Goal: Feedback & Contribution: Submit feedback/report problem

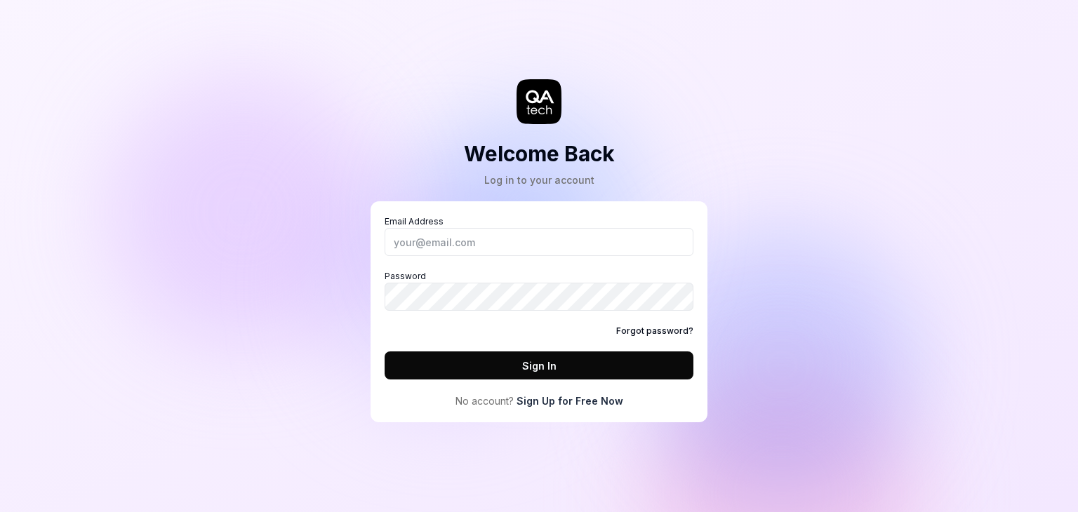
click at [468, 241] on input "Email Address" at bounding box center [539, 242] width 309 height 28
type input "[EMAIL_ADDRESS][DOMAIN_NAME]"
click at [549, 366] on button "Sign In" at bounding box center [539, 366] width 309 height 28
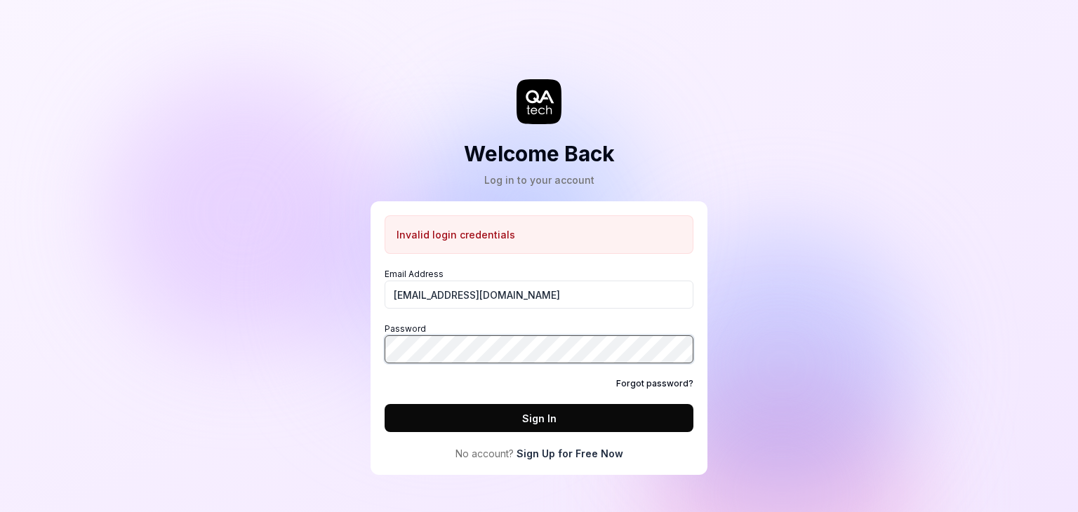
click at [382, 346] on div "Invalid login credentials Email Address [EMAIL_ADDRESS][DOMAIN_NAME] Password F…" at bounding box center [538, 338] width 337 height 274
click at [540, 415] on button "Sign In" at bounding box center [539, 418] width 309 height 28
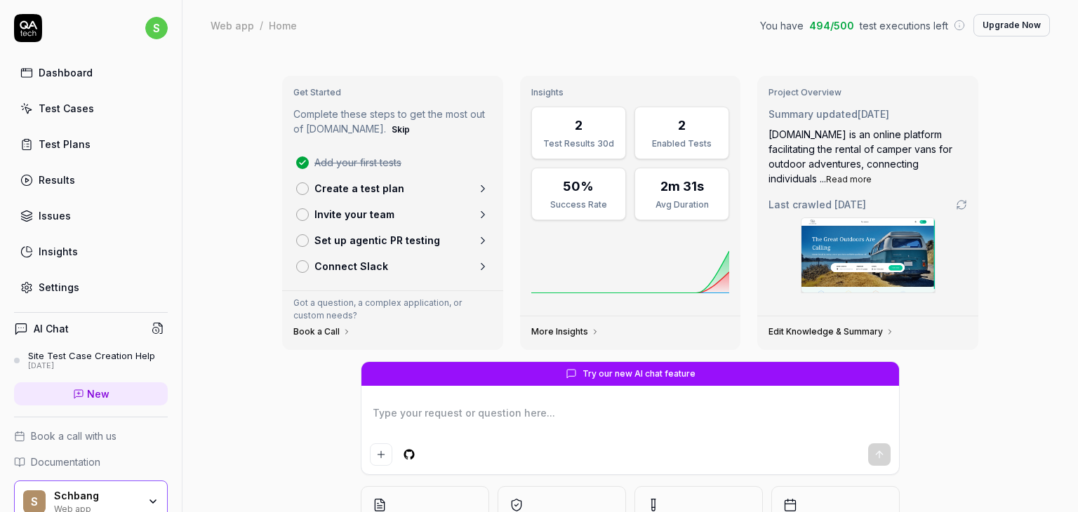
click at [84, 354] on div "Site Test Case Creation Help" at bounding box center [91, 355] width 127 height 11
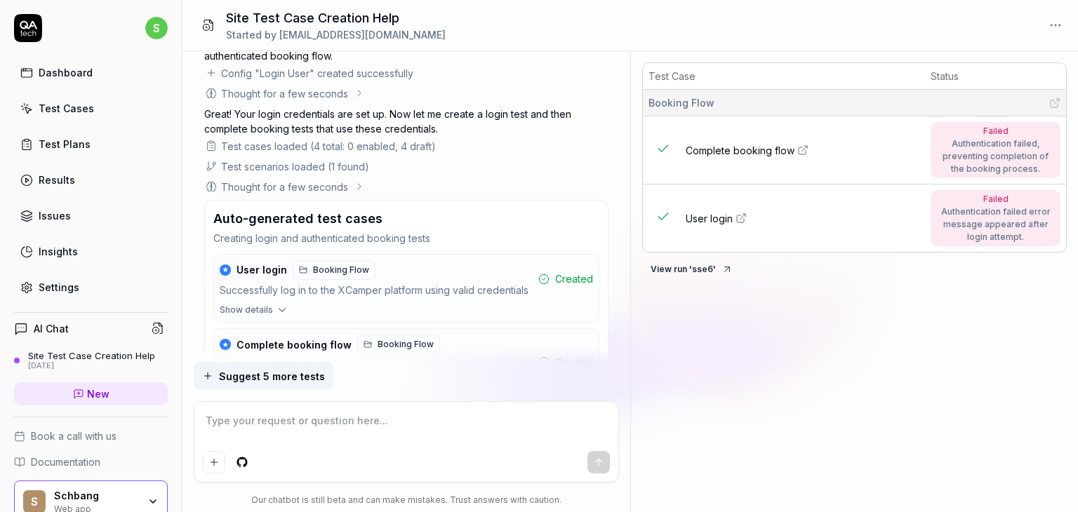
scroll to position [1875, 0]
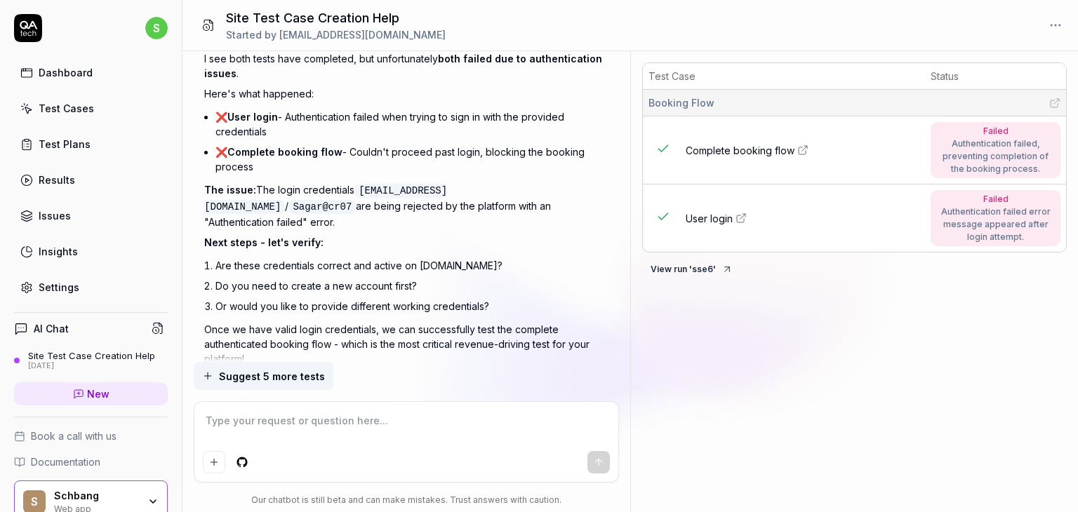
click at [274, 420] on textarea at bounding box center [406, 427] width 407 height 35
type textarea "*"
type textarea "c"
type textarea "*"
type textarea "cr"
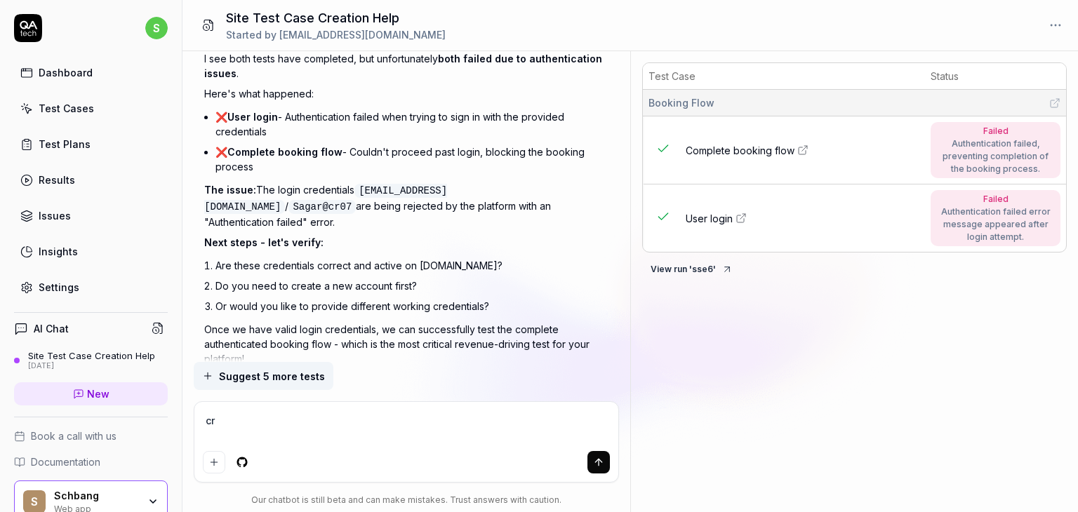
type textarea "*"
type textarea "cre"
type textarea "*"
type textarea "crea"
type textarea "*"
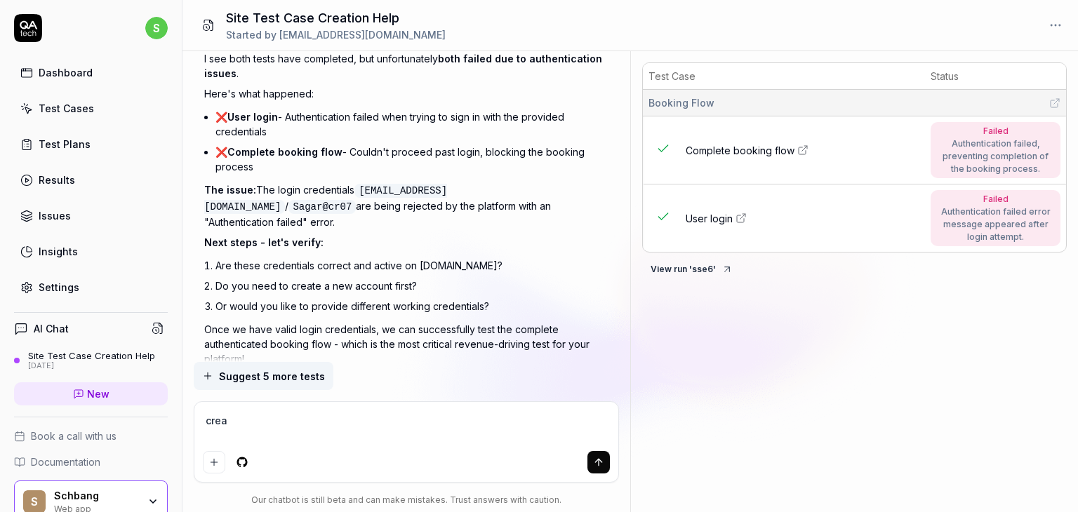
type textarea "creat"
type textarea "*"
type textarea "create"
type textarea "*"
type textarea "create"
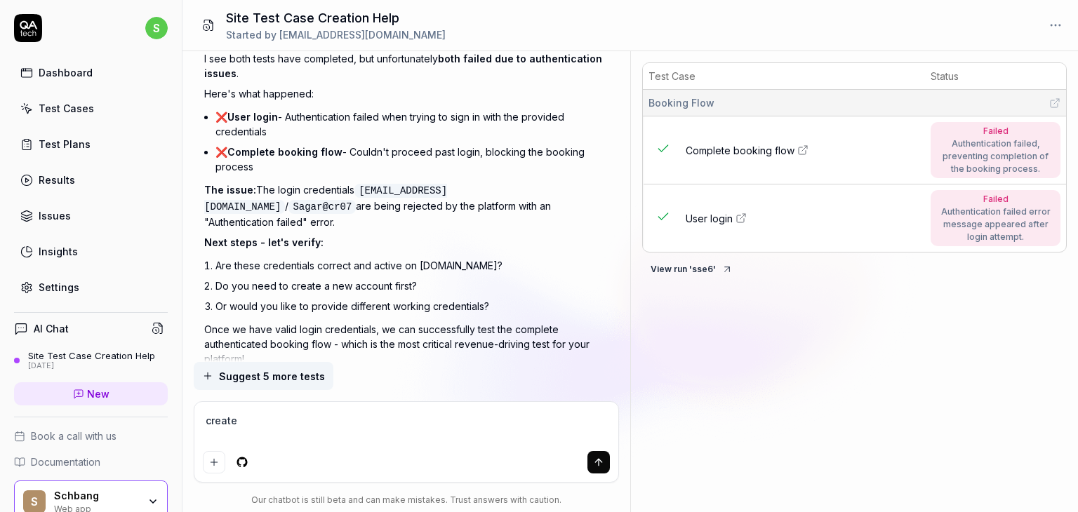
type textarea "*"
type textarea "create a"
type textarea "*"
type textarea "create a"
type textarea "*"
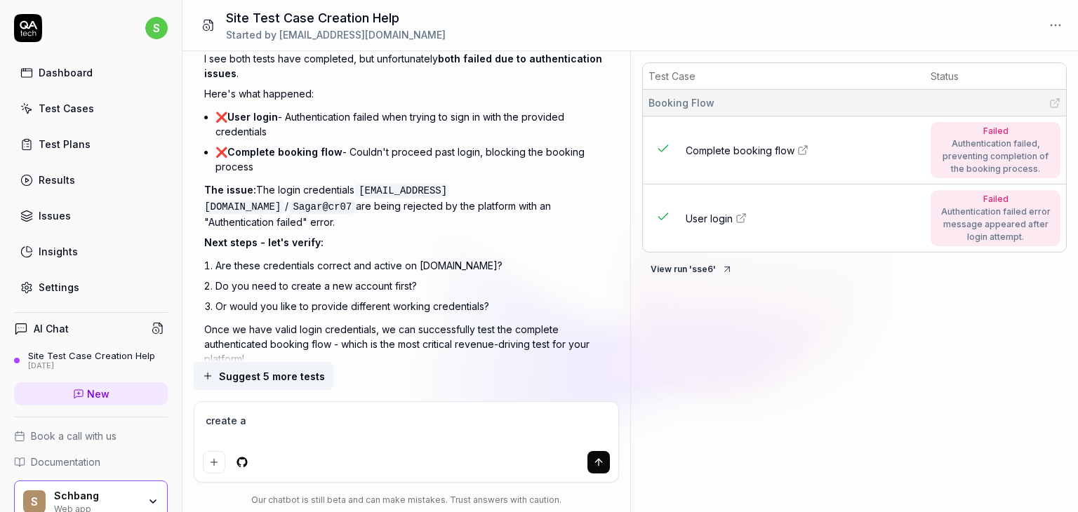
type textarea "create a t"
type textarea "*"
type textarea "create a te"
type textarea "*"
type textarea "create a tes"
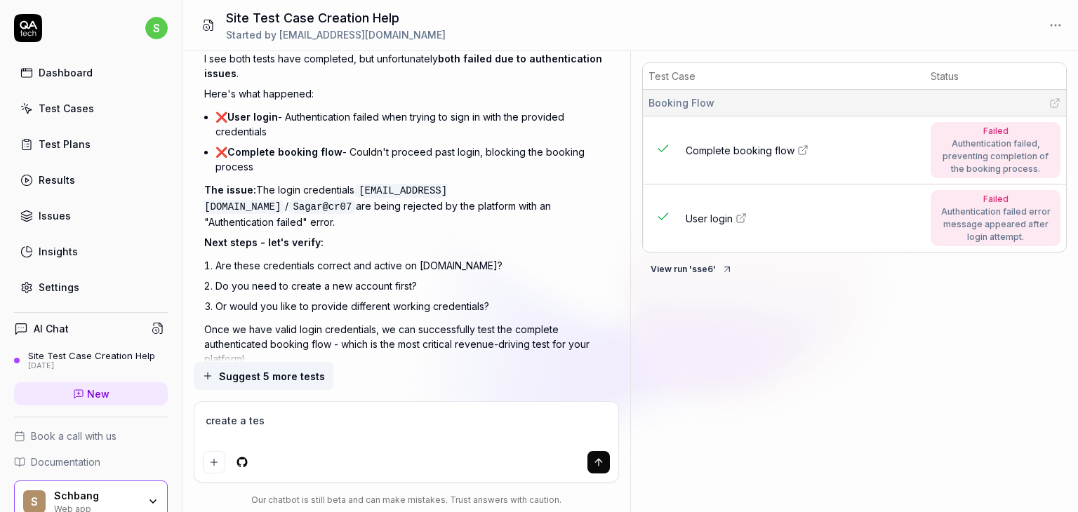
type textarea "*"
type textarea "create a test"
type textarea "*"
type textarea "create a test"
type textarea "*"
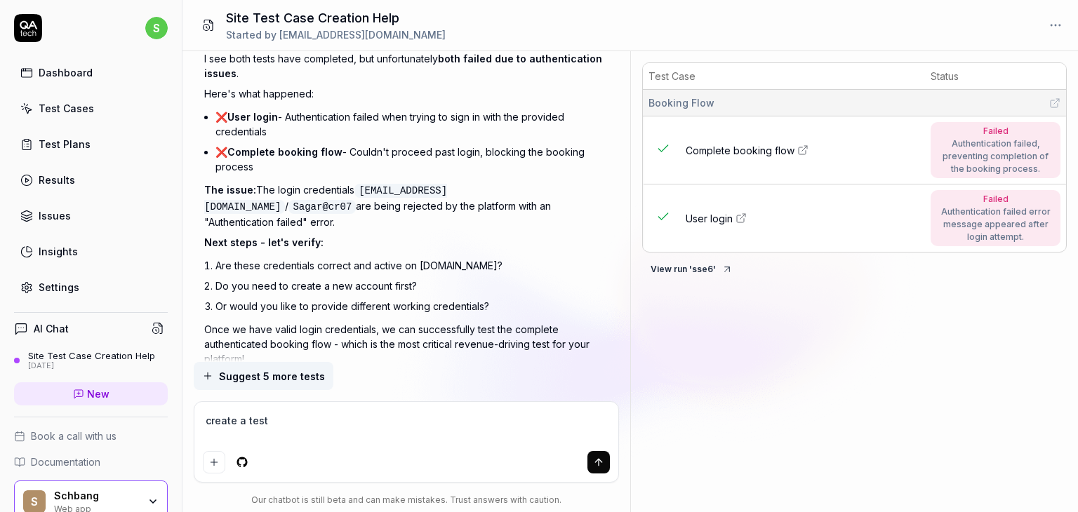
type textarea "create a test c"
type textarea "*"
type textarea "create a test ca"
type textarea "*"
type textarea "create a test cas"
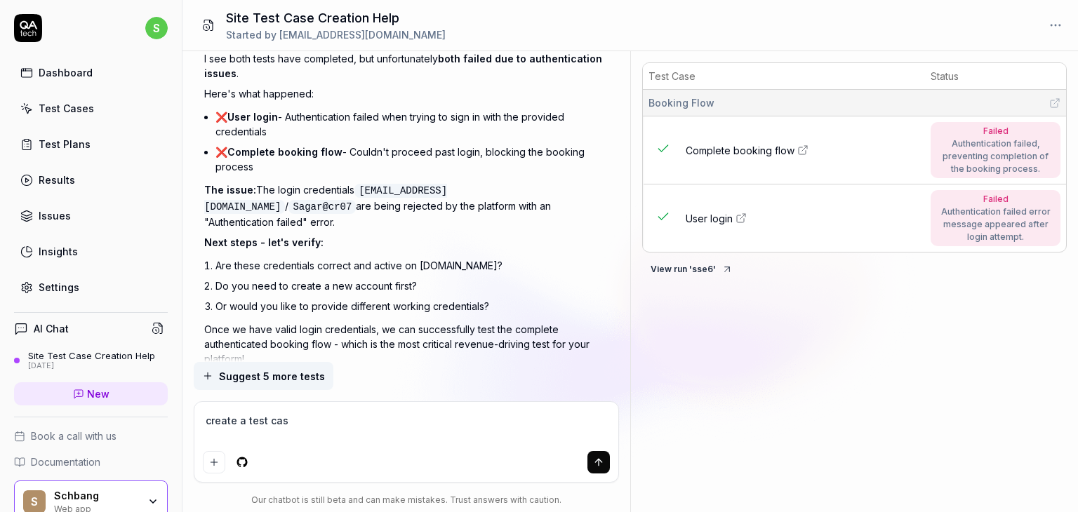
type textarea "*"
type textarea "create a test case"
type textarea "*"
type textarea "create a test cases"
type textarea "*"
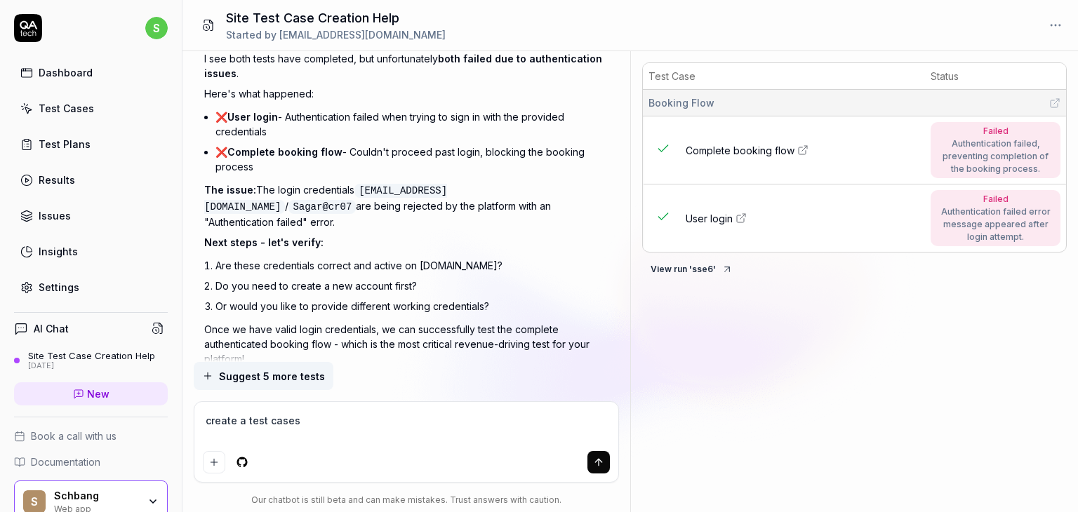
type textarea "create a test cases"
type textarea "*"
type textarea "create a test cases f"
type textarea "*"
type textarea "create a test cases fo"
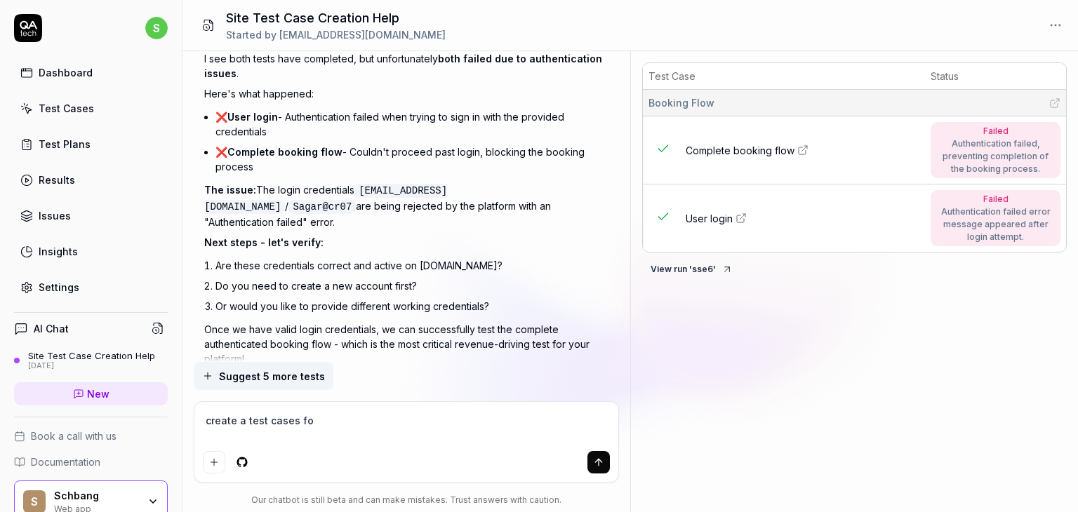
type textarea "*"
type textarea "create a test cases for"
type textarea "*"
type textarea "create a test cases for"
type textarea "*"
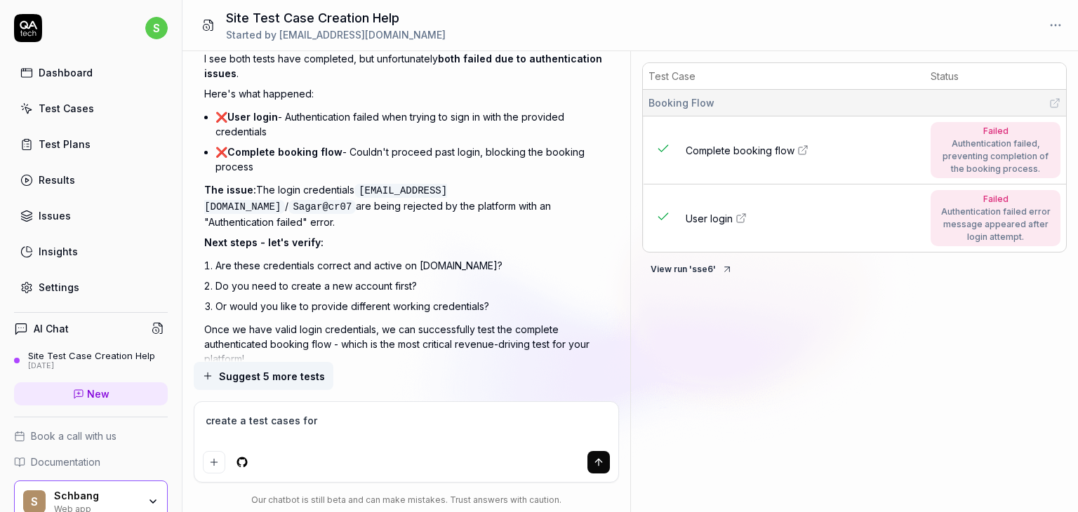
type textarea "create a test cases for s"
type textarea "*"
type textarea "create a test cases for si"
type textarea "*"
type textarea "create a test cases for sign"
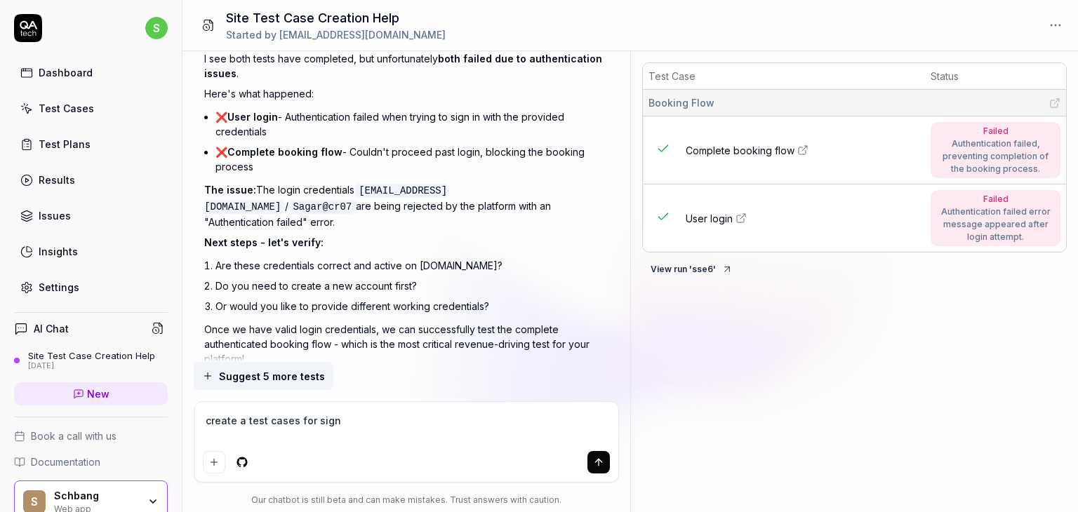
type textarea "*"
type textarea "create a test cases for sign"
type textarea "*"
type textarea "create a test cases for sign i"
type textarea "*"
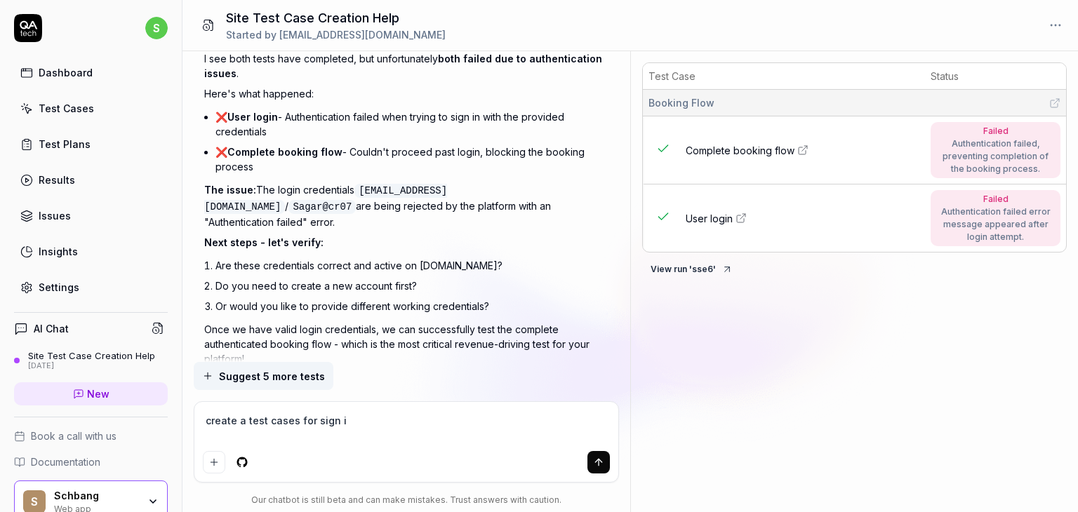
type textarea "create a test cases for sign in"
type textarea "*"
type textarea "create a test cases for sign in"
type textarea "*"
type textarea "create a test cases for sign in f"
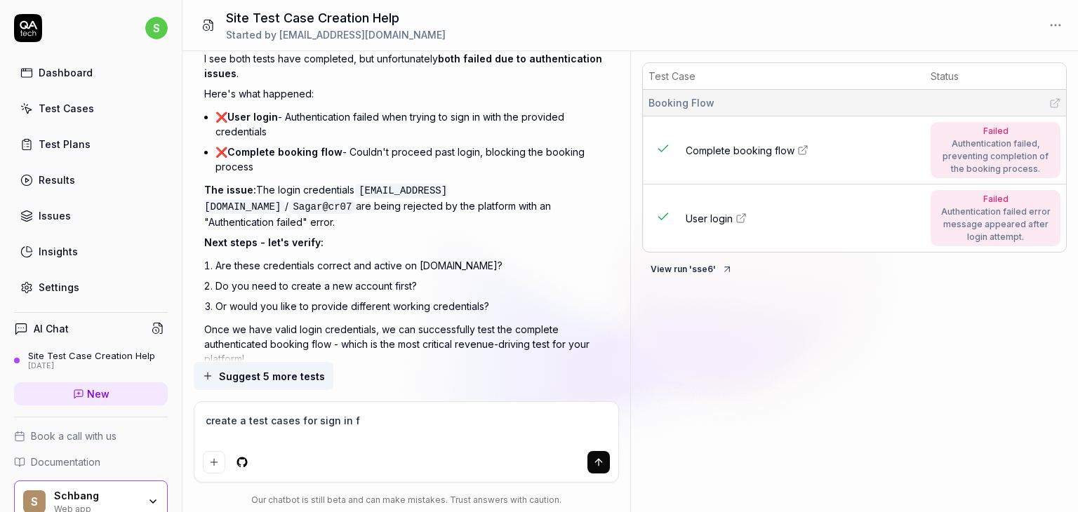
type textarea "*"
type textarea "create a test cases for sign in [GEOGRAPHIC_DATA]"
type textarea "*"
type textarea "create a test cases for sign in flo"
type textarea "*"
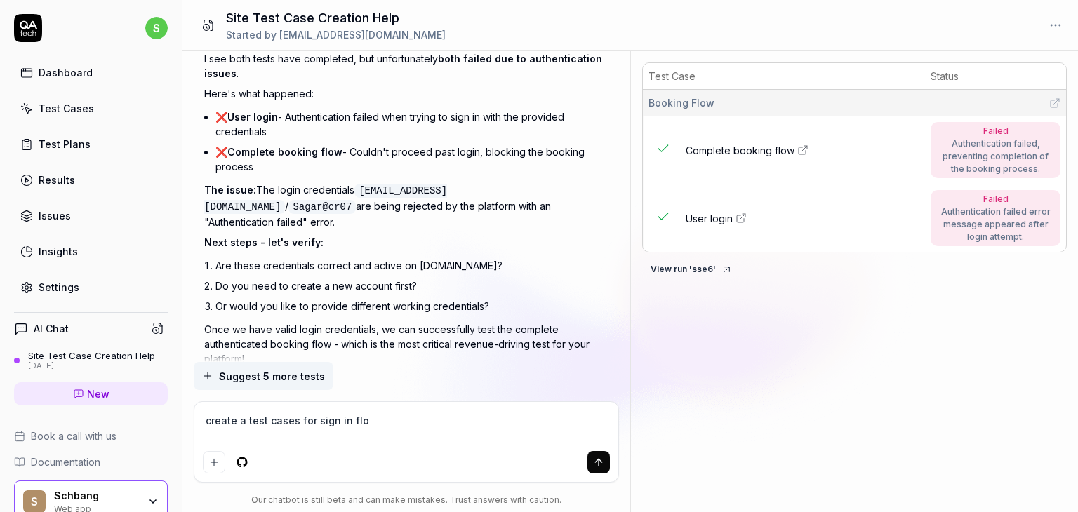
type textarea "create a test cases for sign in flow"
type textarea "*"
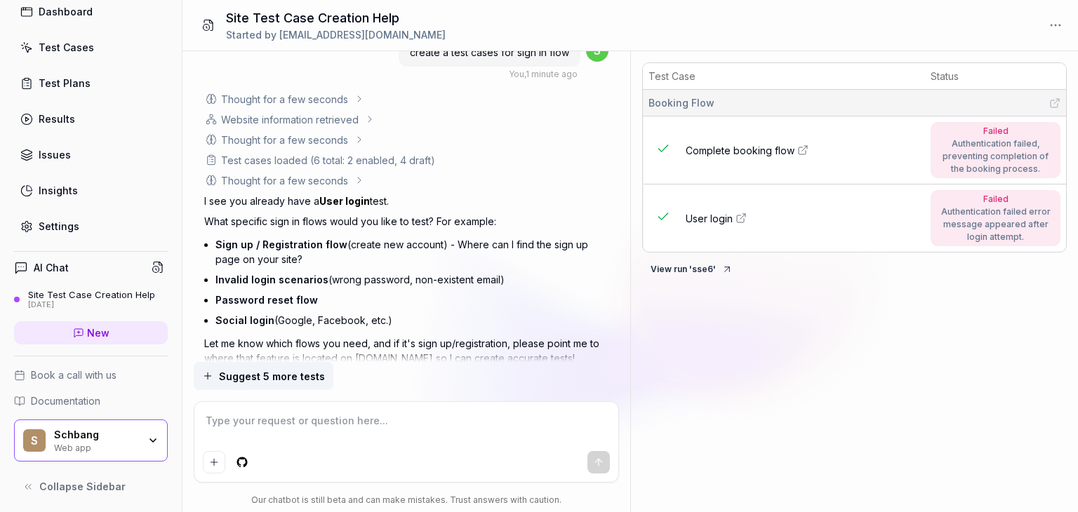
scroll to position [62, 0]
click at [147, 434] on icon "button" at bounding box center [152, 439] width 11 height 11
click at [726, 342] on div "Test Case Status Booking Flow Complete booking flow Failed Authentication faile…" at bounding box center [854, 284] width 447 height 455
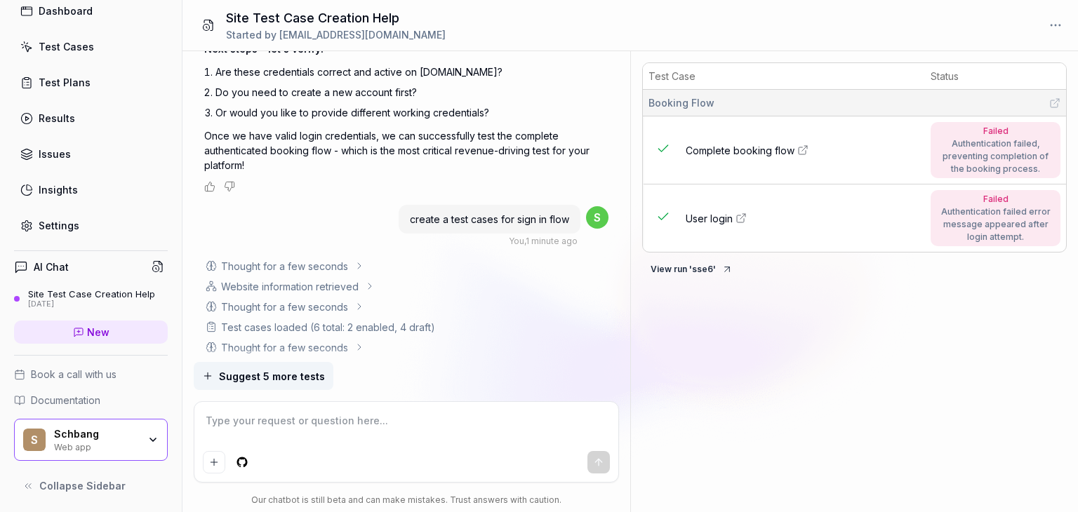
scroll to position [2236, 0]
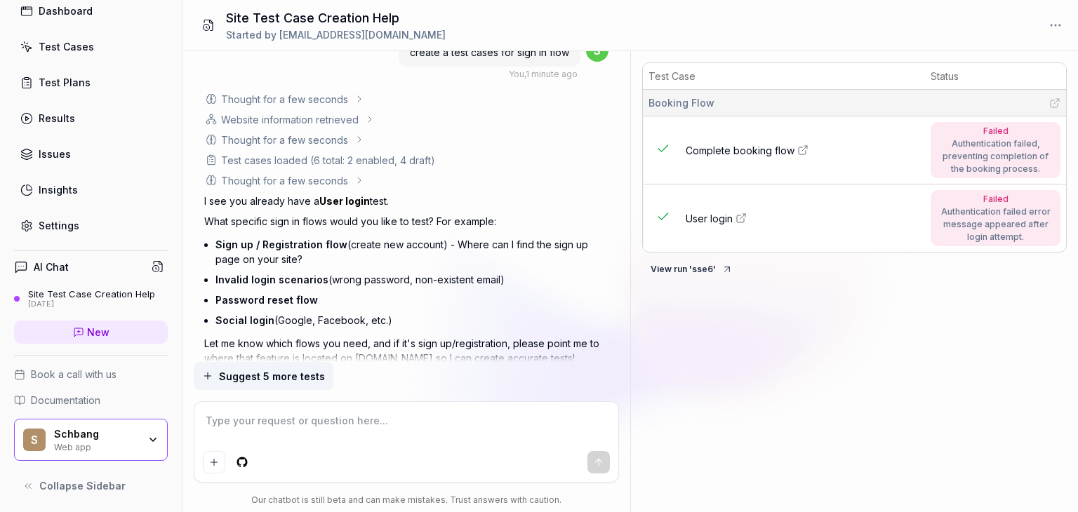
click at [251, 427] on textarea at bounding box center [406, 427] width 407 height 35
type textarea "*"
type textarea "y"
type textarea "*"
type textarea "ye"
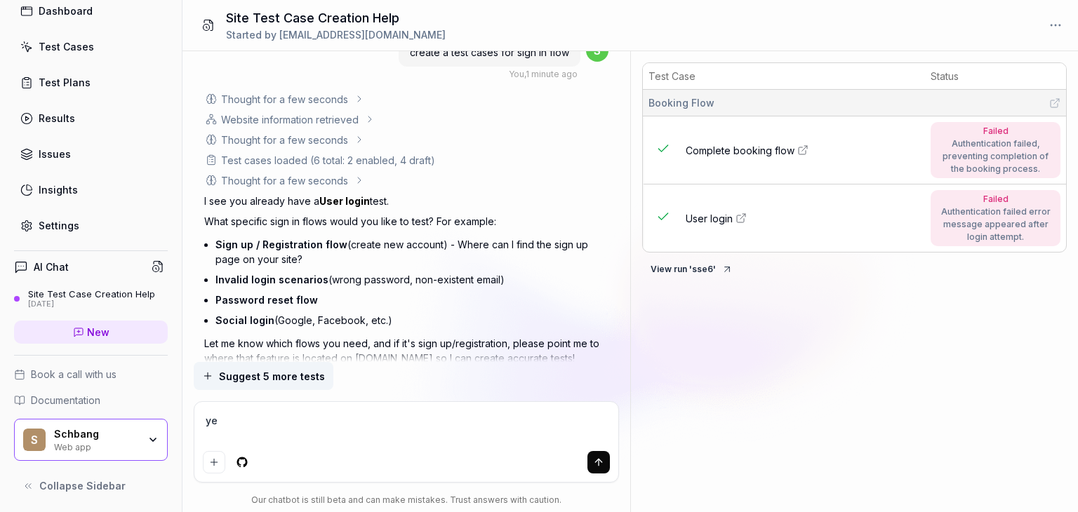
type textarea "*"
type textarea "yes"
type textarea "*"
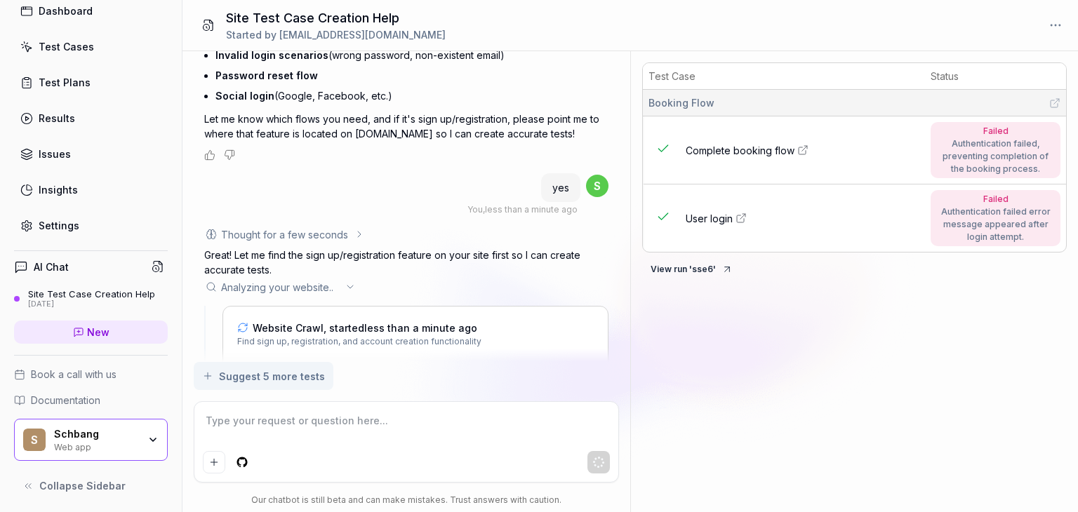
scroll to position [2504, 0]
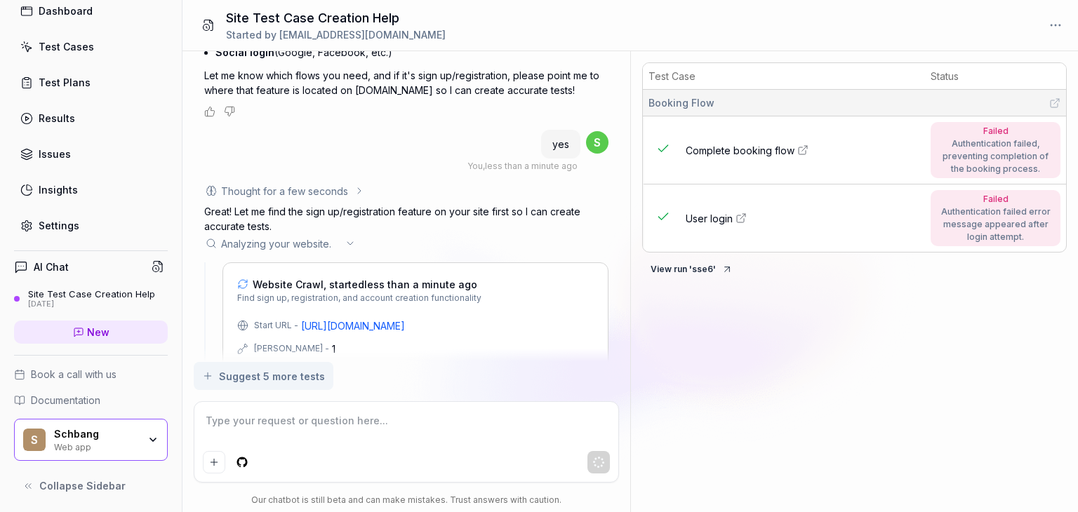
click at [65, 86] on div "Test Plans" at bounding box center [65, 82] width 52 height 15
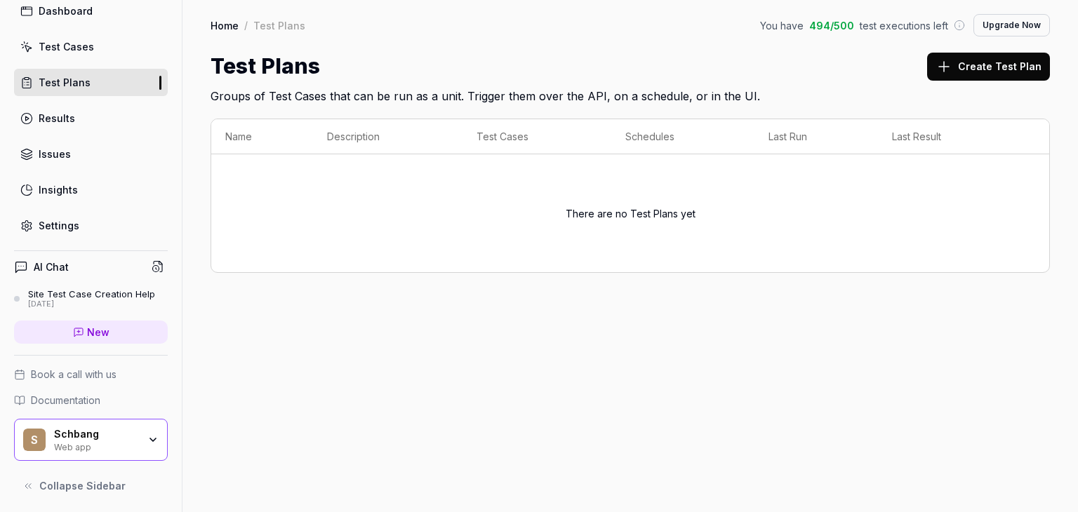
click at [79, 114] on link "Results" at bounding box center [91, 118] width 154 height 27
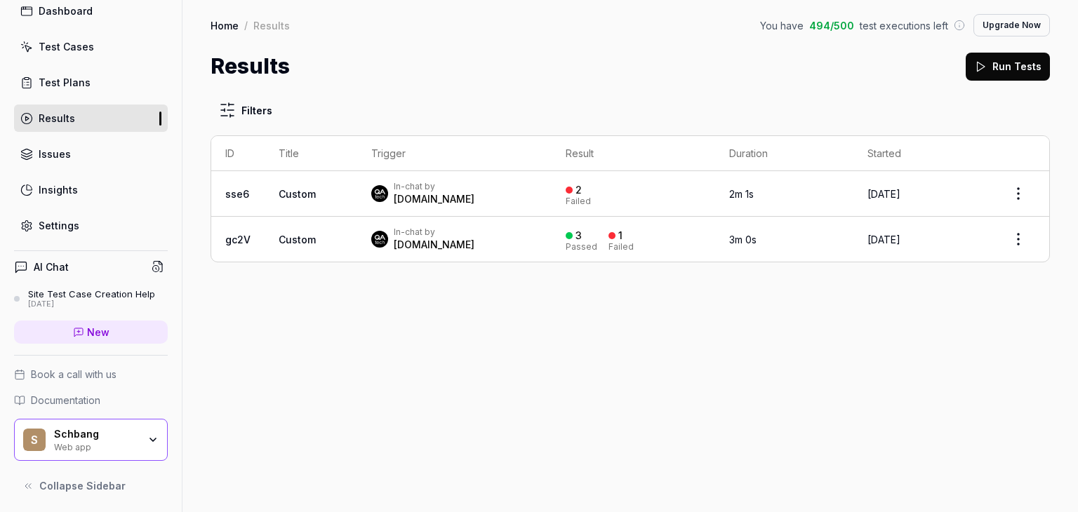
click at [51, 150] on div "Issues" at bounding box center [55, 154] width 32 height 15
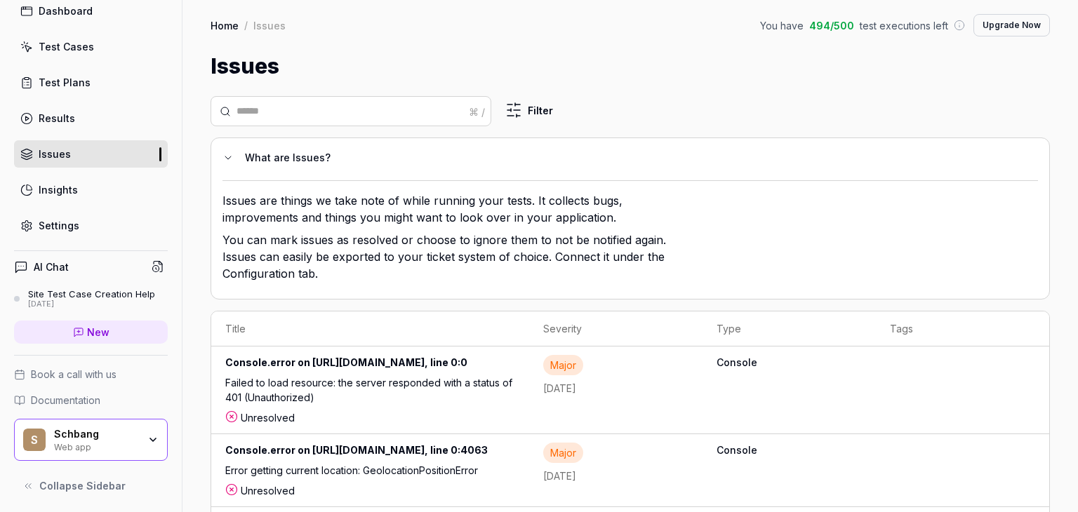
click at [72, 119] on div "Results" at bounding box center [57, 118] width 36 height 15
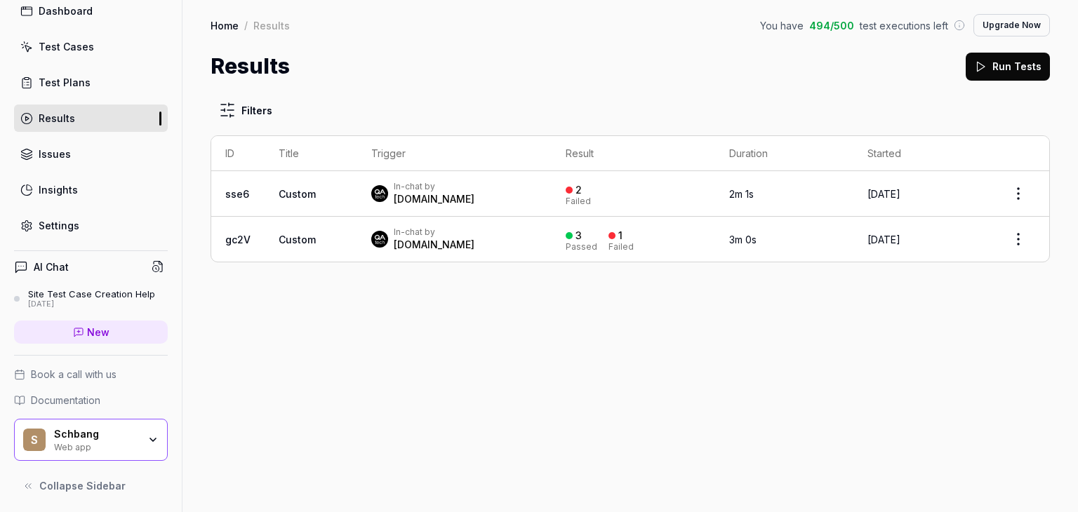
click at [110, 84] on link "Test Plans" at bounding box center [91, 82] width 154 height 27
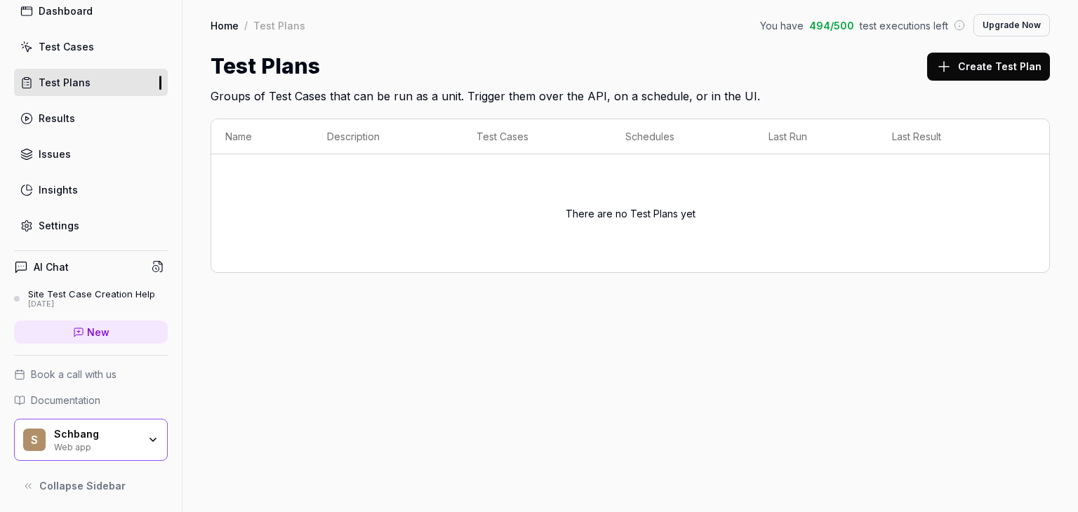
click at [107, 295] on div "Site Test Case Creation Help" at bounding box center [91, 293] width 127 height 11
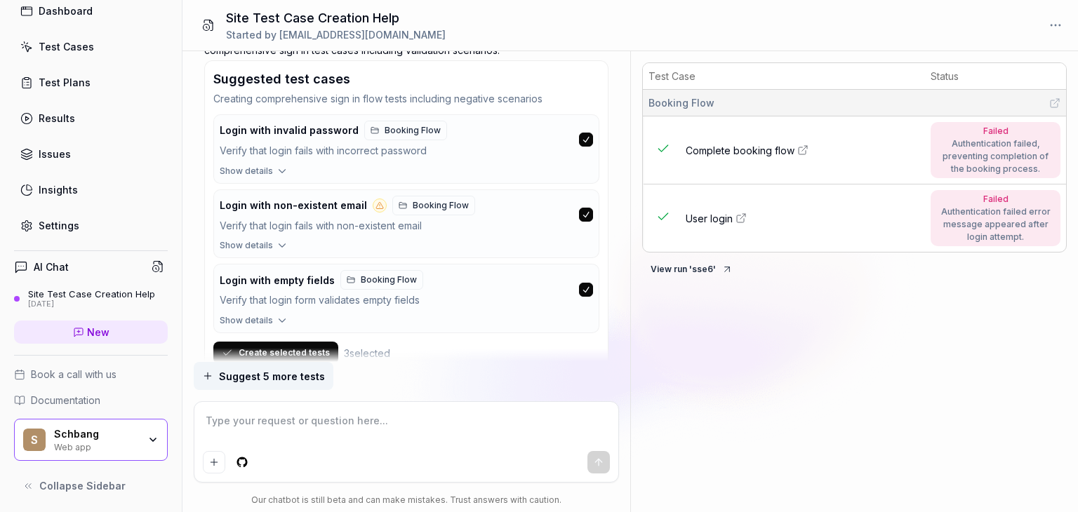
scroll to position [2852, 0]
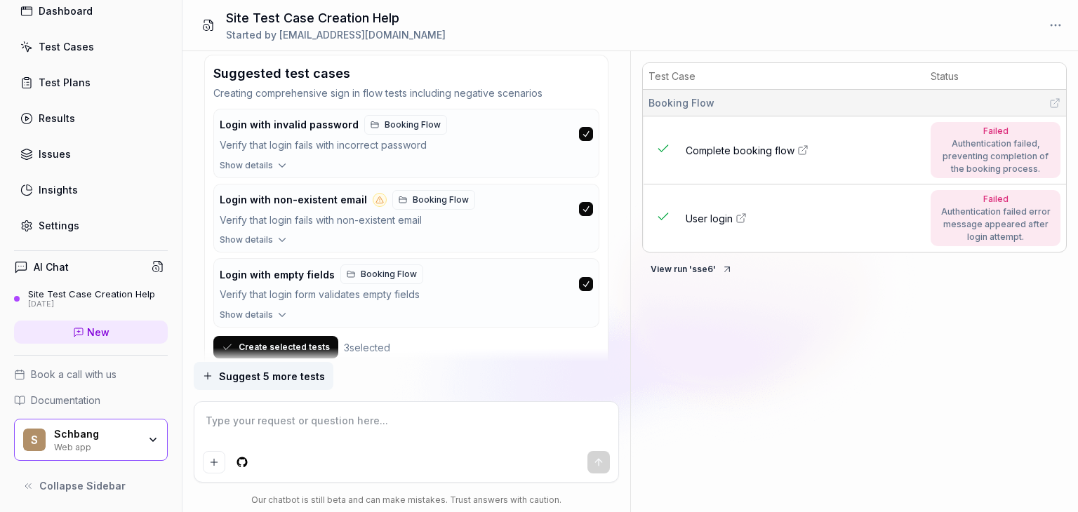
click at [277, 336] on button "Create selected tests" at bounding box center [275, 347] width 125 height 22
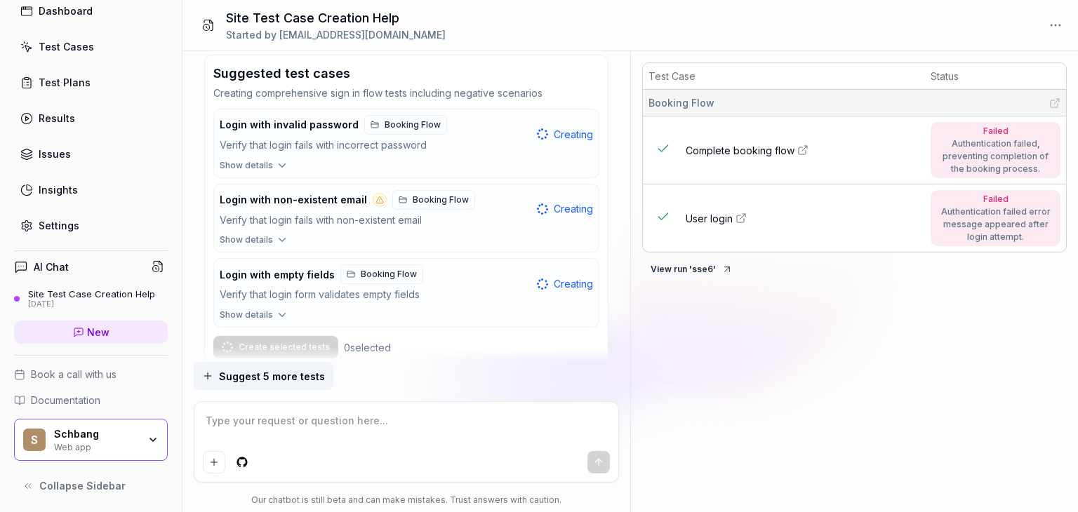
click at [276, 159] on icon "button" at bounding box center [282, 165] width 13 height 13
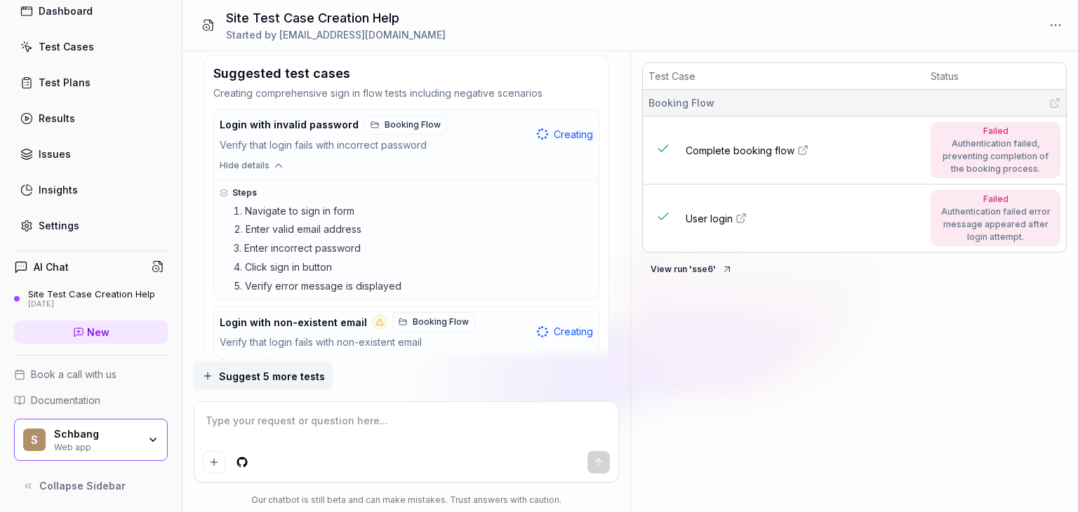
scroll to position [2974, 0]
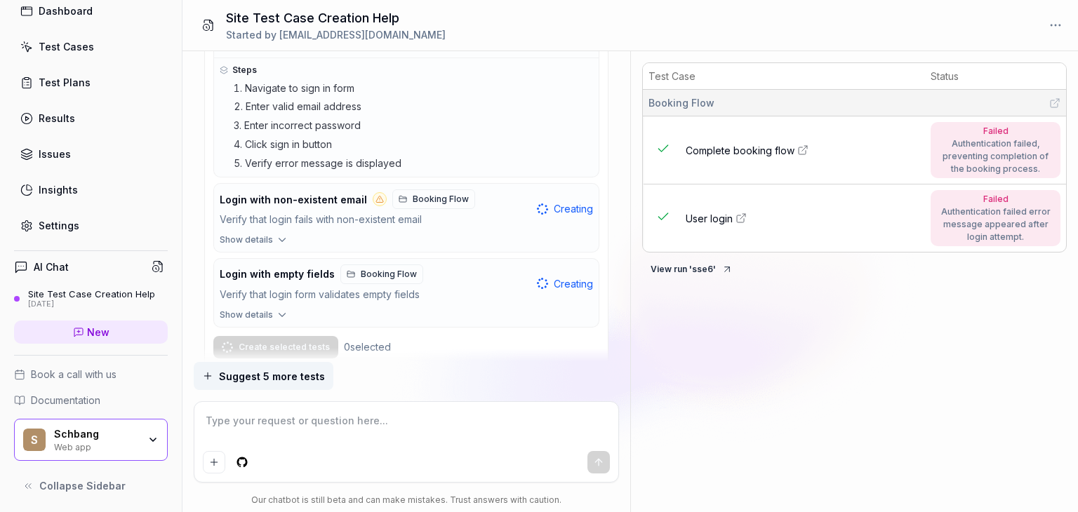
click at [279, 234] on icon "button" at bounding box center [282, 240] width 13 height 13
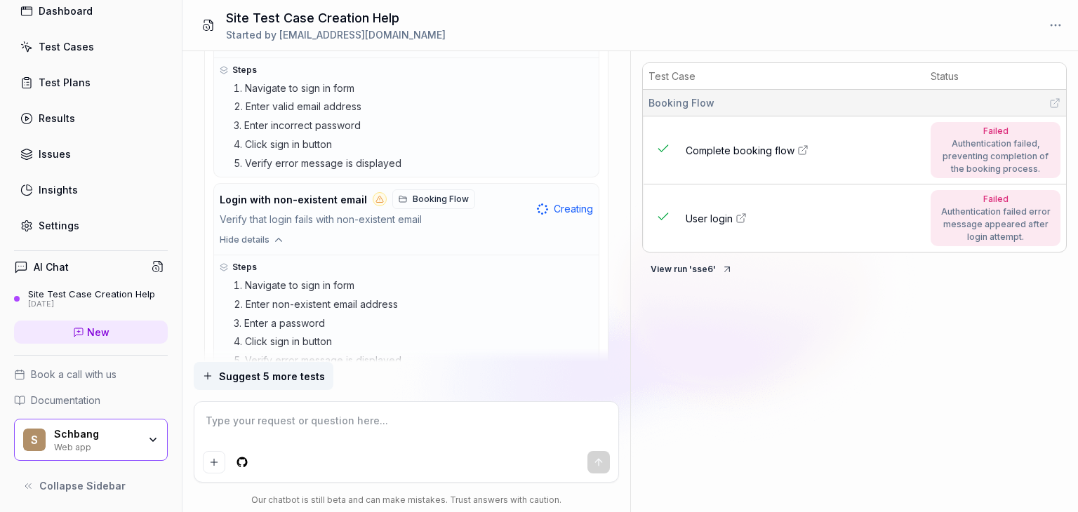
scroll to position [3097, 0]
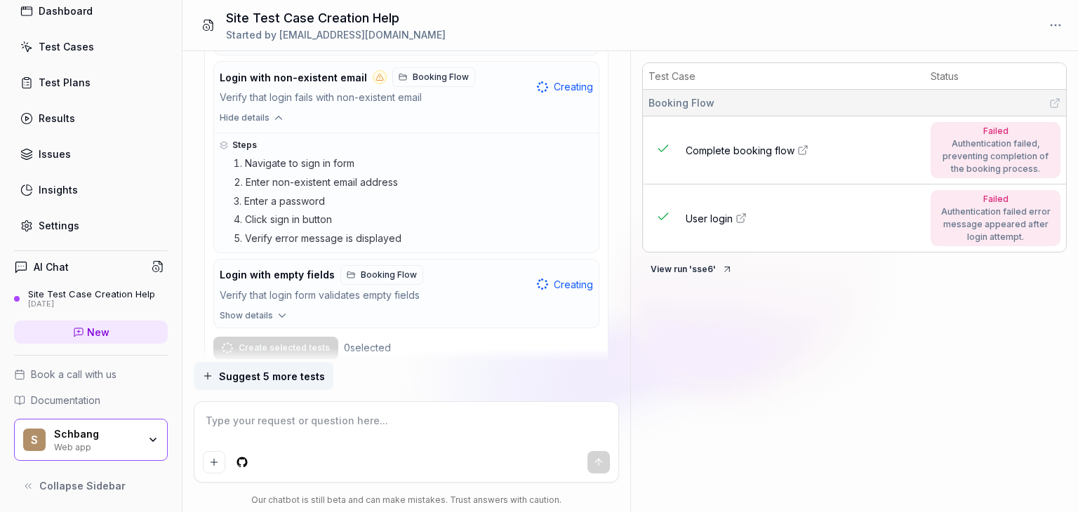
click at [276, 309] on icon "button" at bounding box center [282, 315] width 13 height 13
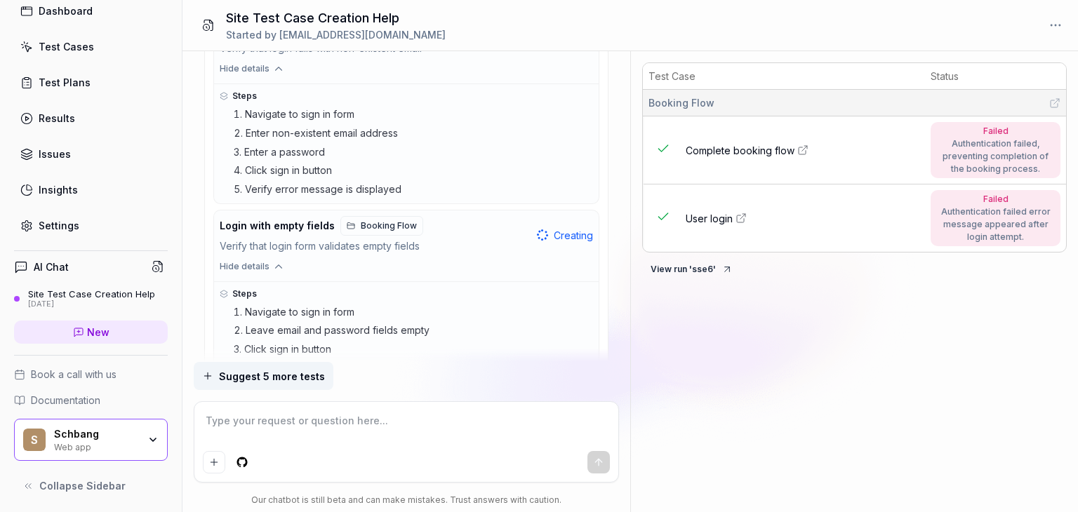
scroll to position [3200, 0]
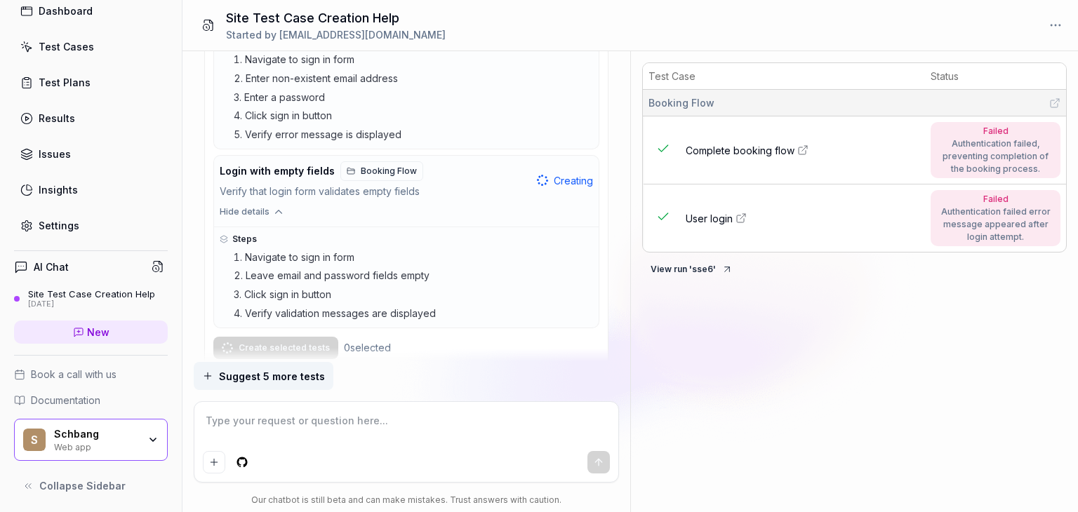
click at [247, 418] on textarea at bounding box center [406, 427] width 407 height 35
click at [265, 369] on span "Suggest 5 more tests" at bounding box center [272, 376] width 106 height 15
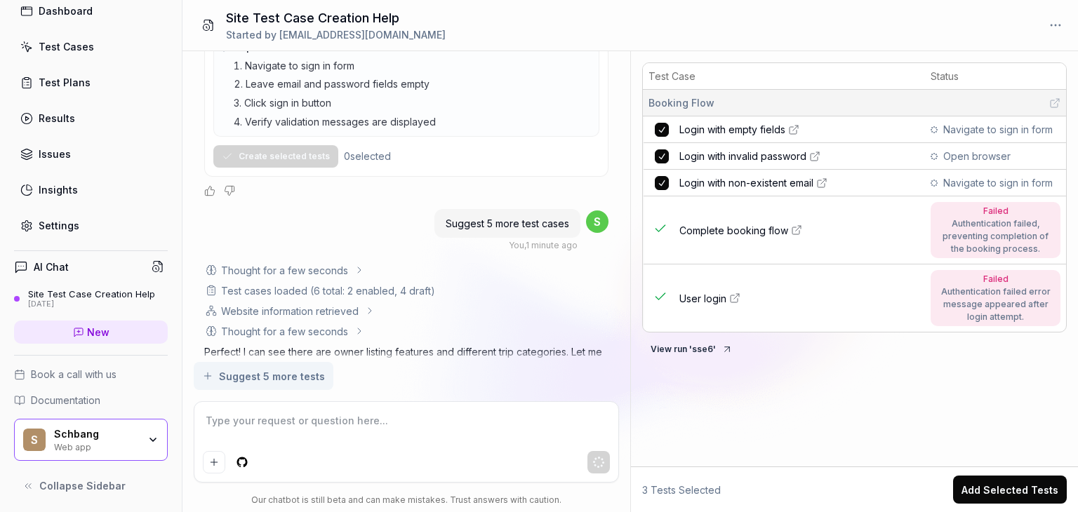
scroll to position [3398, 0]
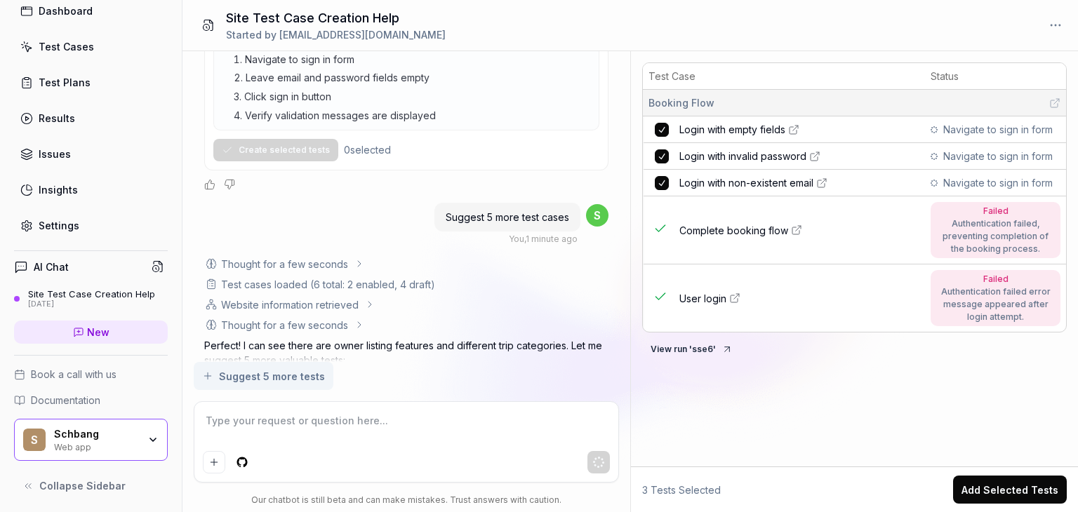
click at [1016, 489] on button "Add Selected Tests" at bounding box center [1010, 490] width 114 height 28
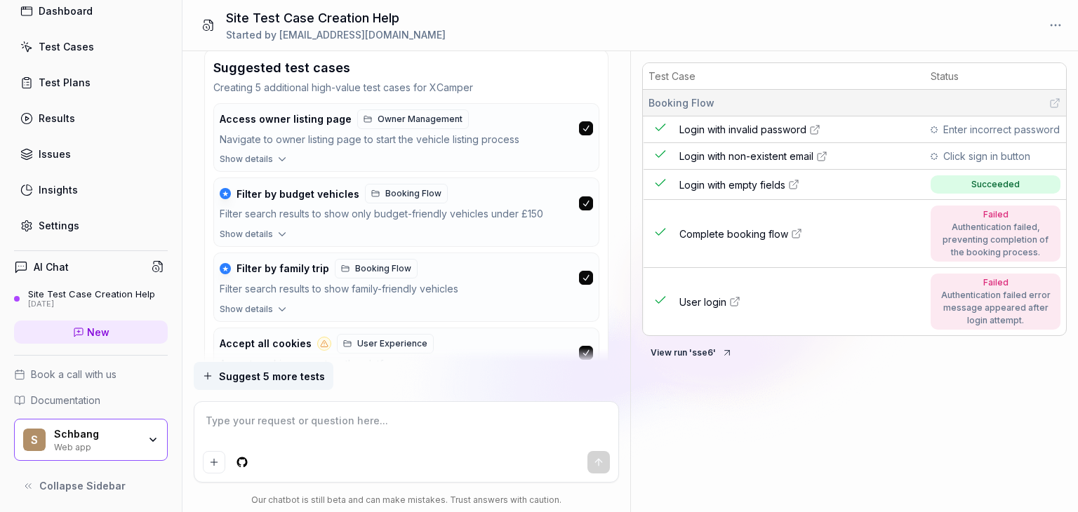
scroll to position [3860, 0]
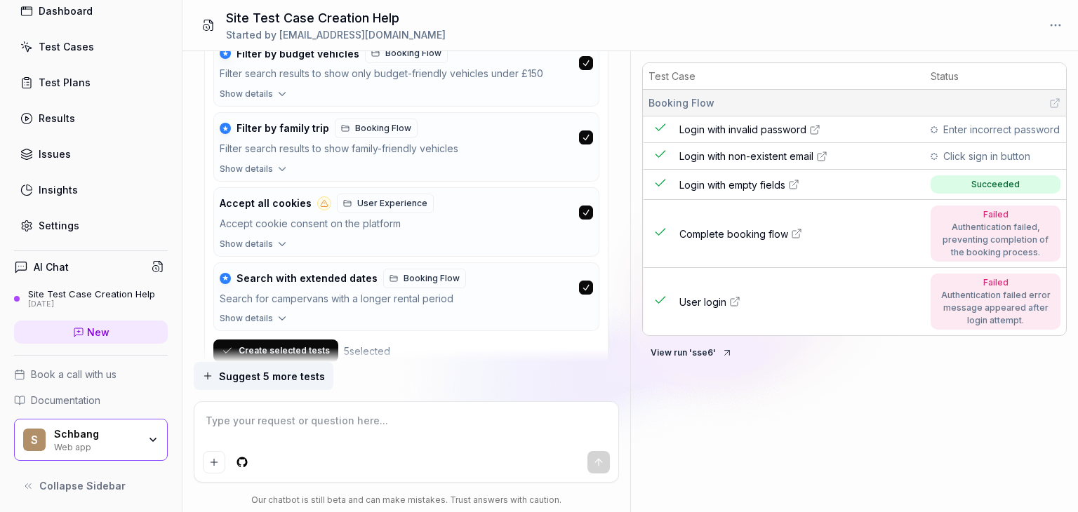
click at [295, 340] on button "Create selected tests" at bounding box center [275, 351] width 125 height 22
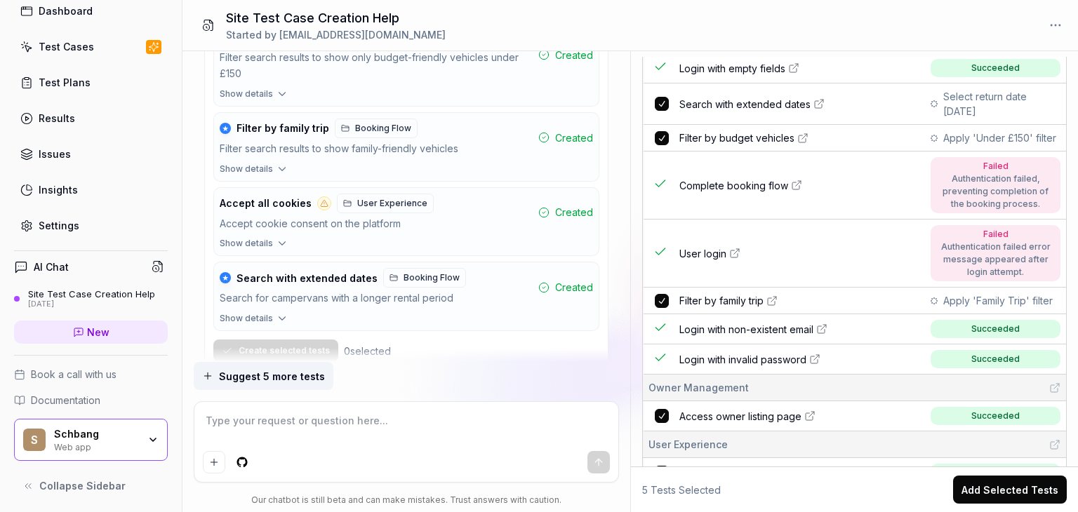
scroll to position [116, 0]
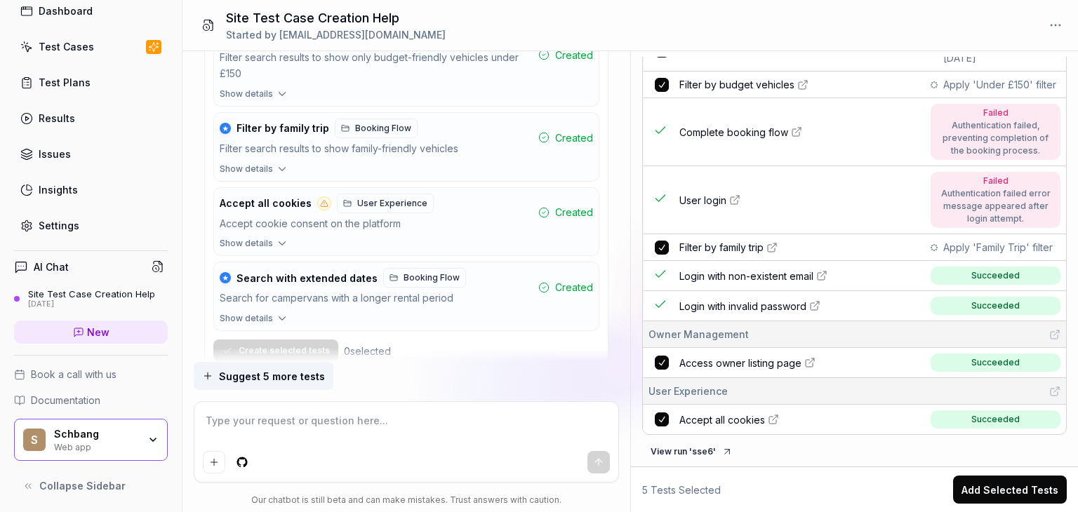
click at [1002, 492] on button "Add Selected Tests" at bounding box center [1010, 490] width 114 height 28
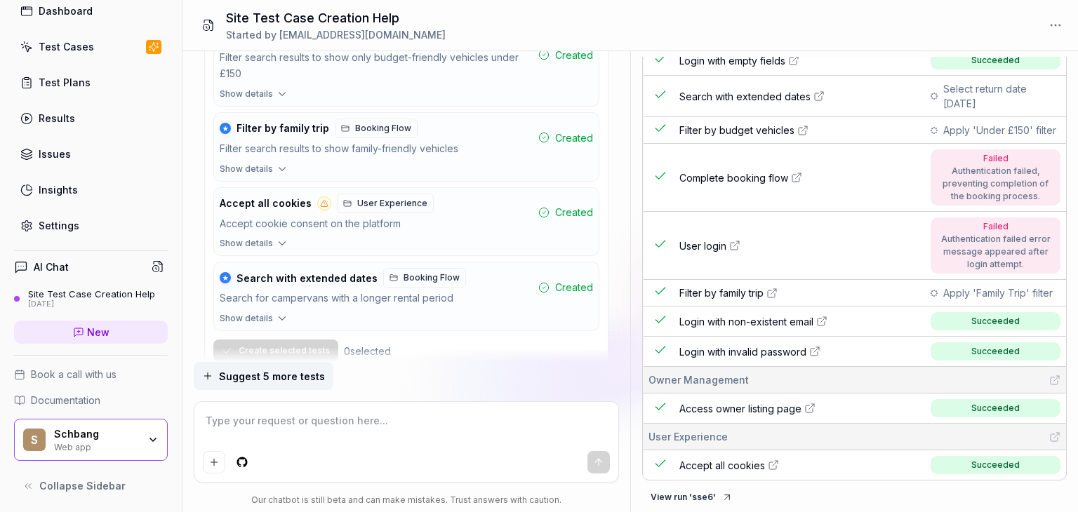
click at [267, 420] on textarea at bounding box center [406, 427] width 407 height 35
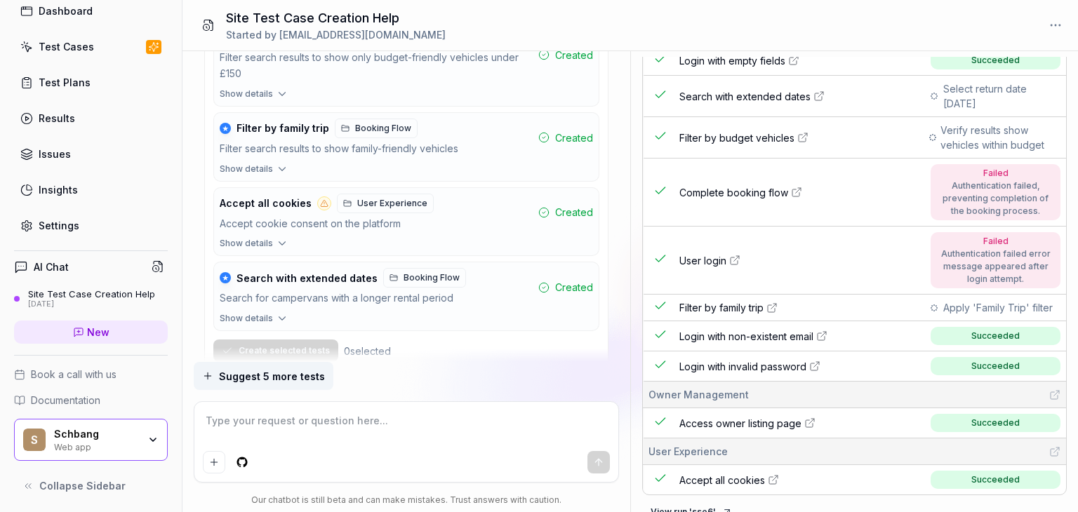
scroll to position [86, 0]
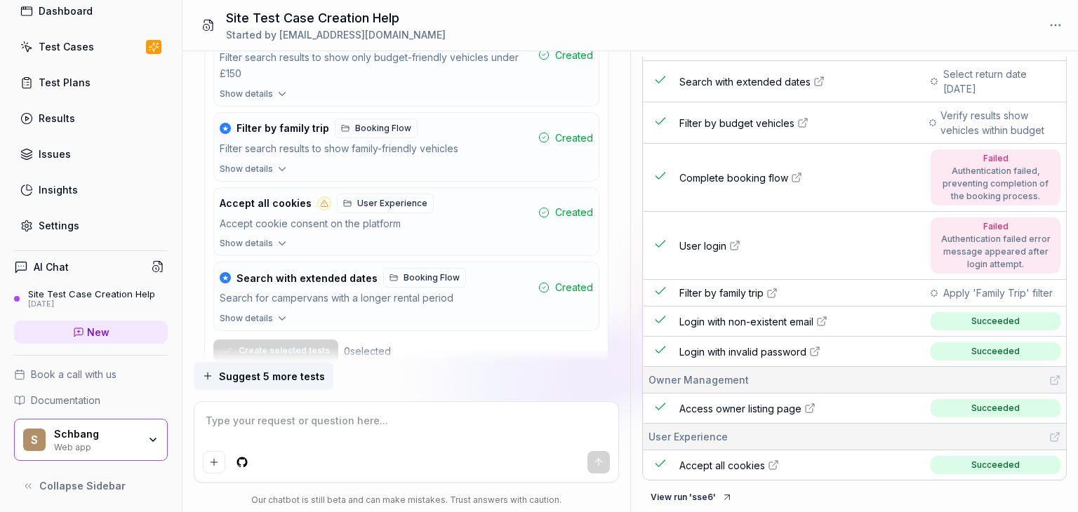
click at [241, 429] on textarea at bounding box center [406, 427] width 407 height 35
type textarea "*"
type textarea "g"
type textarea "*"
type textarea "go"
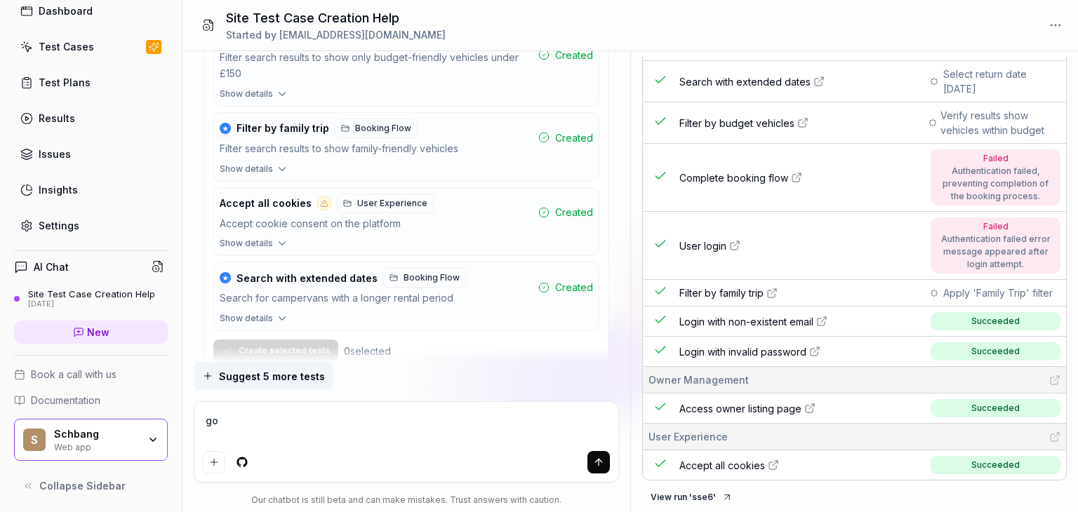
type textarea "*"
type textarea "go"
type textarea "*"
type textarea "go t"
type textarea "*"
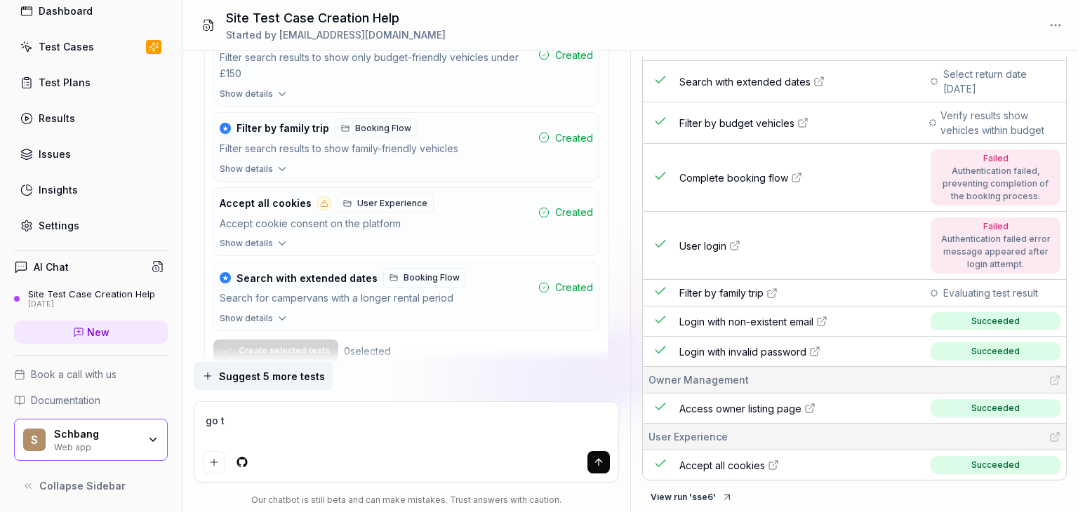
type textarea "go to"
type textarea "*"
type textarea "go to"
type textarea "*"
type textarea "go to d"
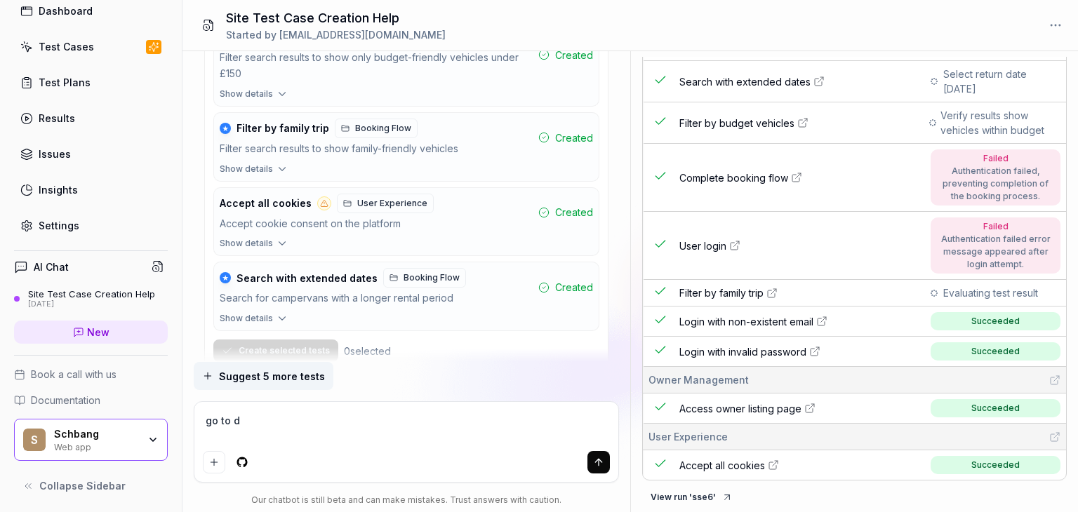
type textarea "*"
type textarea "go to da"
type textarea "*"
type textarea "go to dash"
type textarea "*"
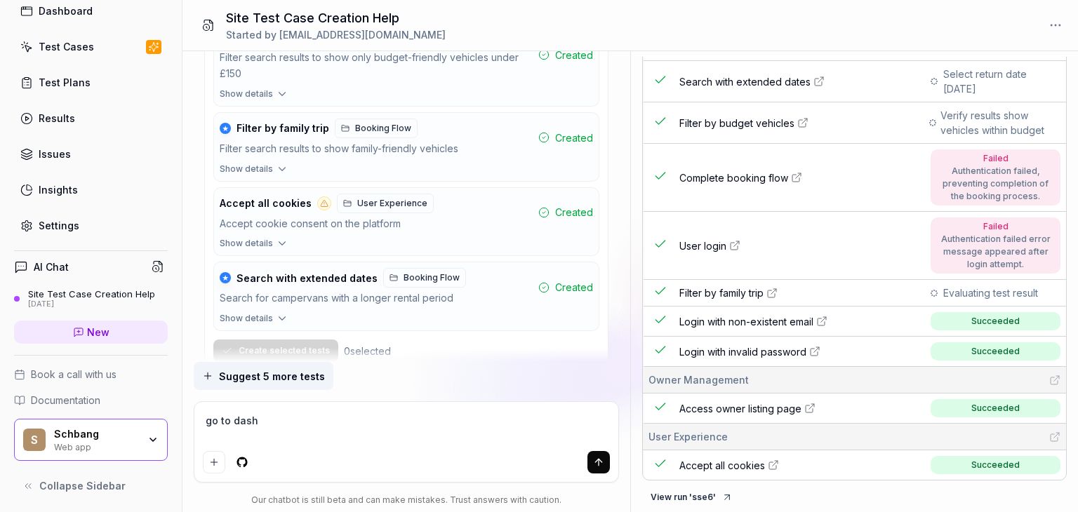
type textarea "go to dashb"
type textarea "*"
type textarea "go to dashbo"
type textarea "*"
type textarea "go to dashboa"
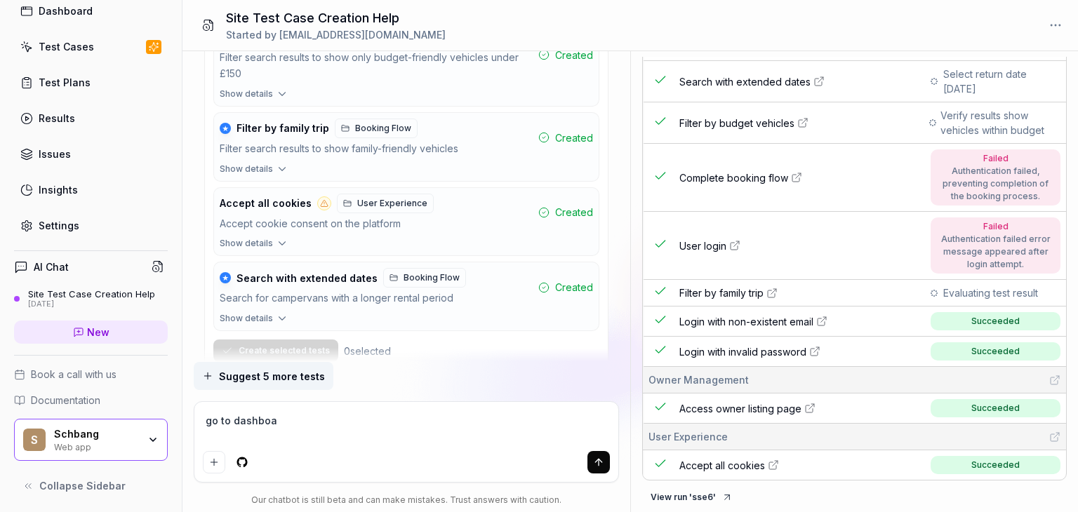
type textarea "*"
type textarea "go to dashboar"
type textarea "*"
type textarea "go to dashboard"
type textarea "*"
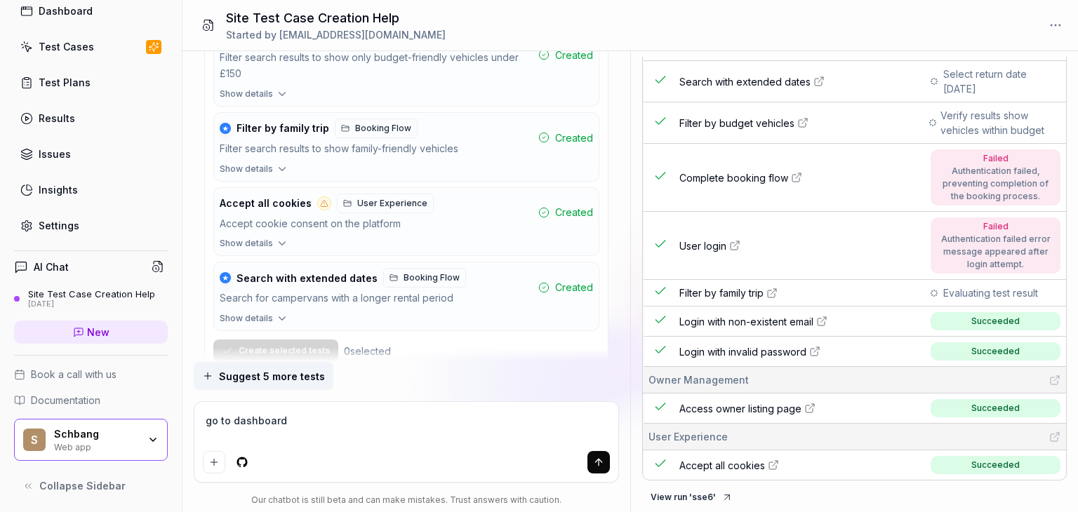
type textarea "go to dashboard"
type textarea "*"
type textarea "go to dashboard"
type textarea "*"
type textarea "go to dashboard"
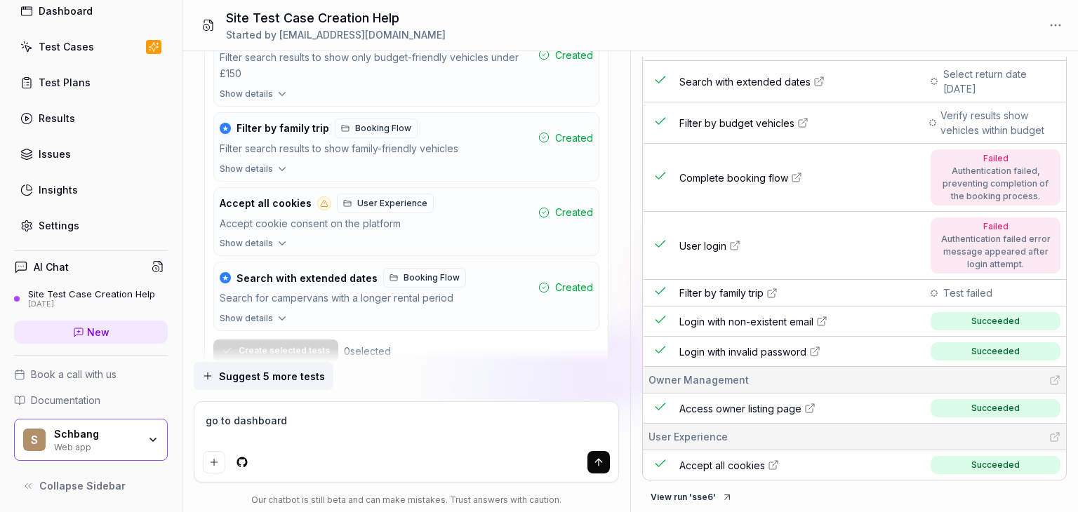
type textarea "*"
type textarea "go to dashboard an"
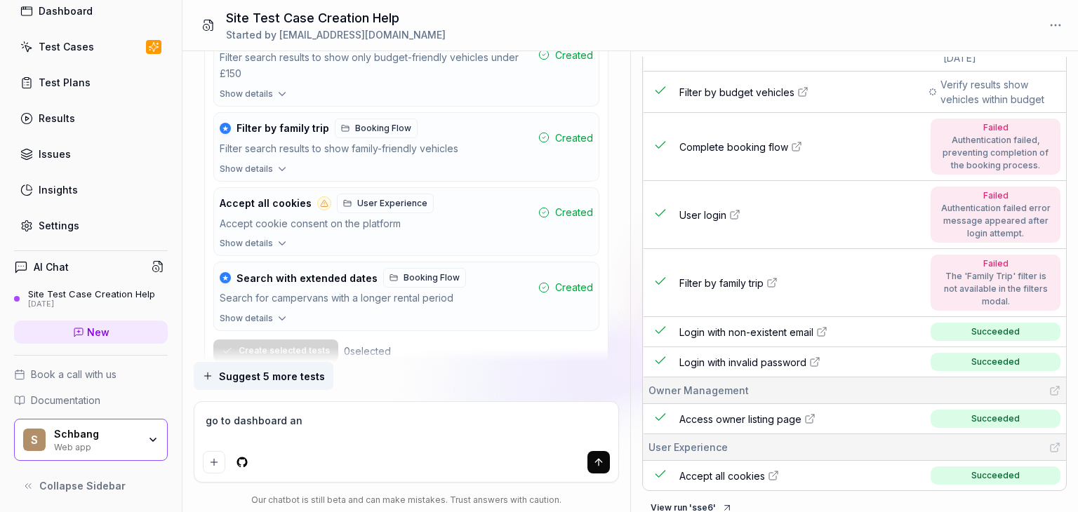
type textarea "*"
type textarea "go to dashboard a"
type textarea "*"
type textarea "go to dashboard"
type textarea "*"
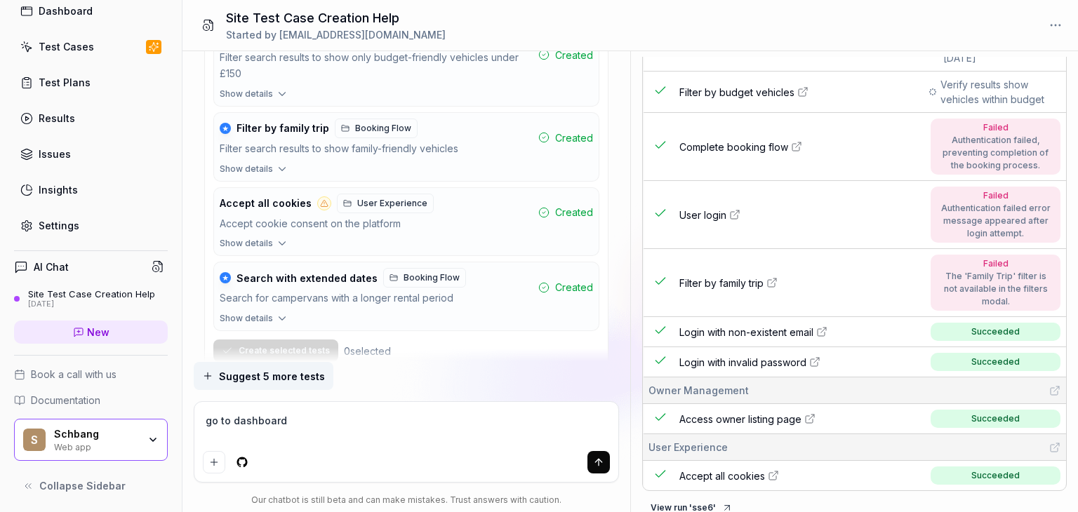
type textarea "go to dashboard c"
type textarea "*"
type textarea "go to dashboard cl"
type textarea "*"
type textarea "go to dashboard cli"
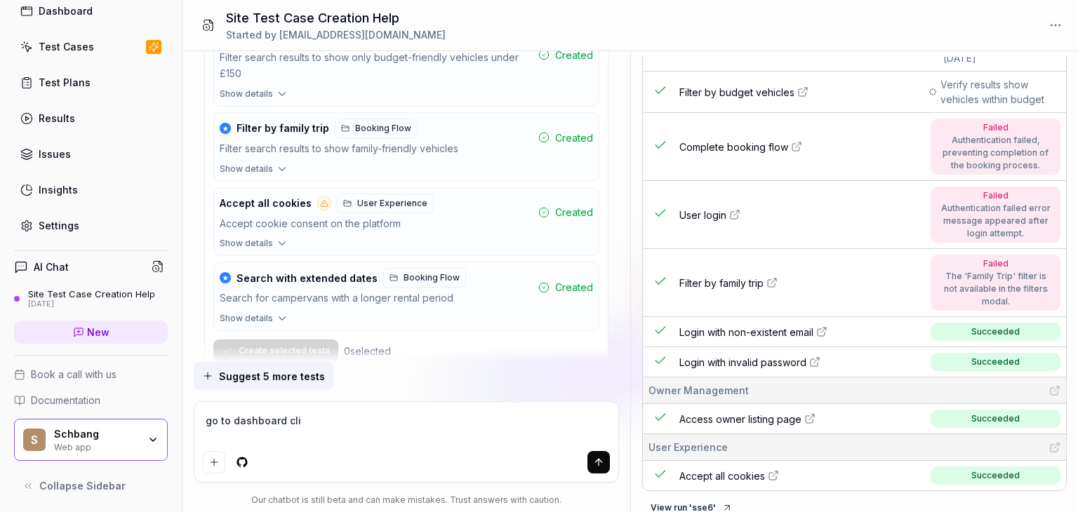
type textarea "*"
type textarea "go to dashboard clic"
type textarea "*"
type textarea "go to dashboard click"
type textarea "*"
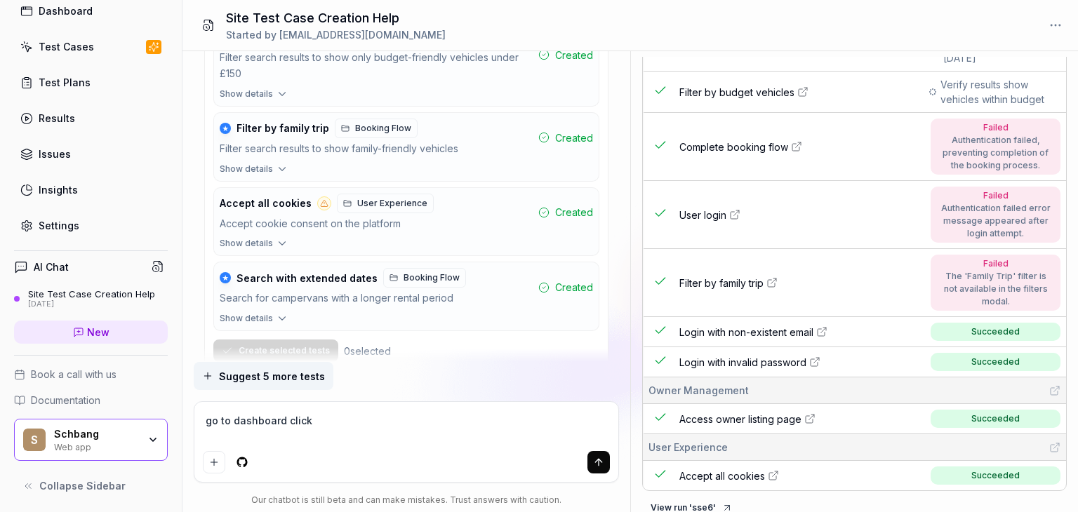
type textarea "go to dashboard clicko"
type textarea "*"
type textarea "go to dashboard clickon"
type textarea "*"
type textarea "go to dashboard clickon"
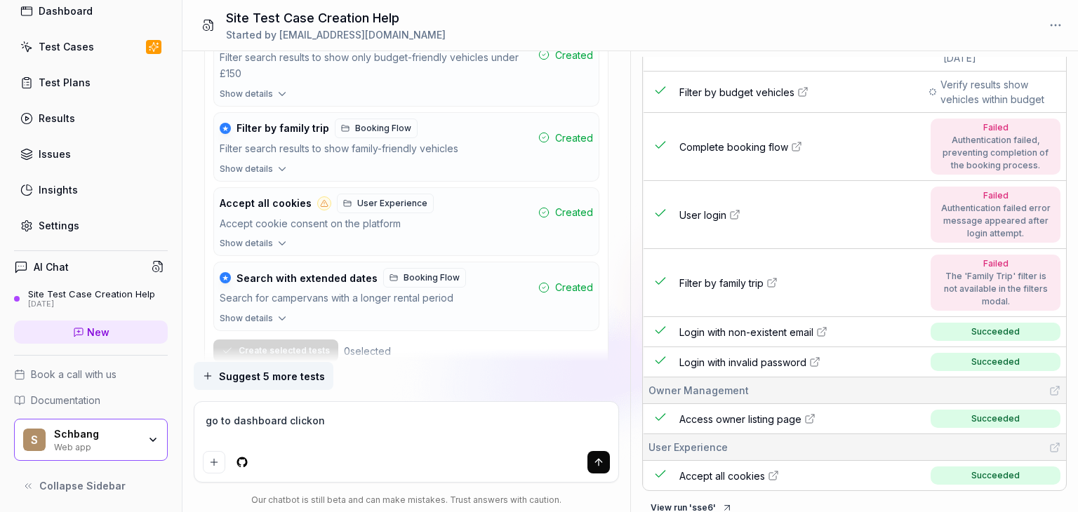
type textarea "*"
type textarea "go to dashboard clickon"
type textarea "*"
type textarea "go to dashboard clicko"
type textarea "*"
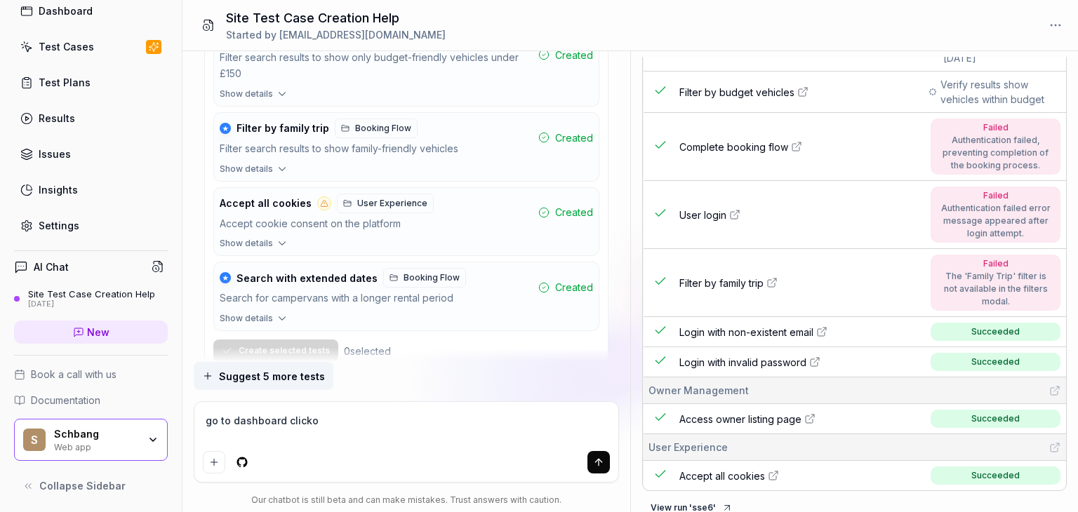
type textarea "go to dashboard click"
type textarea "*"
type textarea "go to dashboard clic"
type textarea "*"
type textarea "go to dashboard click"
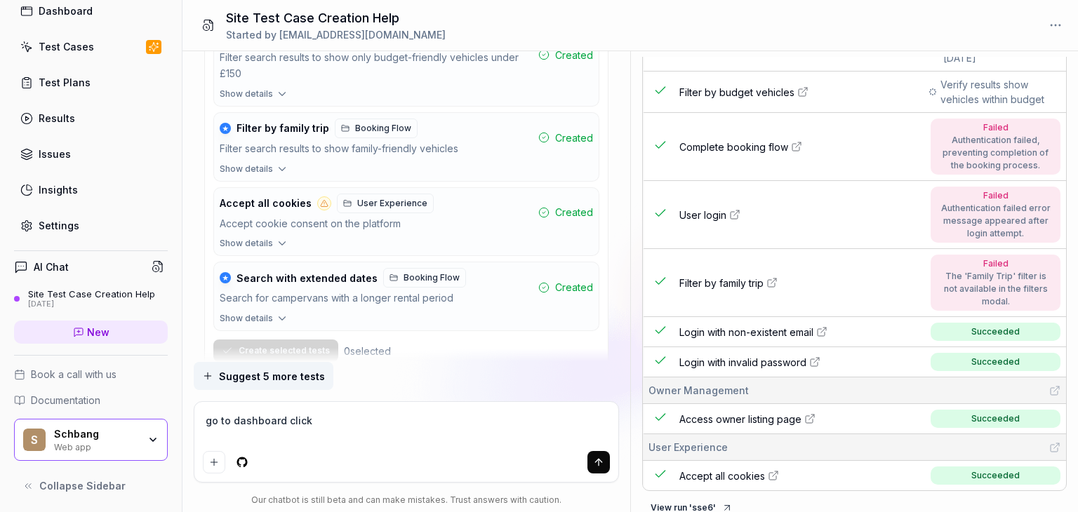
type textarea "*"
type textarea "go to dashboard clic"
type textarea "*"
type textarea "go to dashboard cli"
type textarea "*"
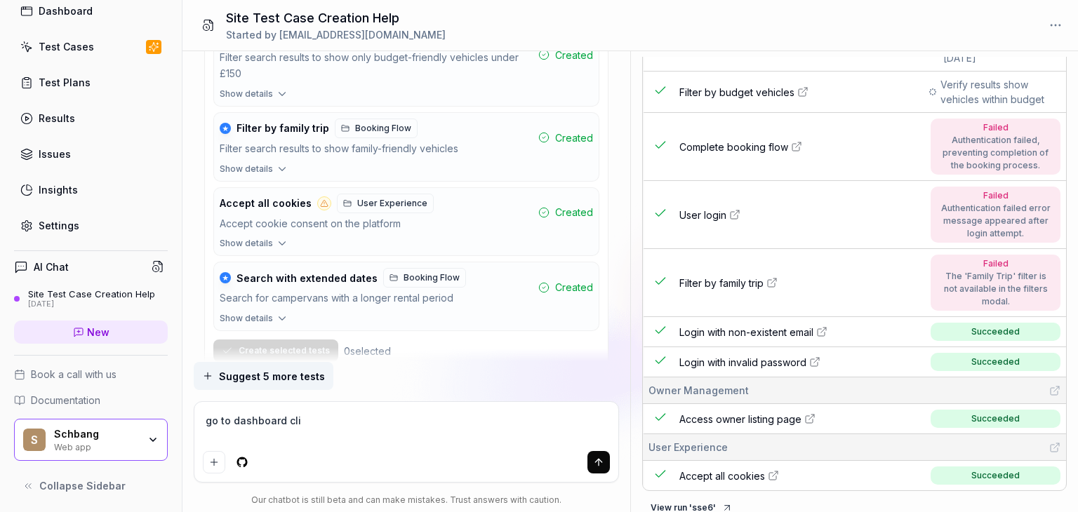
type textarea "go to dashboard cl"
type textarea "*"
type textarea "go to dashboard c"
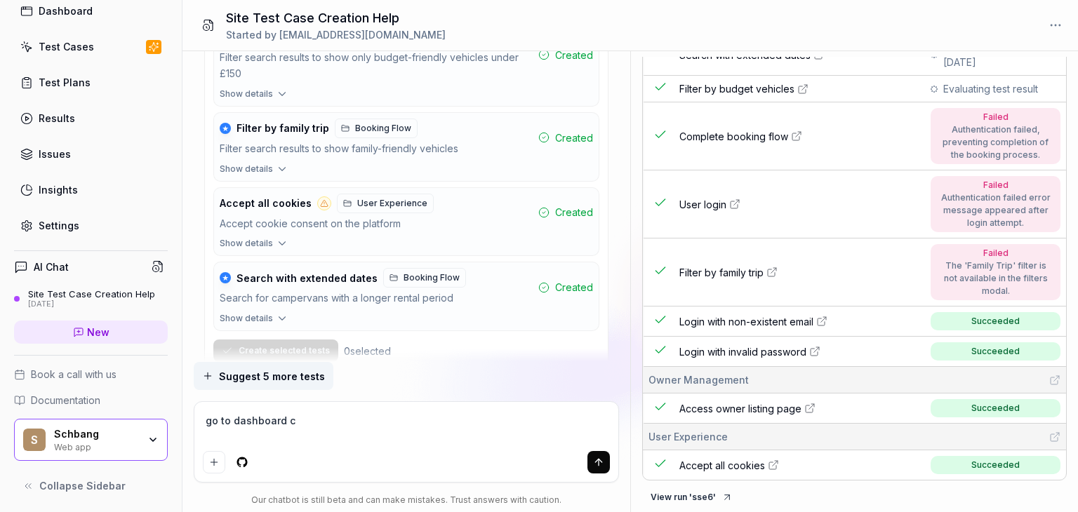
type textarea "*"
type textarea "go to dashboard"
type textarea "*"
type textarea "go to dashboard a"
type textarea "*"
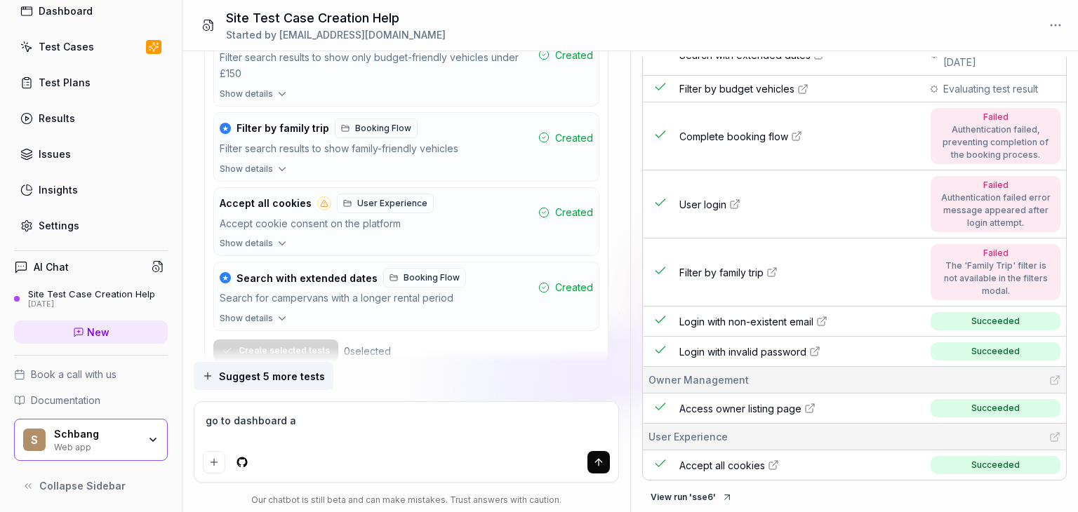
type textarea "go to dashboard an"
type textarea "*"
type textarea "go to dashboard and"
type textarea "*"
type textarea "go to dashboard and"
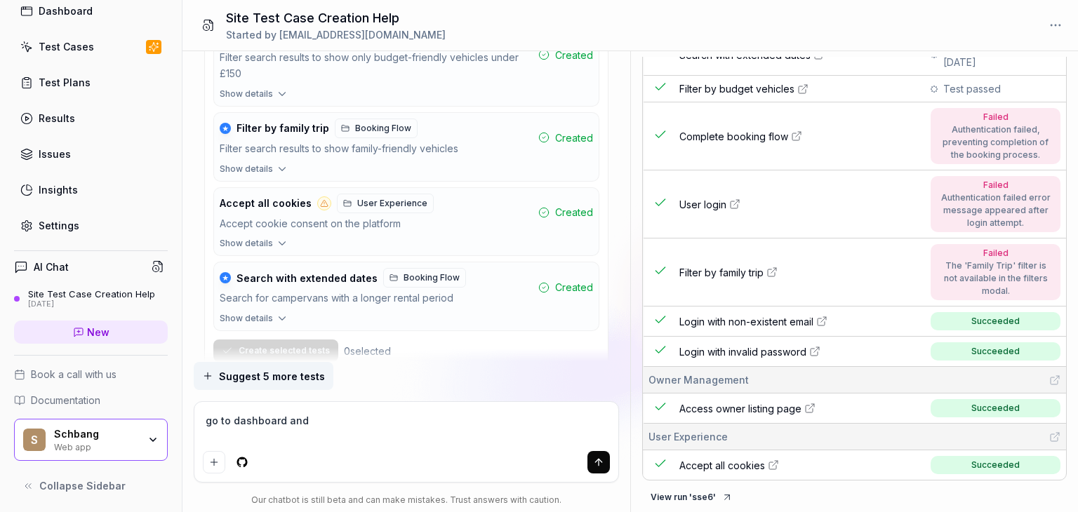
type textarea "*"
type textarea "go to dashboard and a"
type textarea "*"
type textarea "go to dashboard and a c"
type textarea "*"
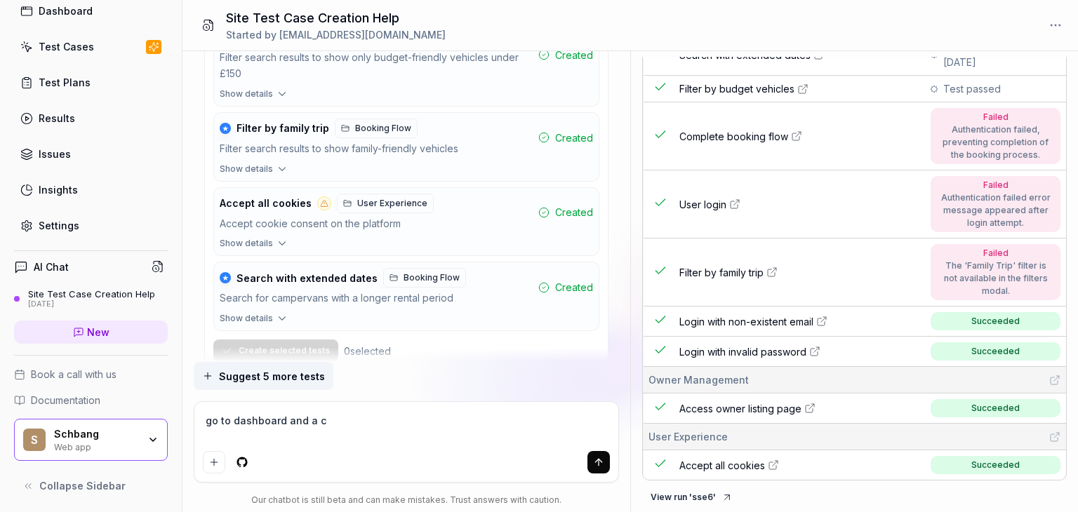
type textarea "go to dashboard and a cr"
type textarea "*"
type textarea "go to dashboard and a cre"
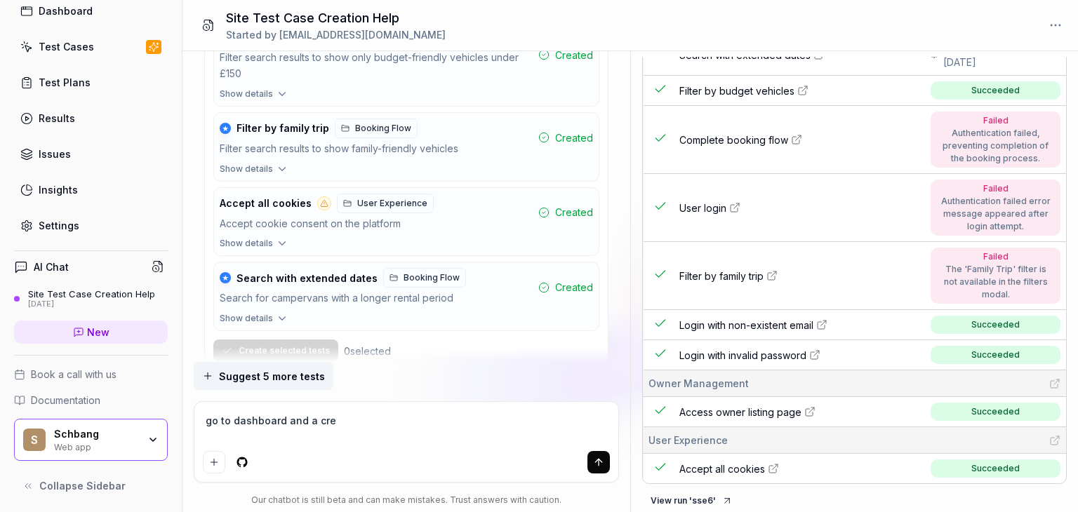
scroll to position [116, 0]
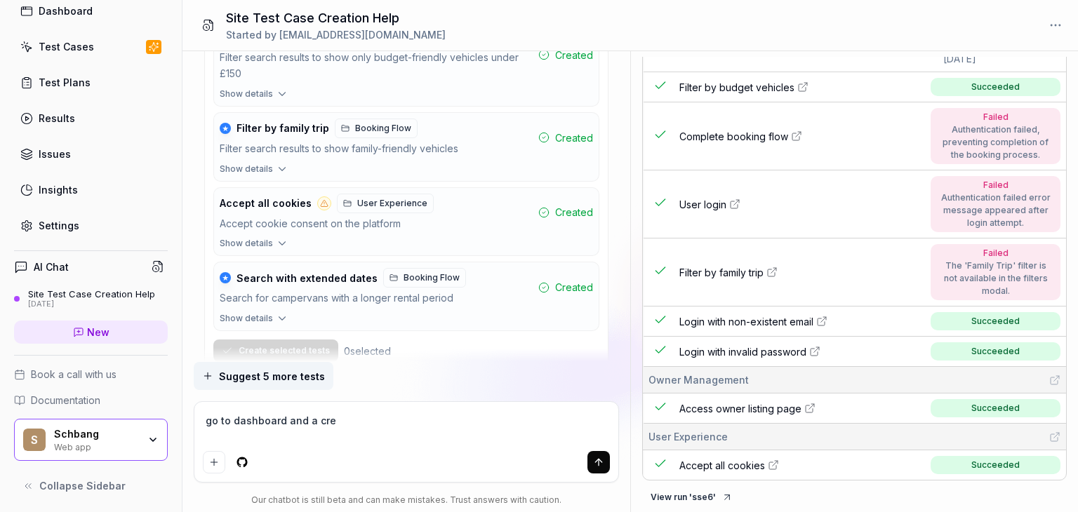
type textarea "*"
type textarea "go to dashboard and a crea"
type textarea "*"
type textarea "go to dashboard and a creat"
type textarea "*"
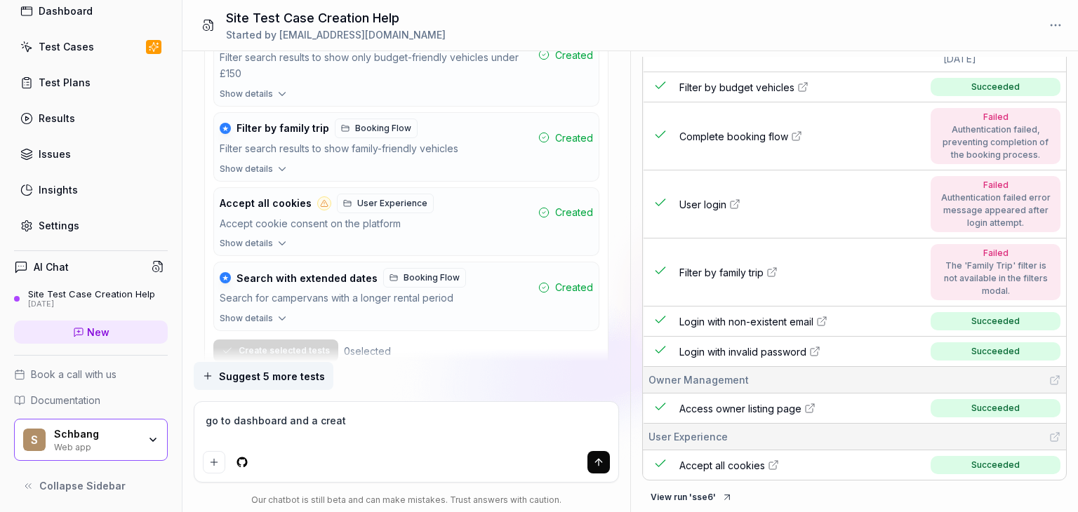
type textarea "go to dashboard and a create"
type textarea "*"
type textarea "go to dashboard and a create"
type textarea "*"
type textarea "go to dashboard and a create a"
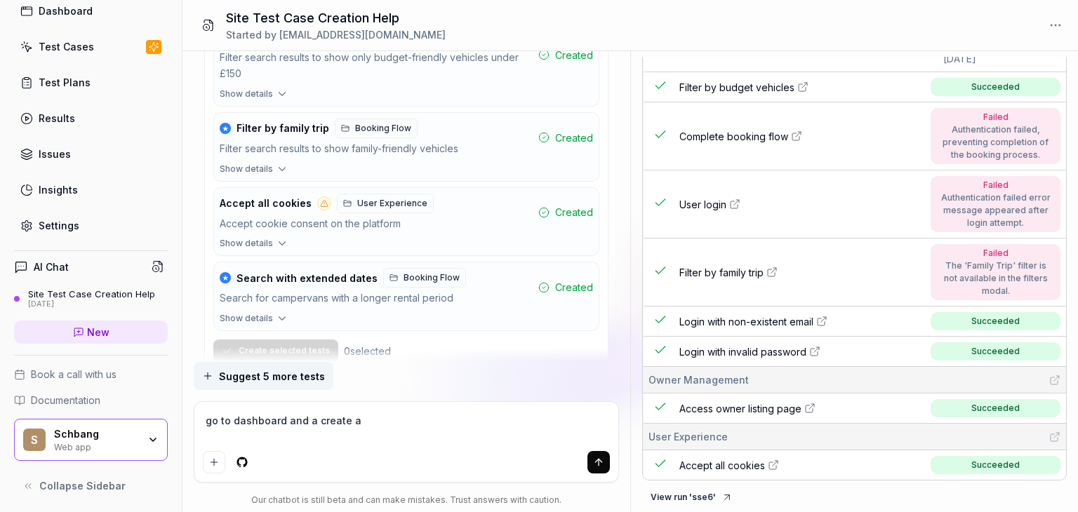
type textarea "*"
type textarea "go to dashboard and a create a n"
type textarea "*"
type textarea "go to dashboard and a create a ne"
type textarea "*"
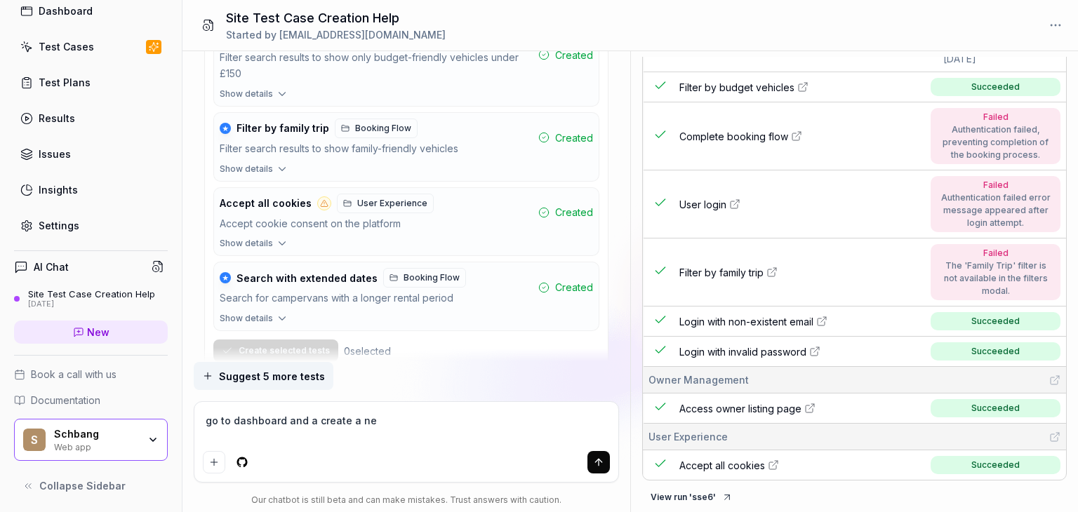
type textarea "go to dashboard and a create a new"
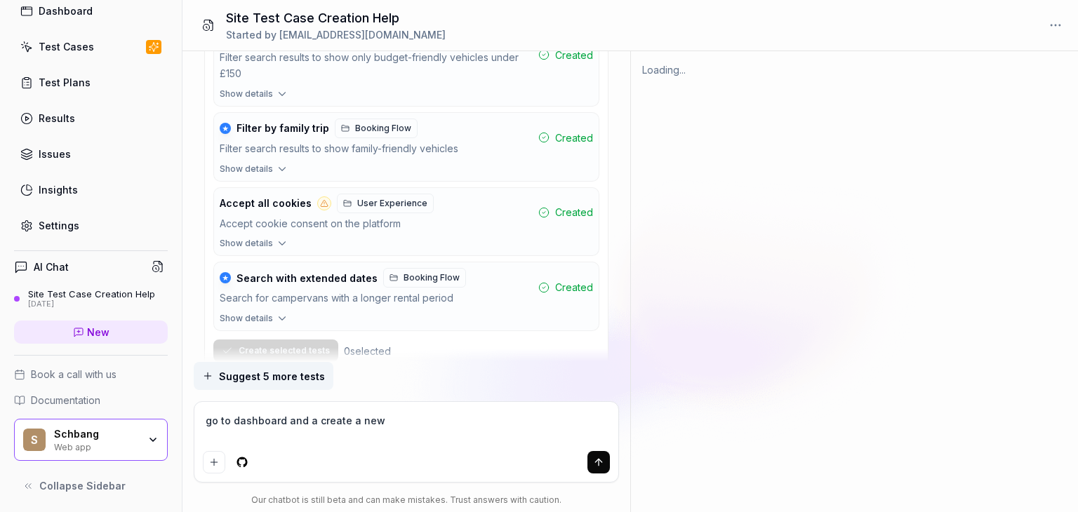
type textarea "*"
type textarea "go to dashboard and a create a new"
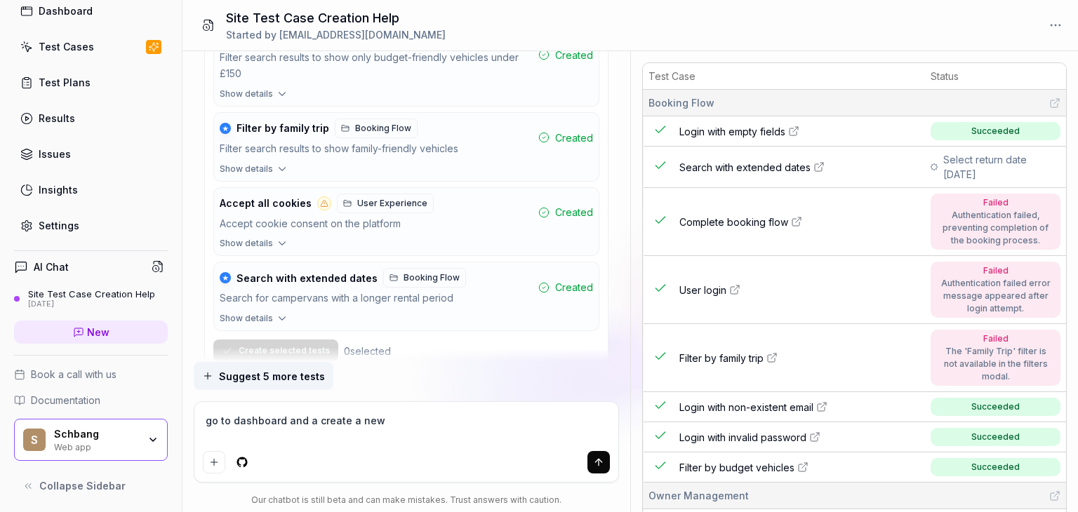
type textarea "*"
type textarea "go to dashboard and a create a new l"
type textarea "*"
type textarea "go to dashboard and a create a new li"
type textarea "*"
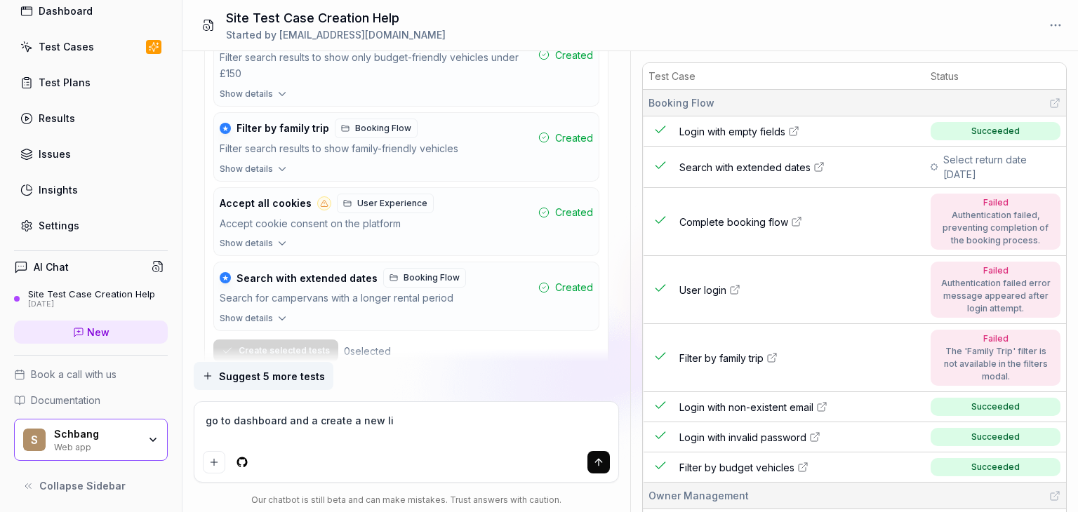
type textarea "go to dashboard and a create a new lis"
type textarea "*"
type textarea "go to dashboard and a create a new listi"
type textarea "*"
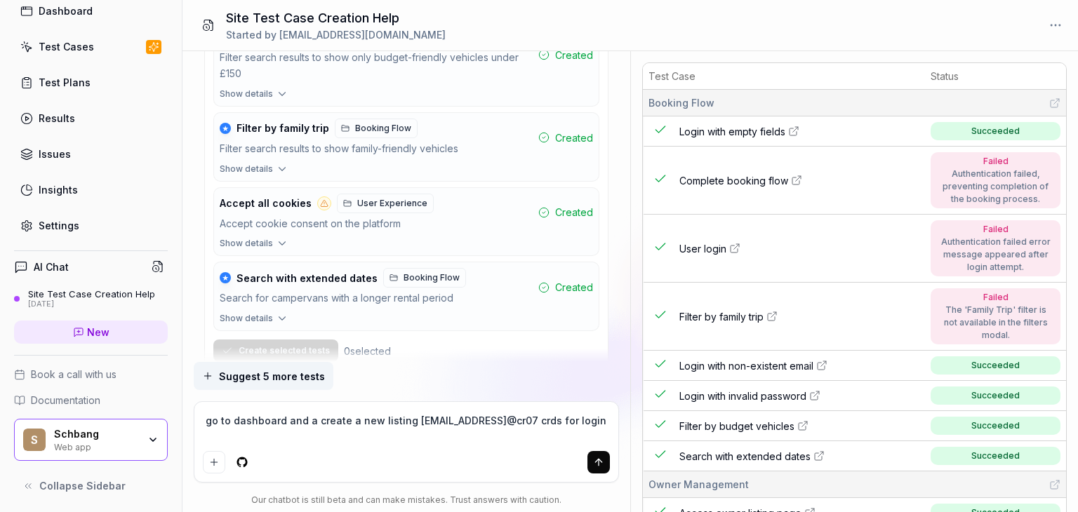
click at [213, 439] on textarea "go to dashboard and a create a new listing [EMAIL_ADDRESS]@cr07 crds for login" at bounding box center [406, 427] width 407 height 35
click at [595, 461] on icon "submit" at bounding box center [598, 462] width 11 height 11
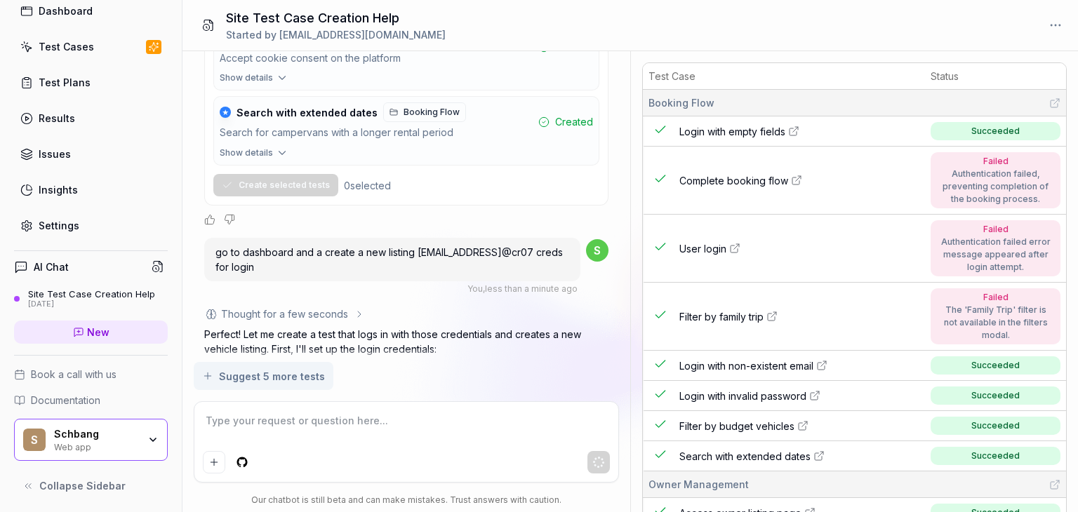
scroll to position [4059, 0]
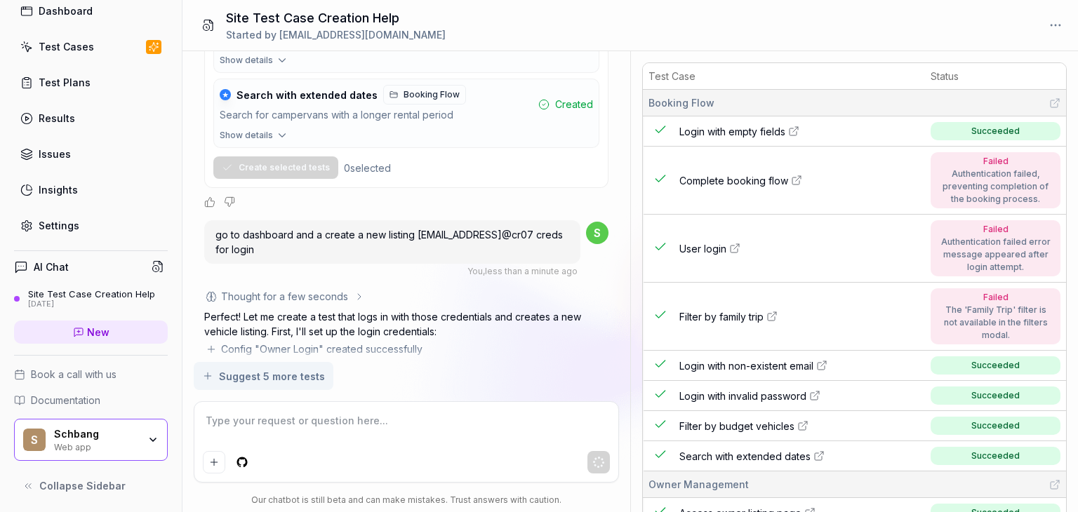
click at [227, 322] on div "Thought for a few seconds The user wants me to: 1. Create a test that logs in u…" at bounding box center [406, 340] width 404 height 102
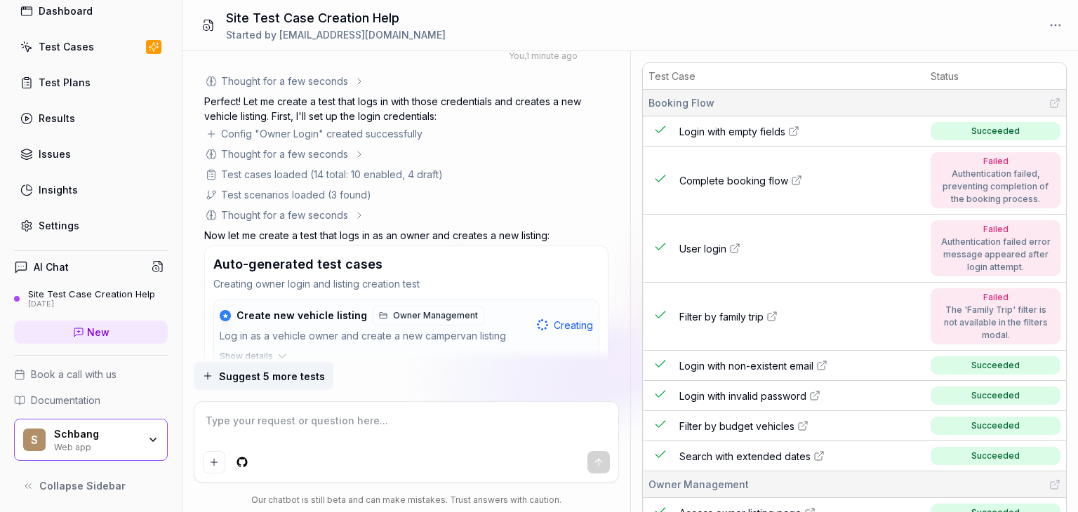
scroll to position [4280, 0]
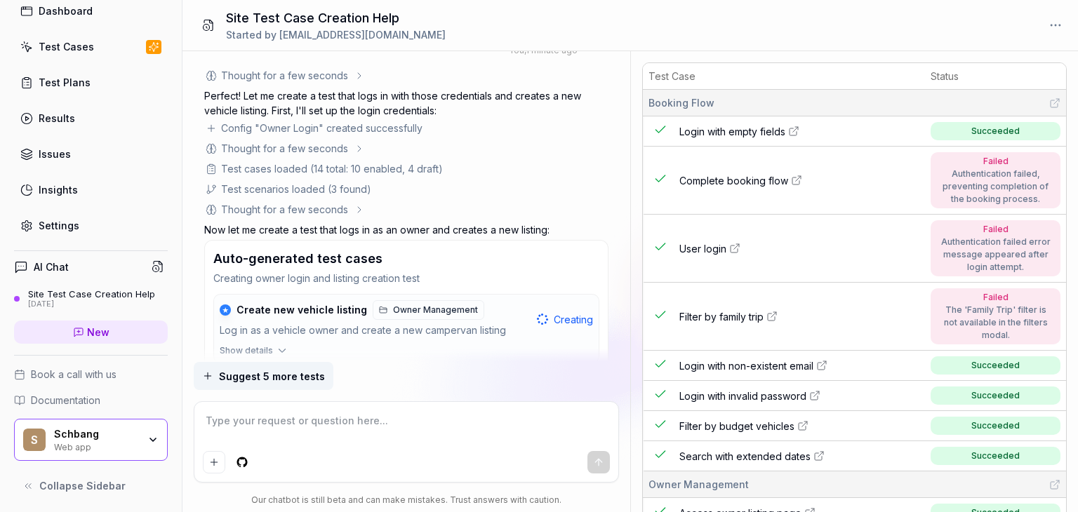
click at [269, 345] on span "Show details" at bounding box center [246, 351] width 53 height 13
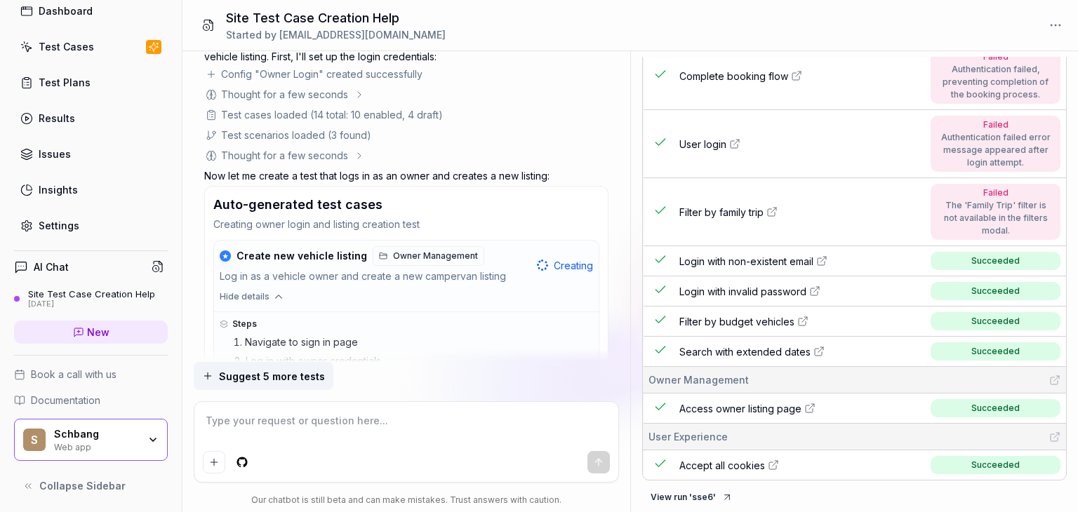
scroll to position [4334, 0]
click at [510, 291] on button "Hide details" at bounding box center [406, 300] width 385 height 18
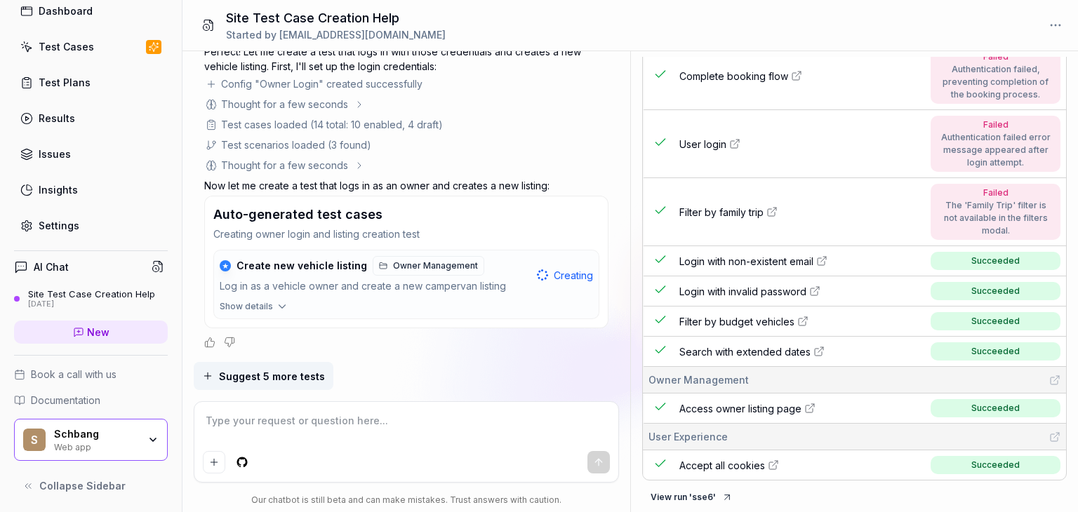
scroll to position [4280, 0]
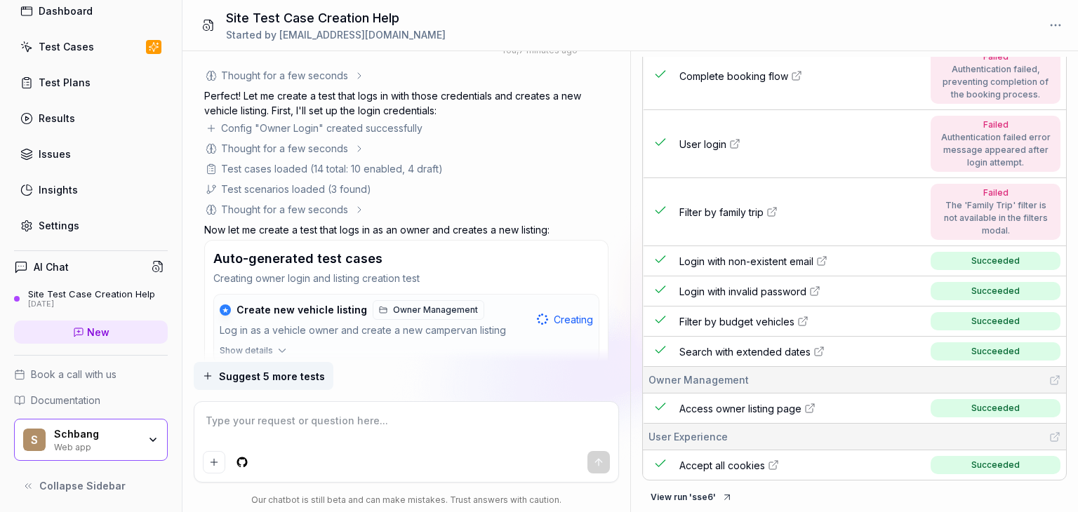
click at [272, 345] on button "Show details" at bounding box center [406, 354] width 385 height 18
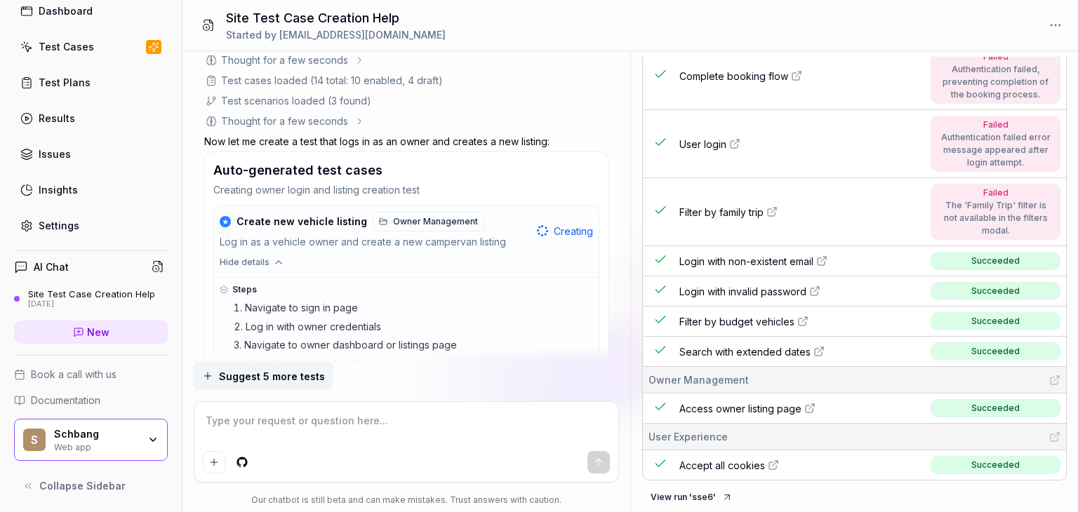
scroll to position [4343, 0]
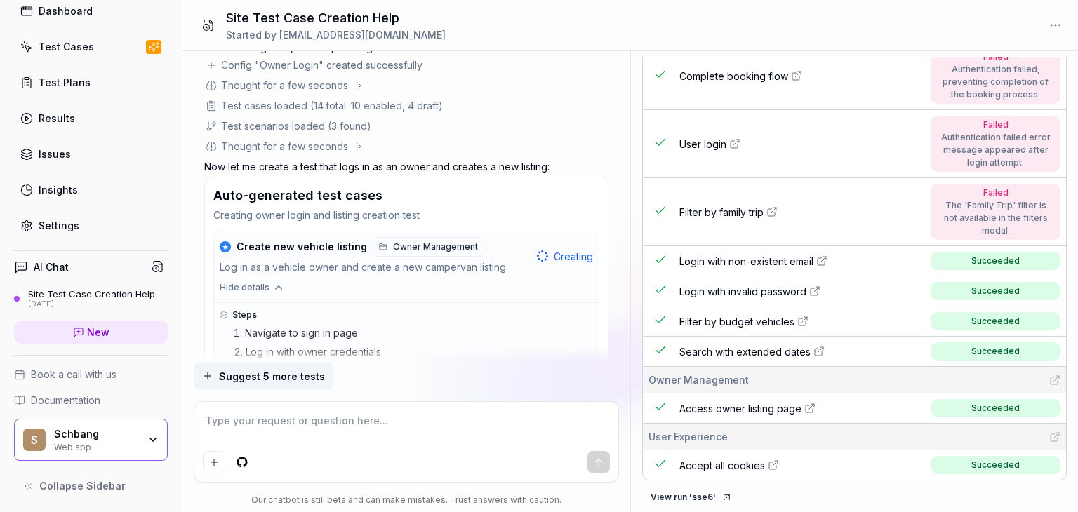
click at [230, 423] on textarea at bounding box center [406, 427] width 407 height 35
click at [116, 51] on link "Test Cases" at bounding box center [91, 46] width 154 height 27
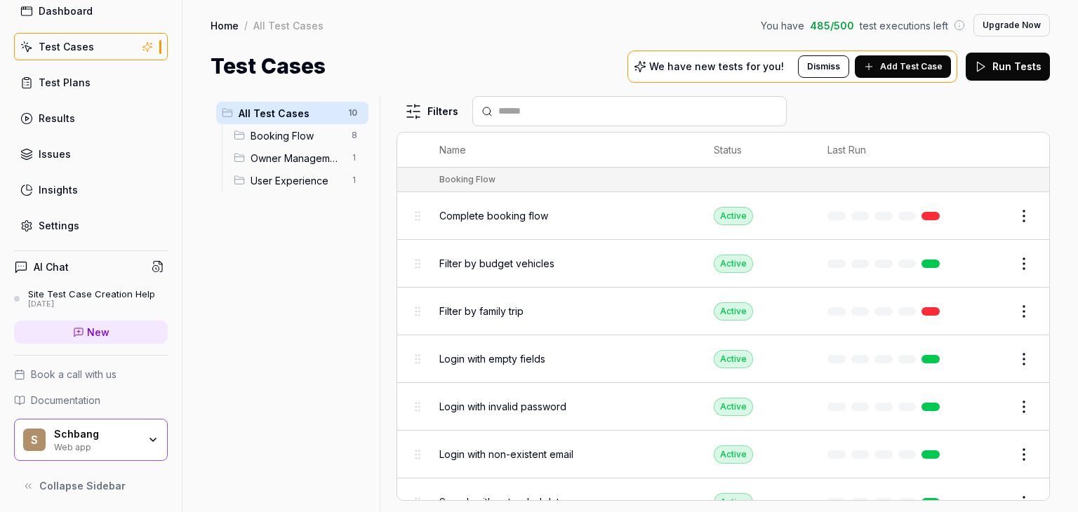
click at [909, 65] on span "Add Test Case" at bounding box center [911, 66] width 62 height 13
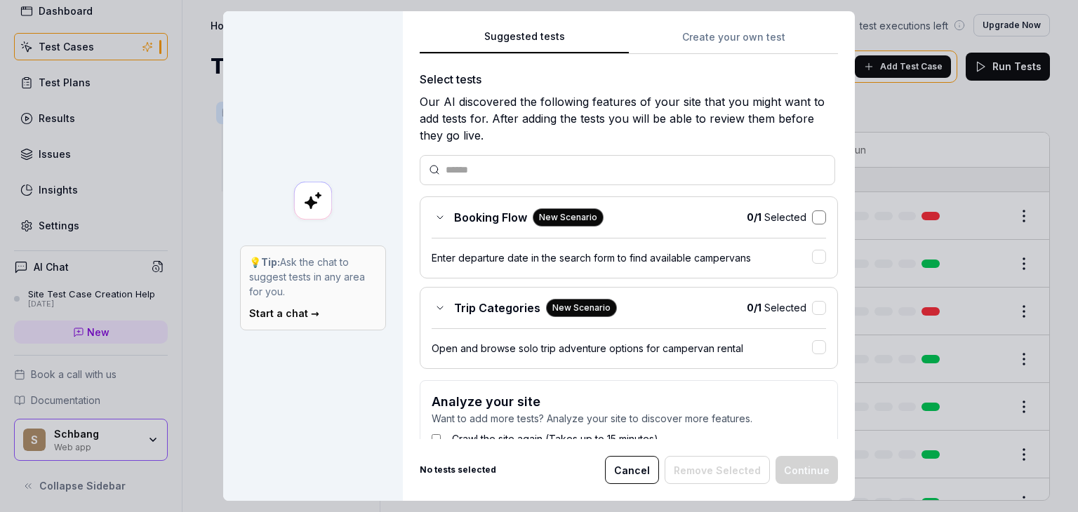
click at [812, 219] on button "button" at bounding box center [819, 218] width 14 height 14
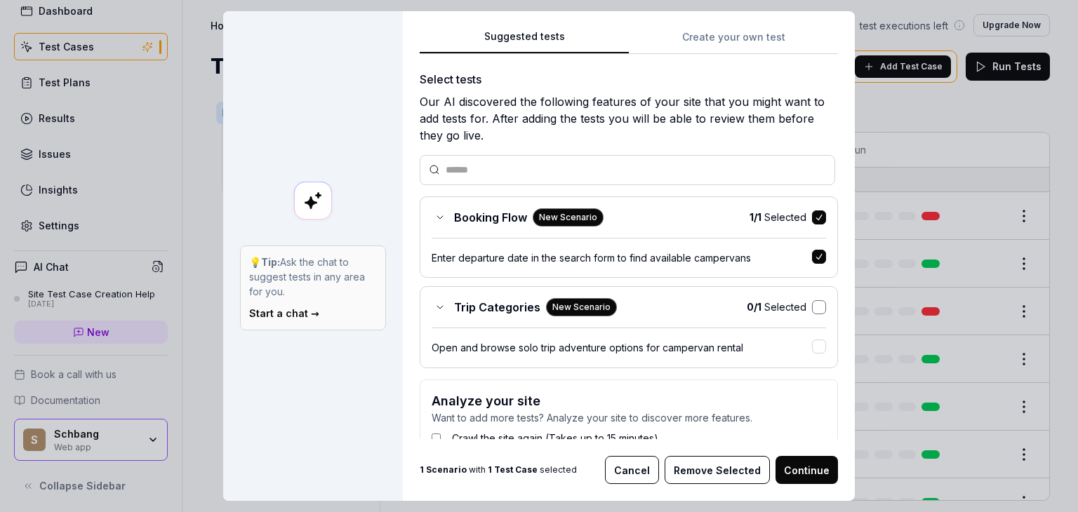
click at [812, 305] on button "button" at bounding box center [819, 307] width 14 height 14
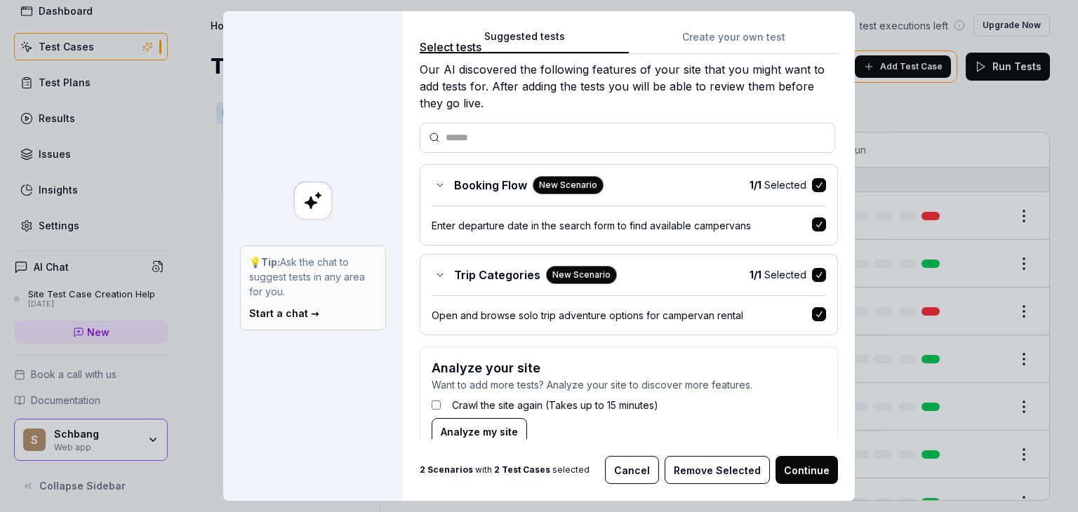
scroll to position [61, 0]
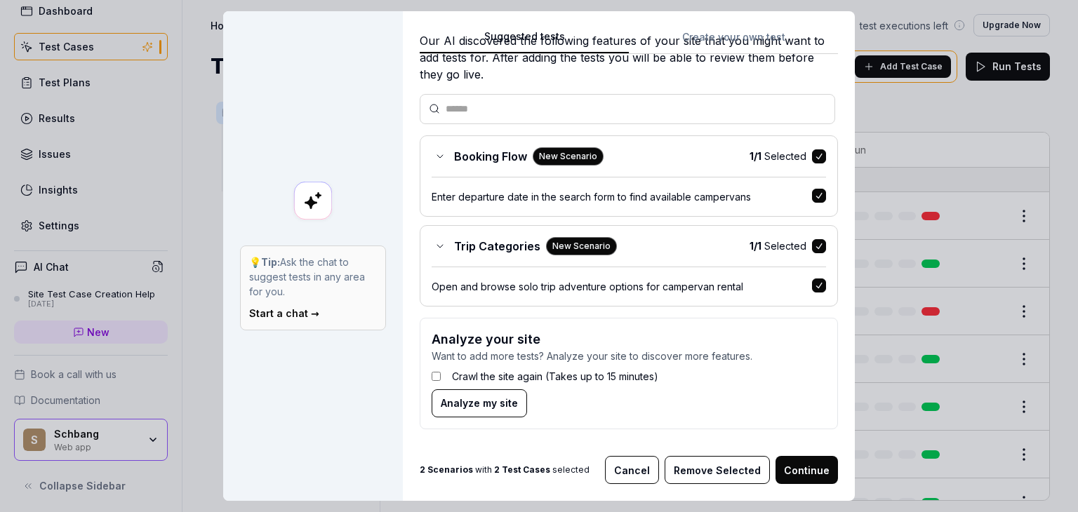
click at [796, 465] on button "Continue" at bounding box center [806, 470] width 62 height 28
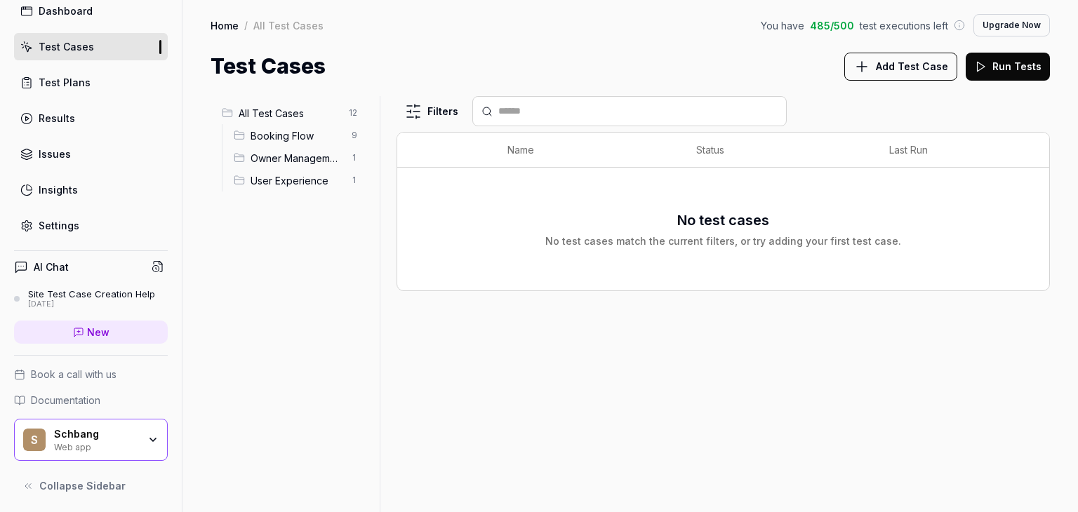
click at [302, 144] on div "Booking Flow 9" at bounding box center [298, 135] width 140 height 22
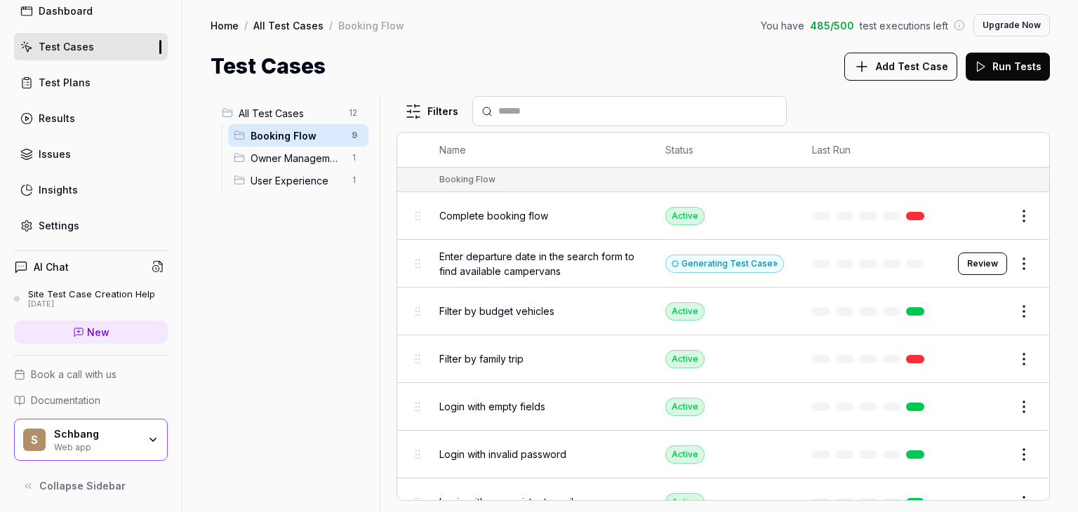
click at [316, 163] on span "Owner Management" at bounding box center [297, 158] width 93 height 15
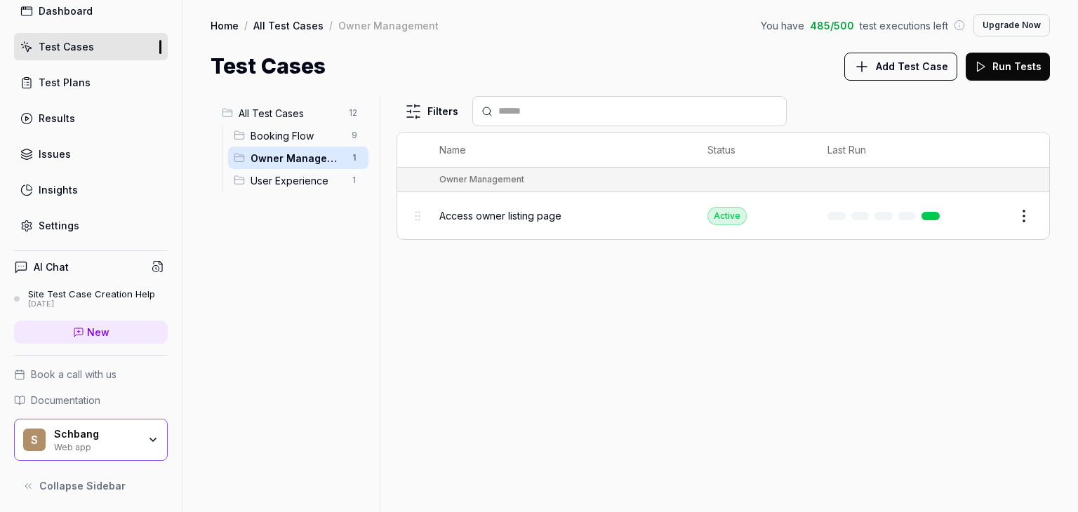
click at [314, 178] on span "User Experience" at bounding box center [297, 180] width 93 height 15
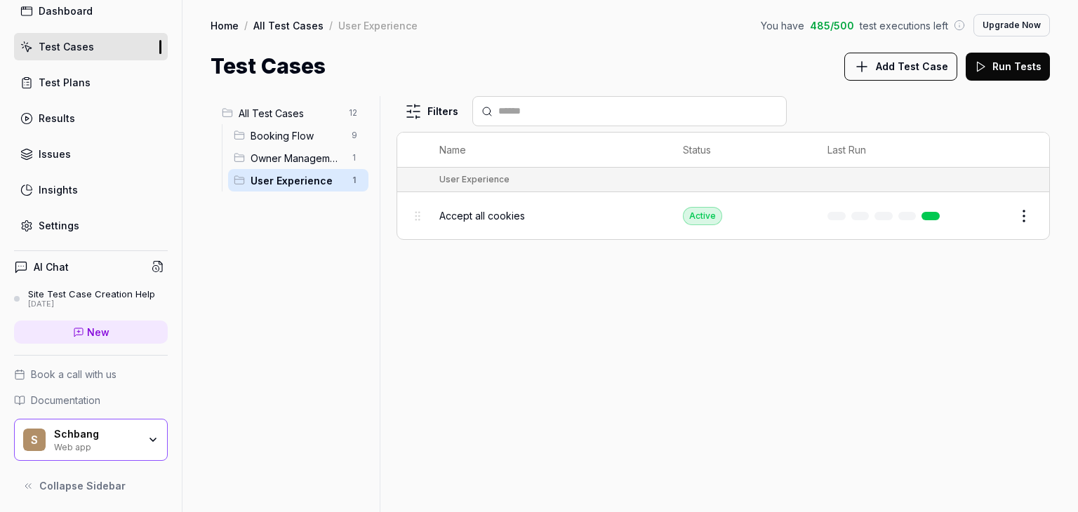
click at [314, 178] on span "User Experience" at bounding box center [297, 180] width 93 height 15
click at [340, 129] on span "Booking Flow" at bounding box center [297, 135] width 93 height 15
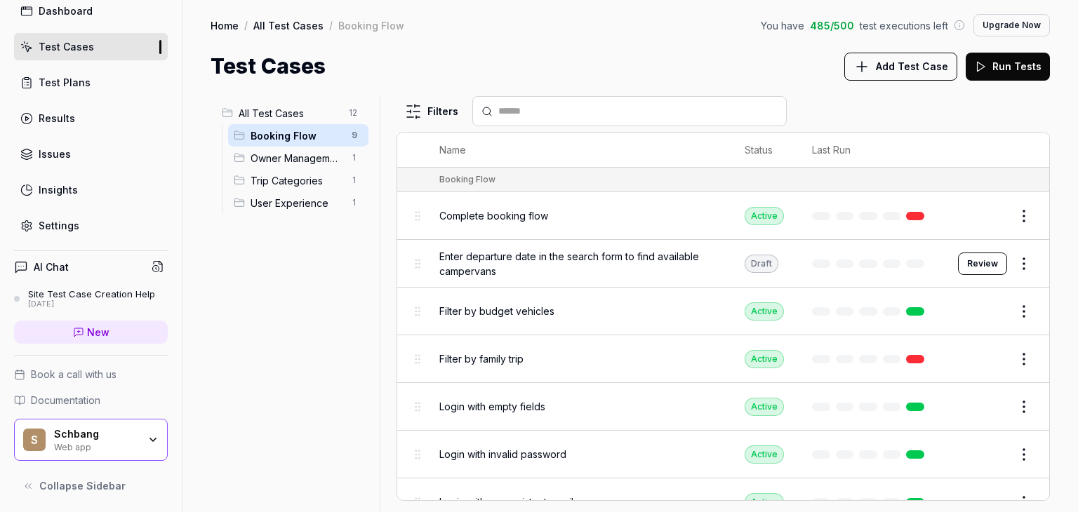
click at [1010, 262] on html "s Dashboard Test Cases Test Plans Results Issues Insights Settings AI Chat Site…" at bounding box center [539, 256] width 1078 height 512
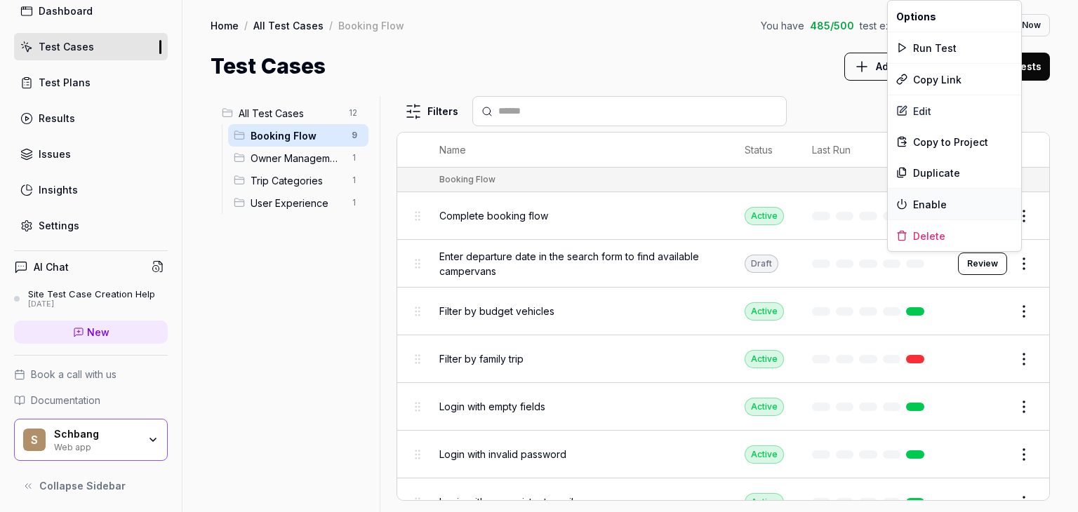
click at [972, 206] on div "Enable" at bounding box center [954, 204] width 133 height 31
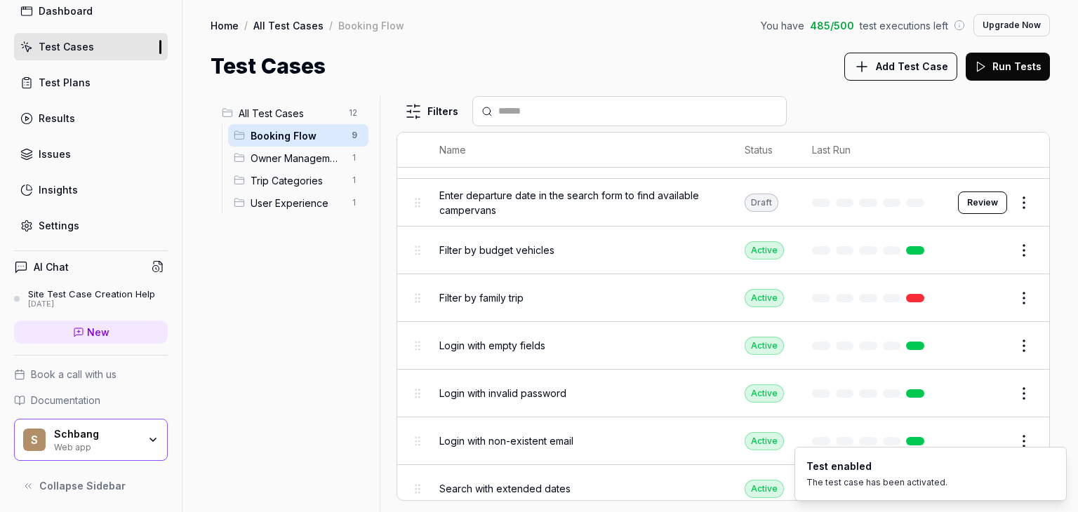
scroll to position [119, 0]
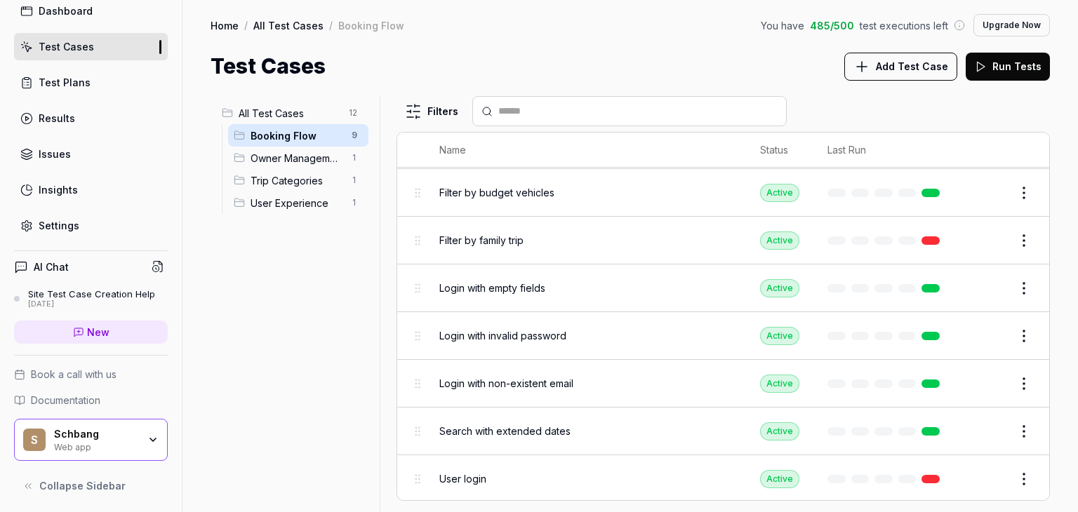
click at [120, 295] on div "Site Test Case Creation Help" at bounding box center [91, 293] width 127 height 11
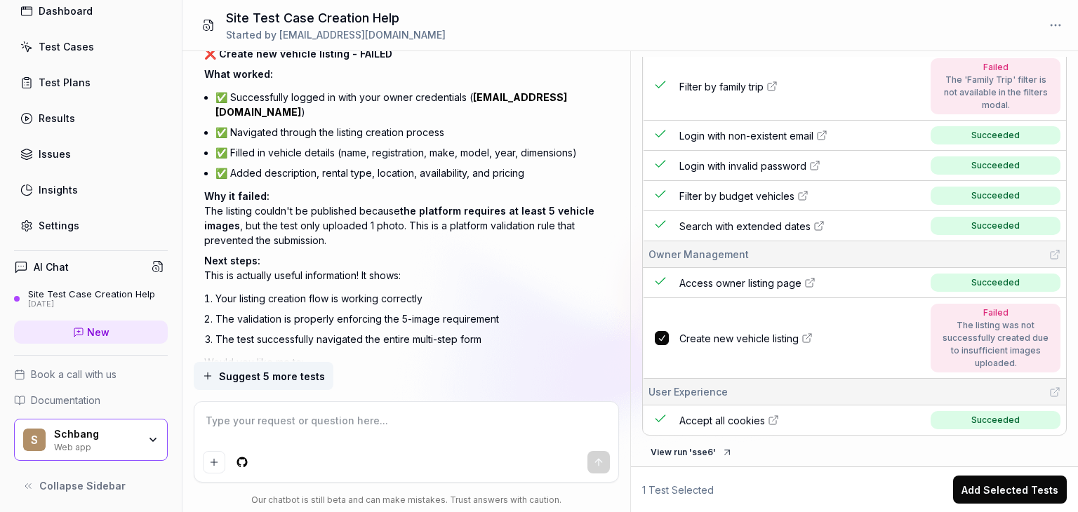
scroll to position [4755, 0]
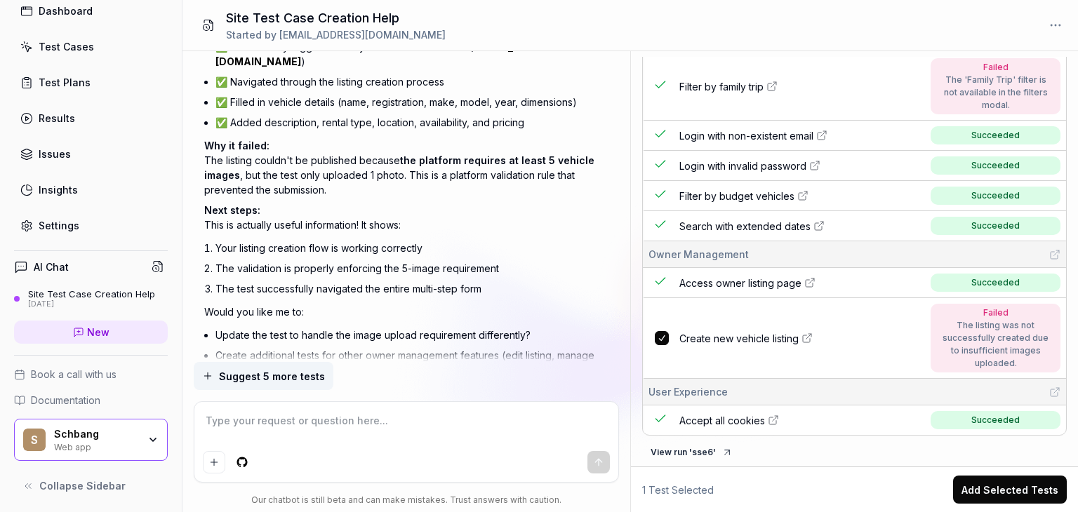
click at [248, 417] on textarea at bounding box center [406, 427] width 407 height 35
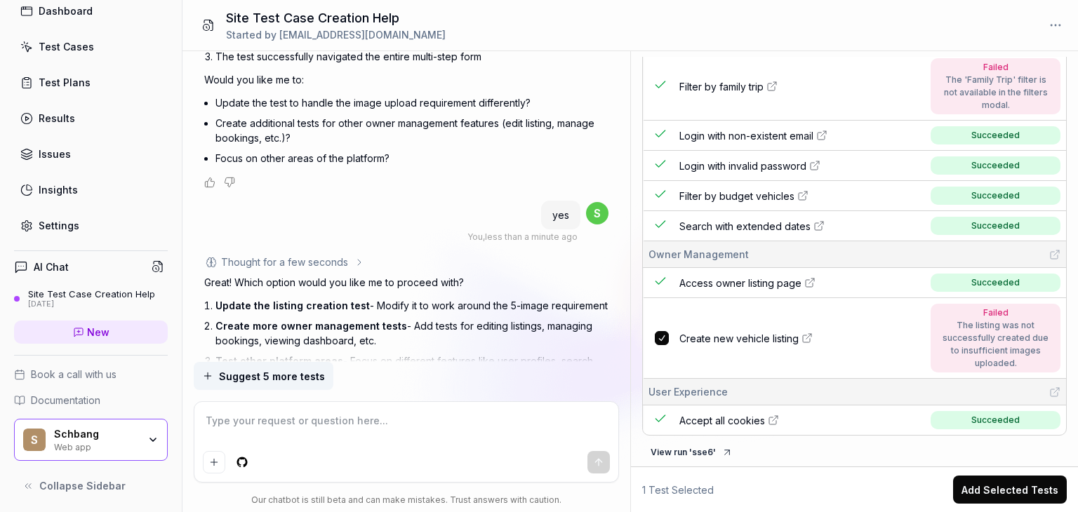
scroll to position [4992, 0]
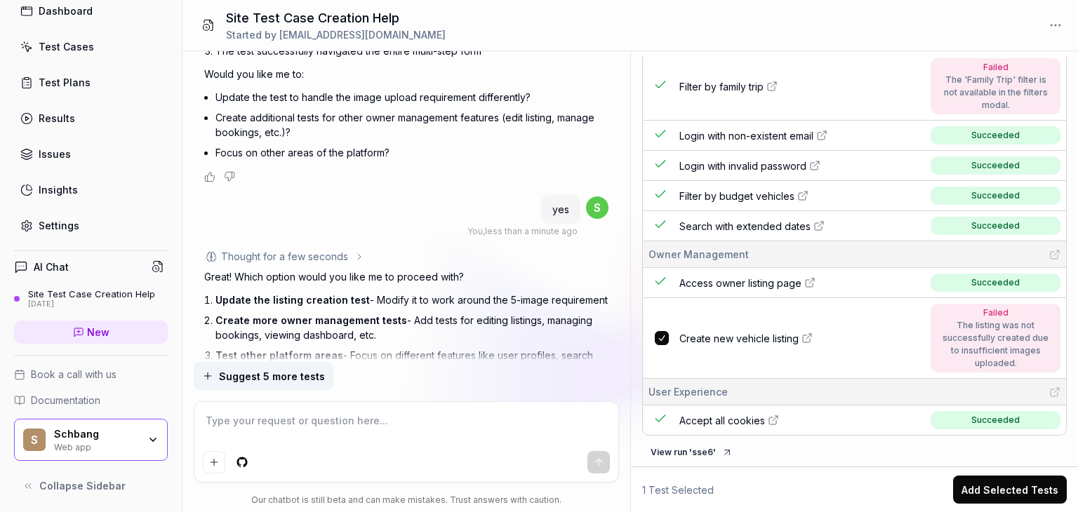
click at [230, 420] on textarea at bounding box center [406, 427] width 407 height 35
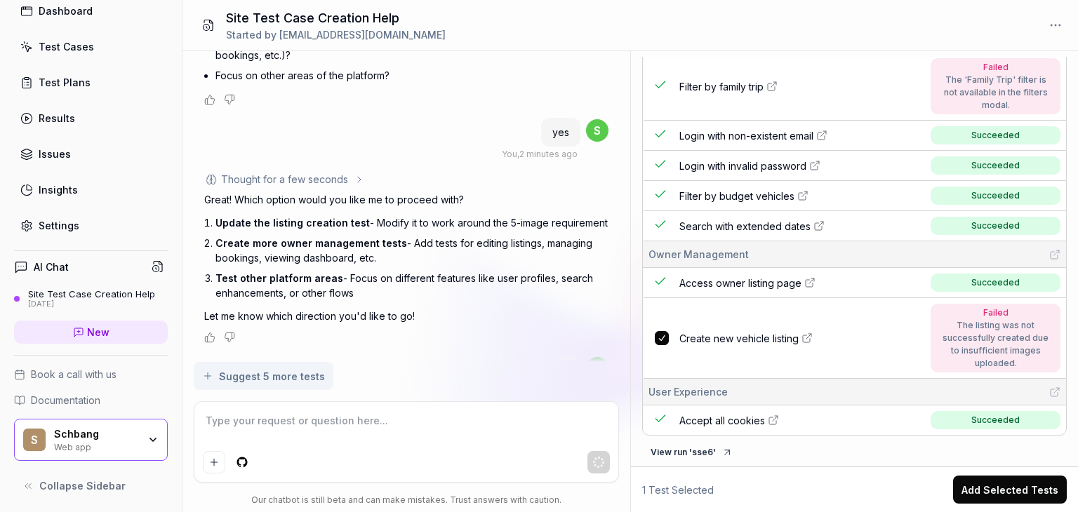
scroll to position [5088, 0]
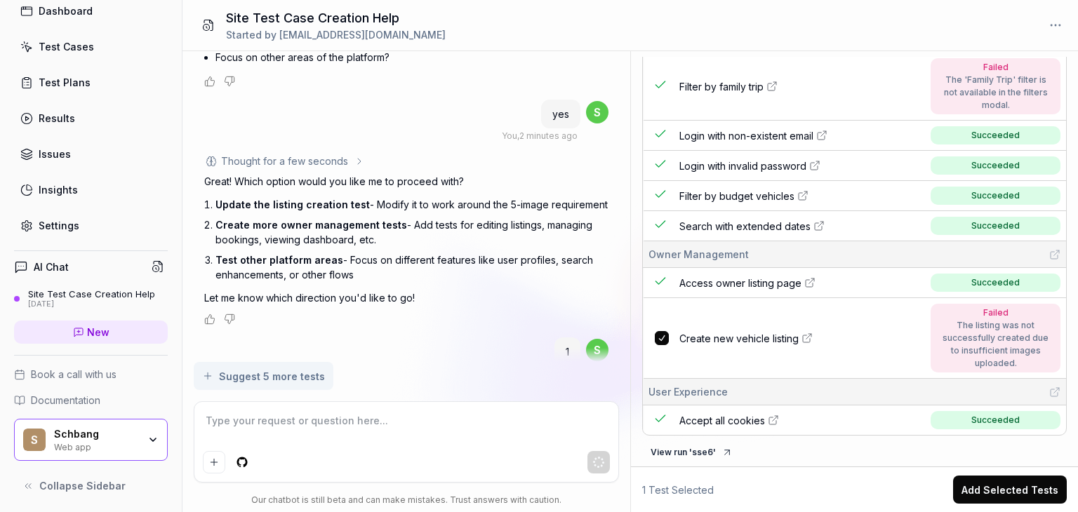
click at [984, 496] on button "Add Selected Tests" at bounding box center [1010, 490] width 114 height 28
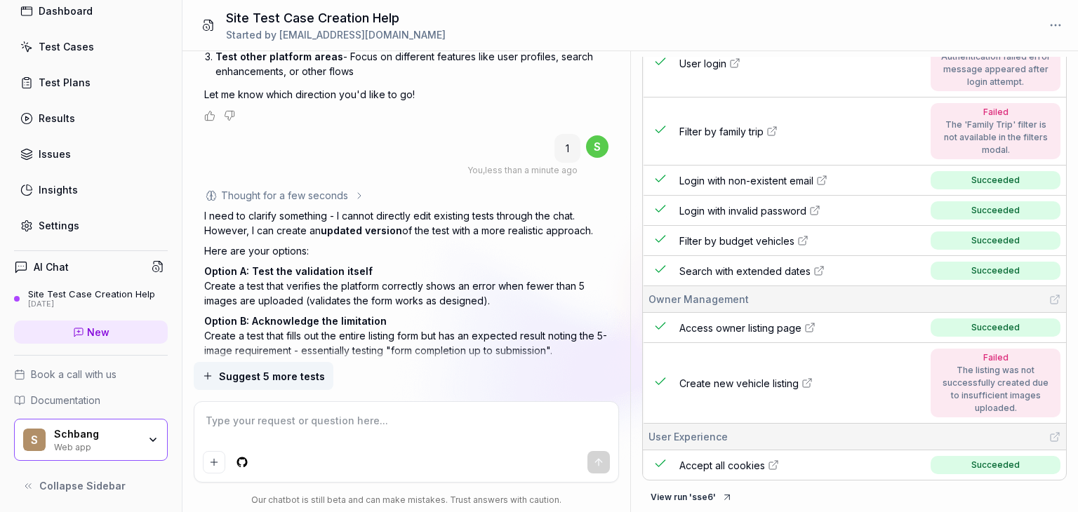
scroll to position [5333, 0]
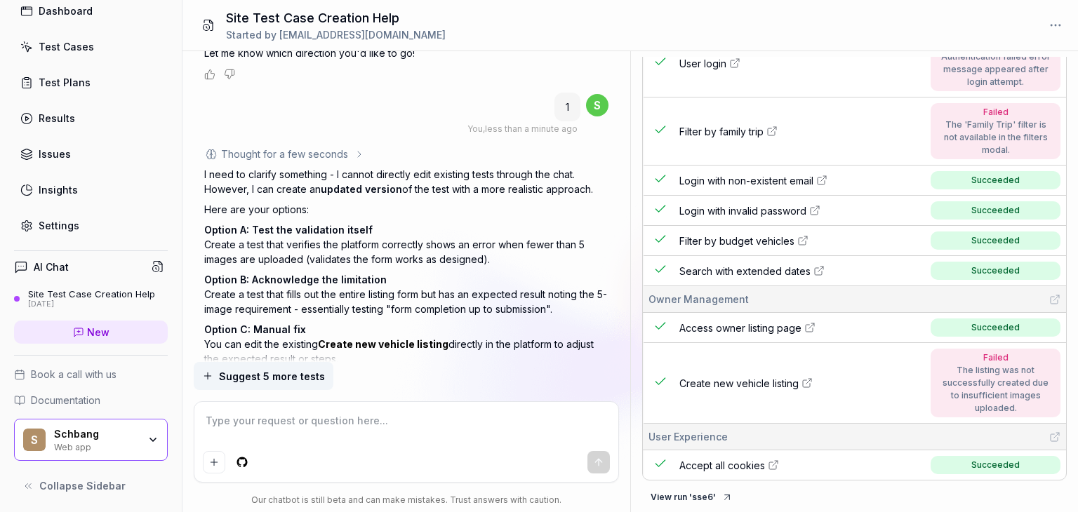
click at [236, 419] on textarea at bounding box center [406, 427] width 407 height 35
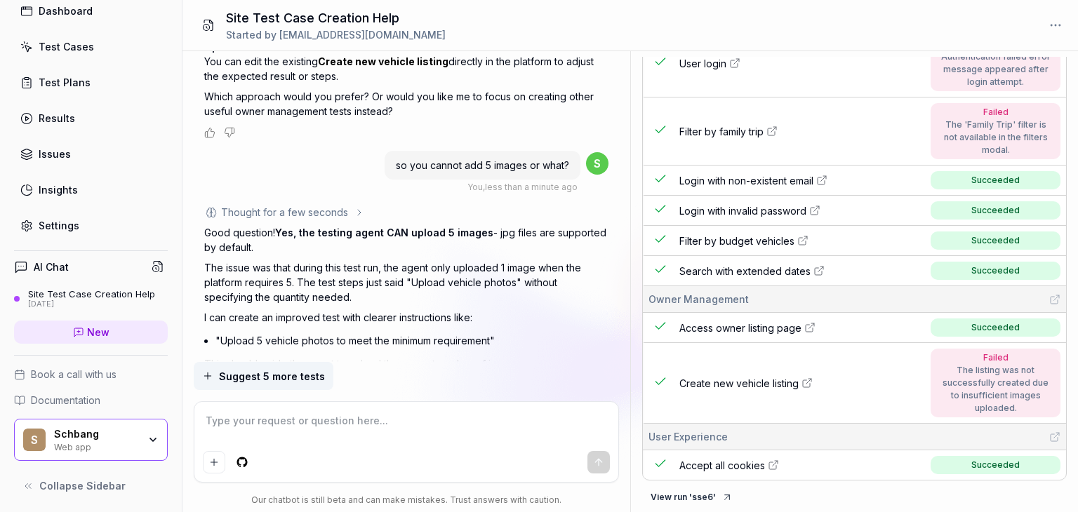
scroll to position [5621, 0]
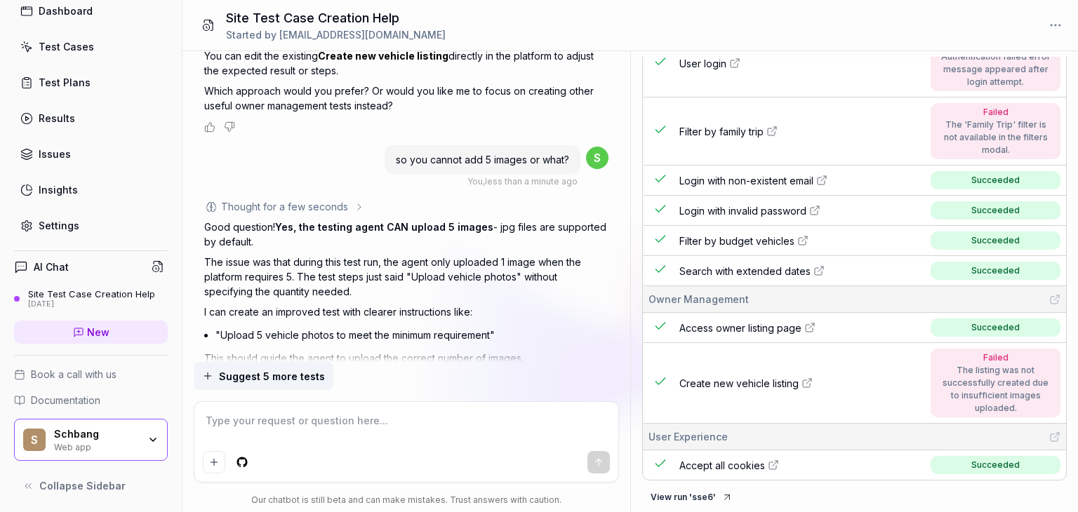
click at [247, 431] on textarea at bounding box center [406, 427] width 407 height 35
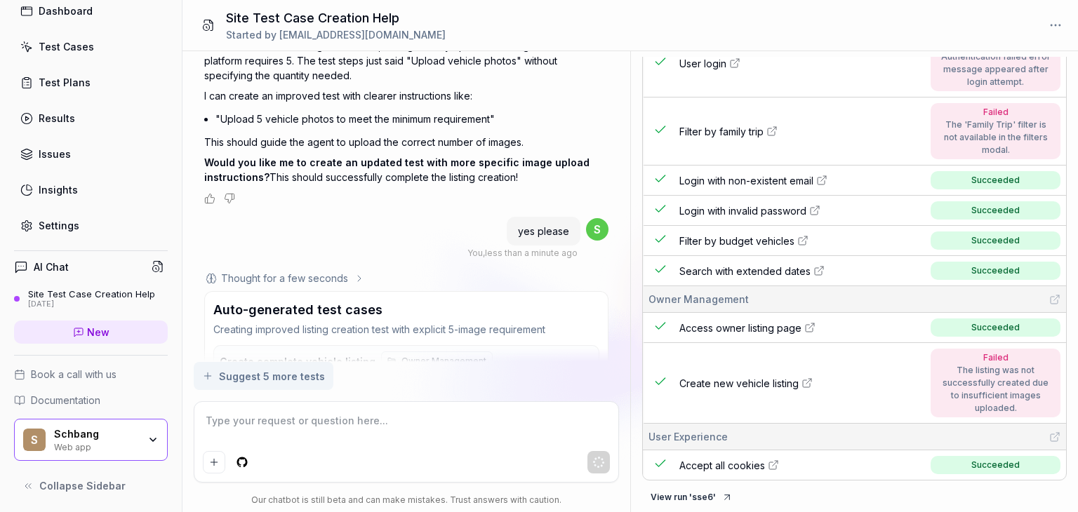
scroll to position [5875, 0]
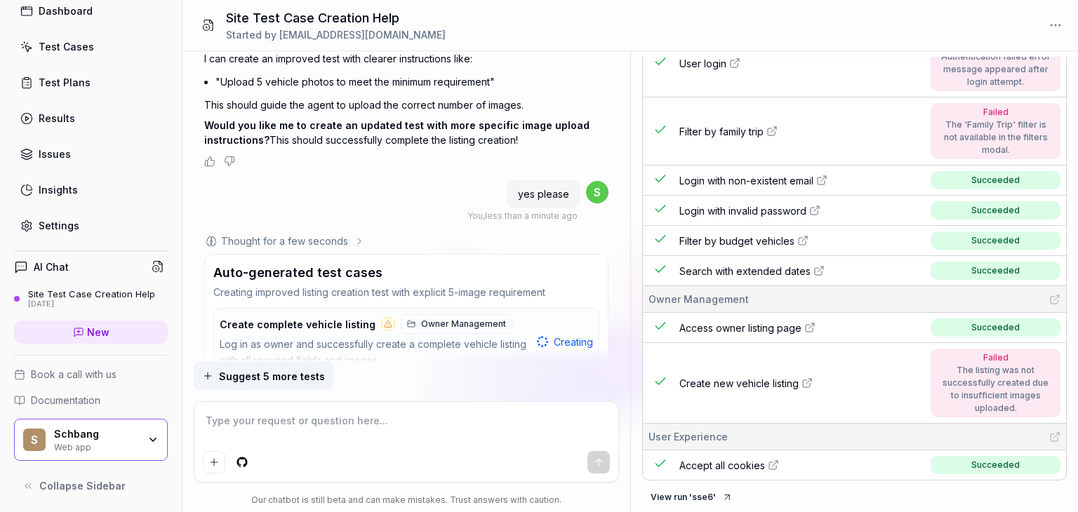
click at [480, 369] on div "Suggest 5 more tests" at bounding box center [406, 376] width 425 height 28
click at [281, 375] on icon "button" at bounding box center [282, 381] width 13 height 13
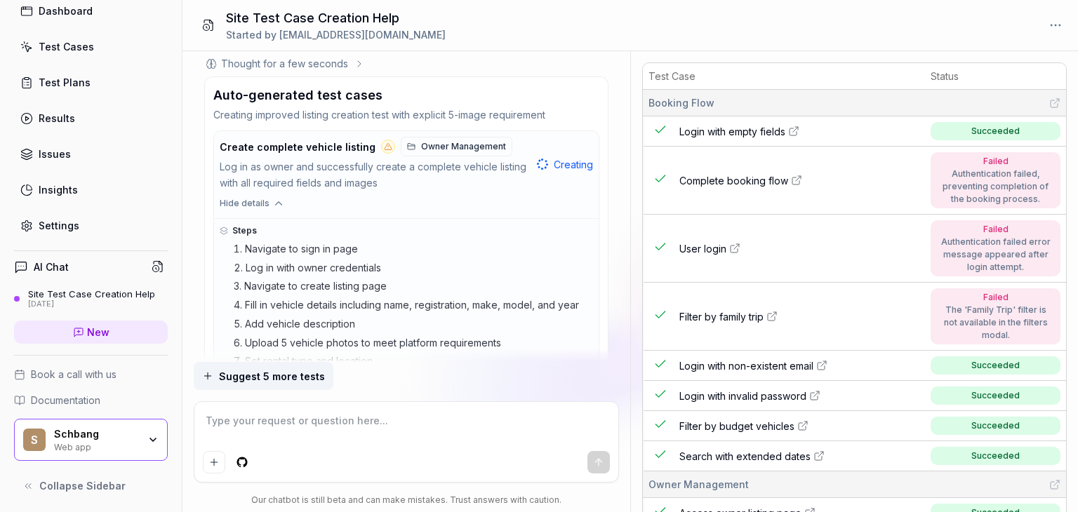
scroll to position [6041, 0]
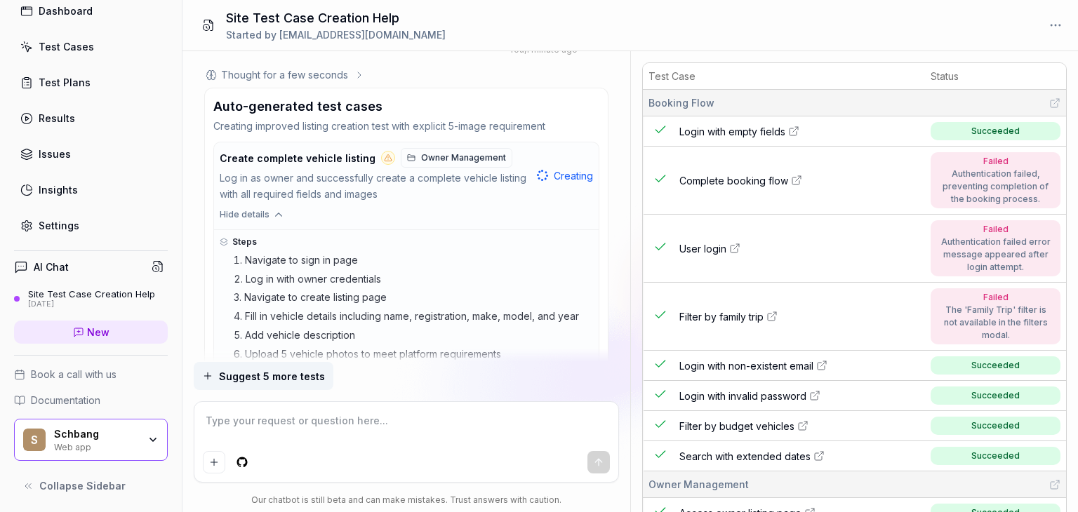
click at [81, 48] on div "Test Cases" at bounding box center [66, 46] width 55 height 15
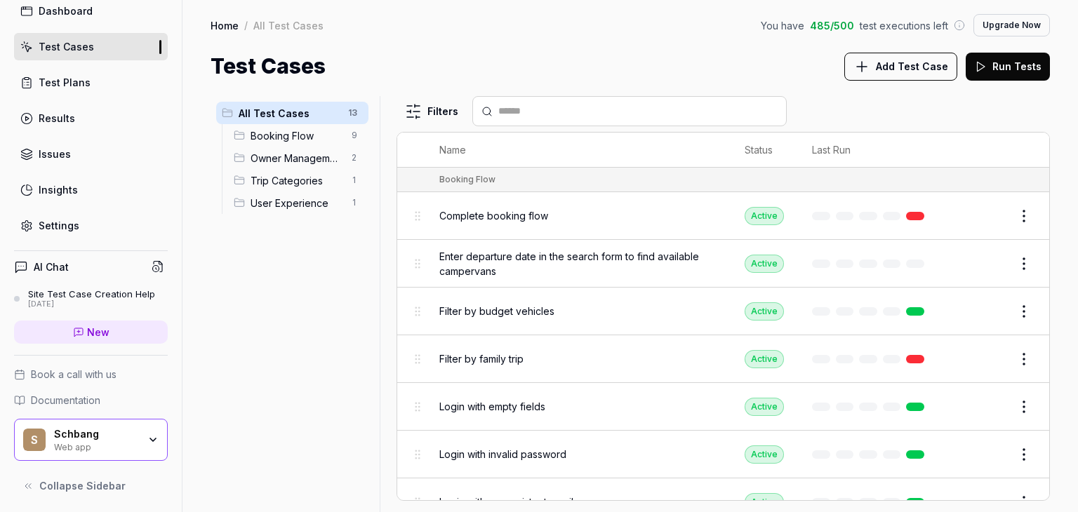
click at [307, 139] on span "Booking Flow" at bounding box center [297, 135] width 93 height 15
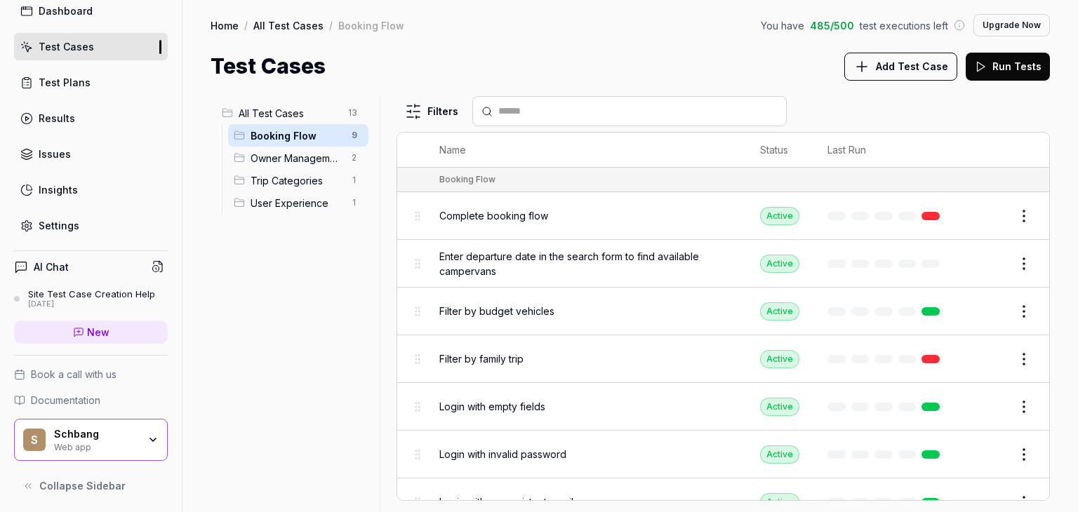
click at [104, 300] on div "[DATE]" at bounding box center [91, 305] width 127 height 10
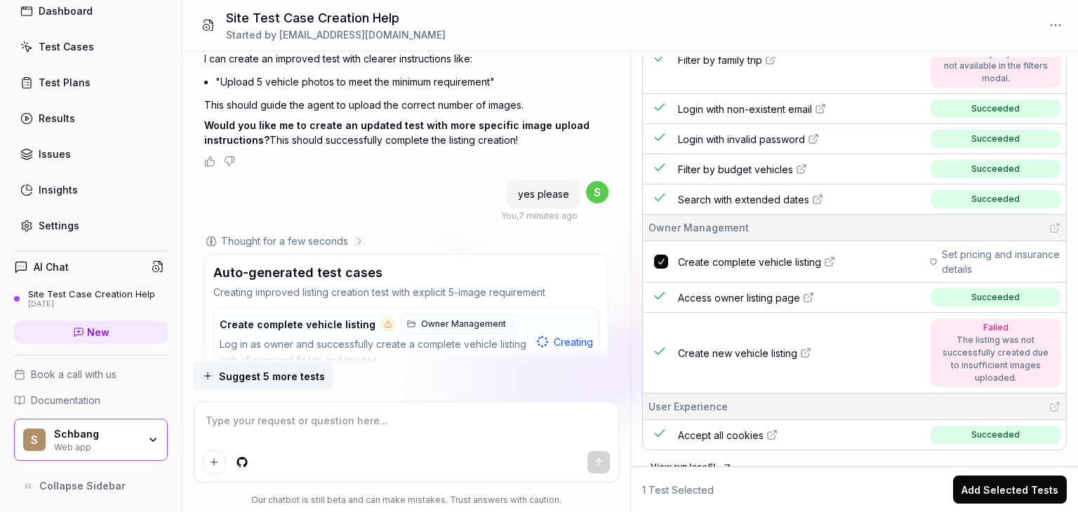
scroll to position [261, 0]
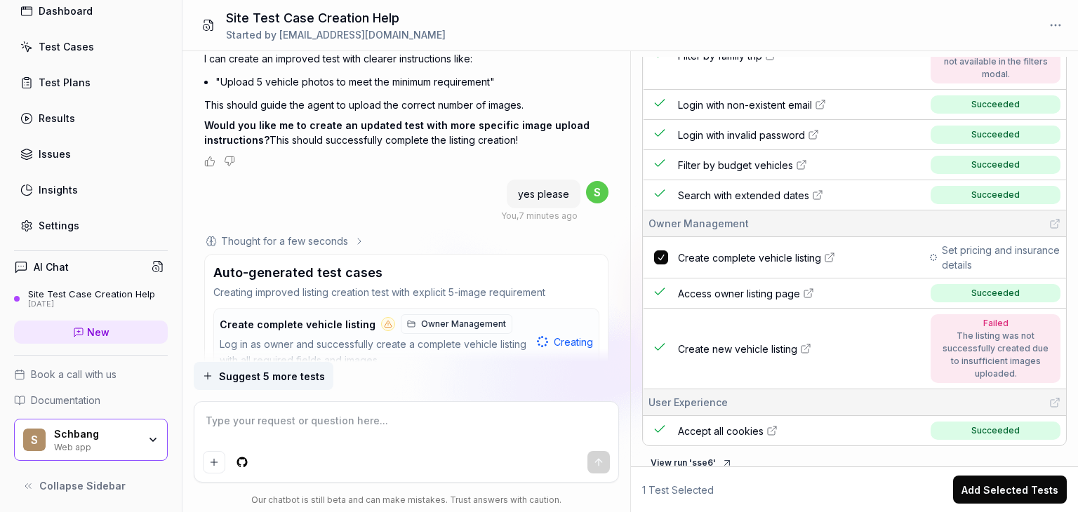
click at [991, 489] on button "Add Selected Tests" at bounding box center [1010, 490] width 114 height 28
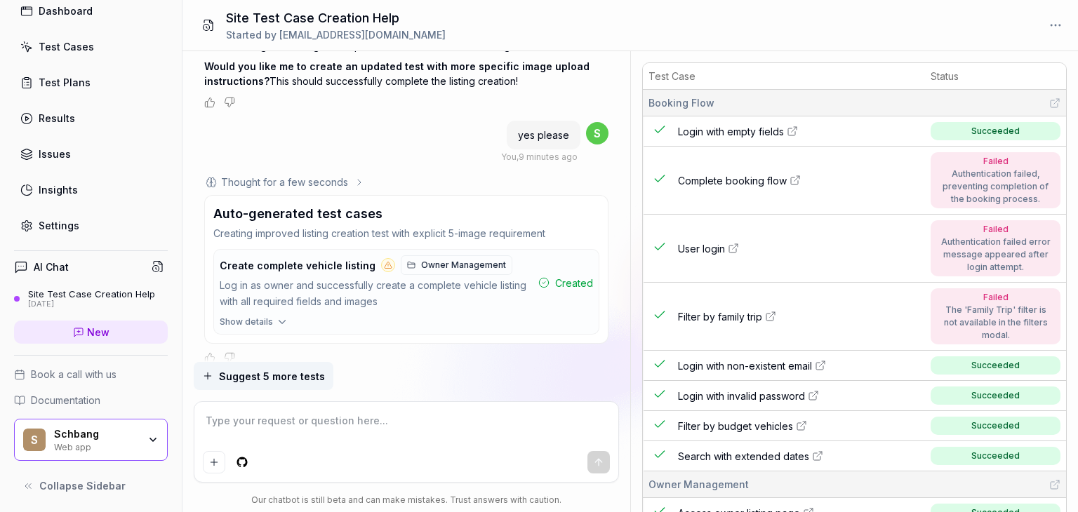
scroll to position [6416, 0]
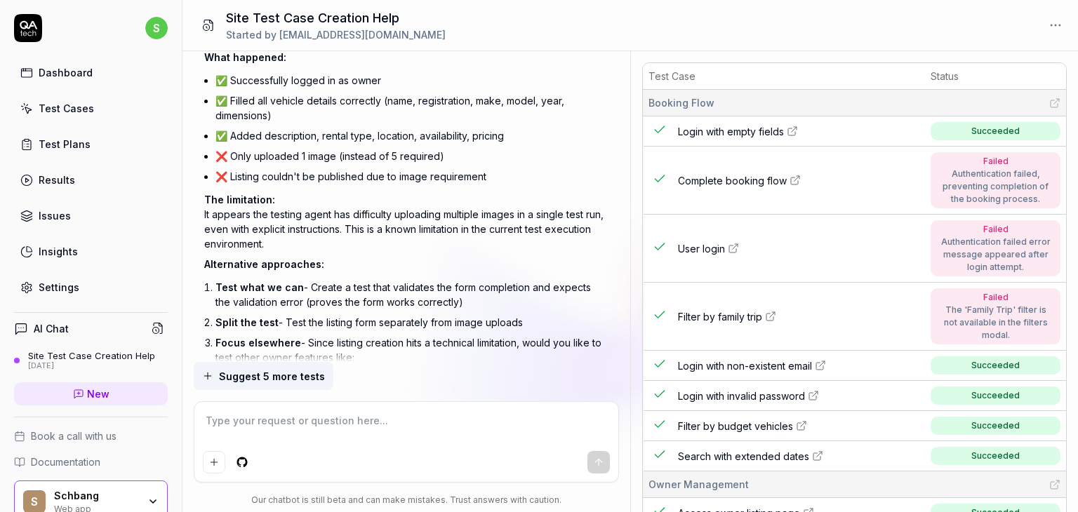
scroll to position [6416, 0]
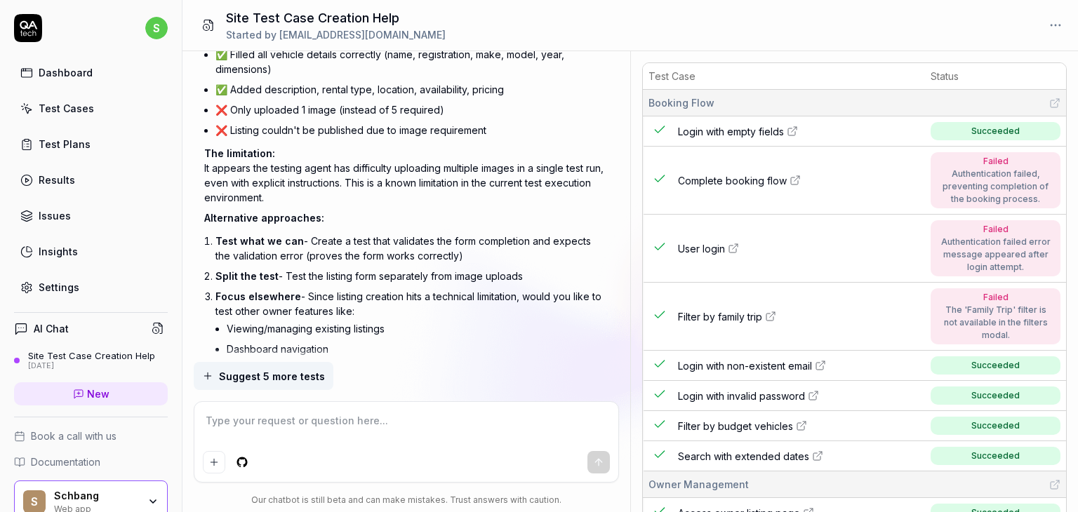
type textarea "*"
